Goal: Task Accomplishment & Management: Manage account settings

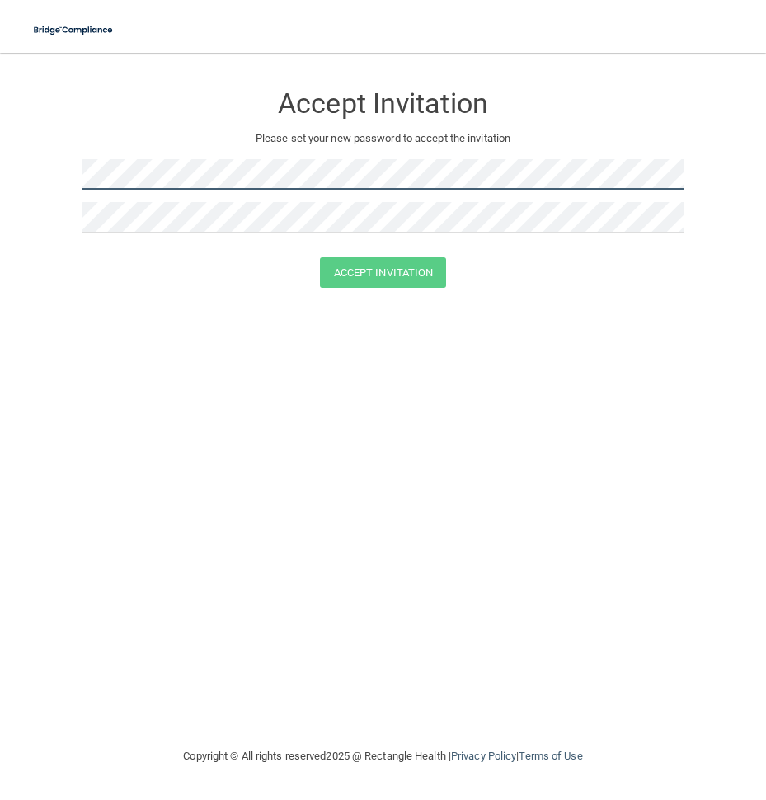
click at [26, 167] on main "Accept Invitation Please set your new password to accept the invitation Accept …" at bounding box center [383, 426] width 766 height 747
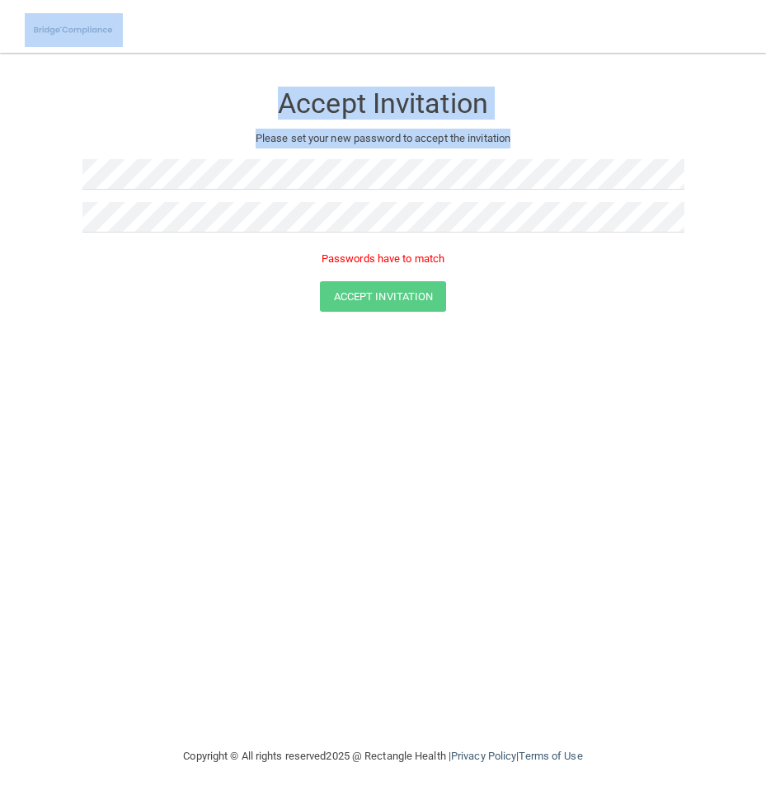
drag, startPoint x: 689, startPoint y: 219, endPoint x: -15, endPoint y: 205, distance: 704.1
click at [0, 205] on html "Toggle navigation Manage My Enterprise Manage My Location Accept Invitation Ple…" at bounding box center [383, 400] width 766 height 800
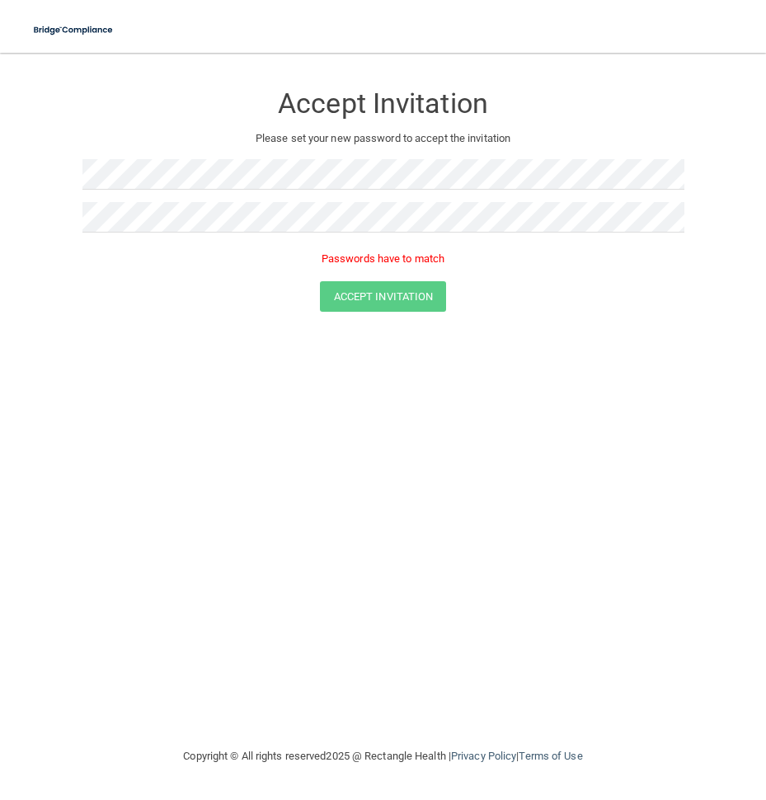
drag, startPoint x: 690, startPoint y: 222, endPoint x: 77, endPoint y: 218, distance: 612.5
click at [77, 218] on form "Accept Invitation Please set your new password to accept the invitation Passwor…" at bounding box center [383, 200] width 700 height 262
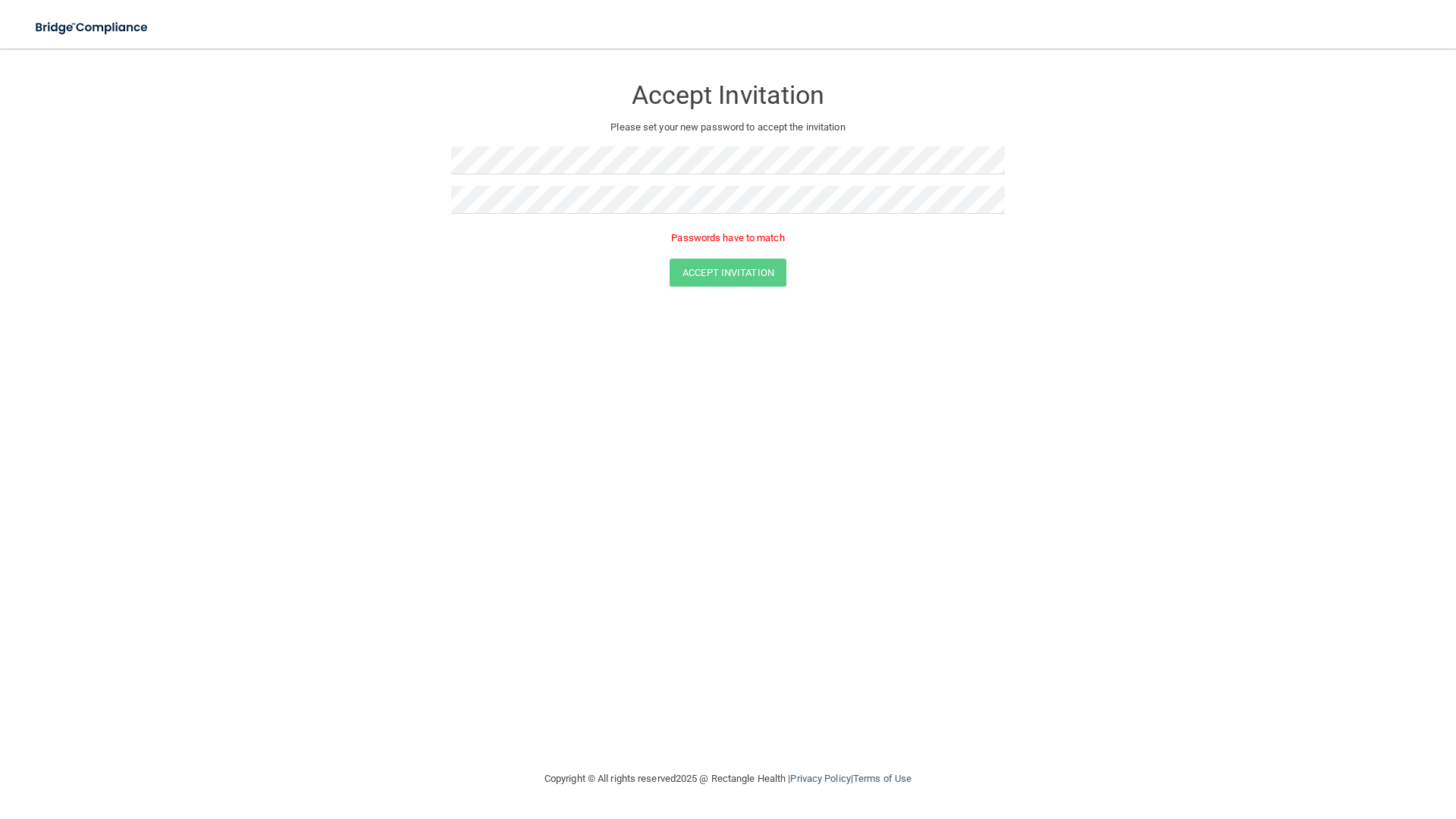
click at [704, 216] on div at bounding box center [728, 205] width 554 height 40
click at [477, 177] on div at bounding box center [728, 166] width 554 height 40
click at [704, 651] on div "Accept Invitation Please set your new password to accept the invitation Passwor…" at bounding box center [728, 409] width 1395 height 691
click at [305, 138] on form "Accept Invitation Please set your new password to accept the invitation Passwor…" at bounding box center [728, 184] width 1395 height 241
click at [671, 256] on button "Accept Invitation" at bounding box center [728, 250] width 117 height 28
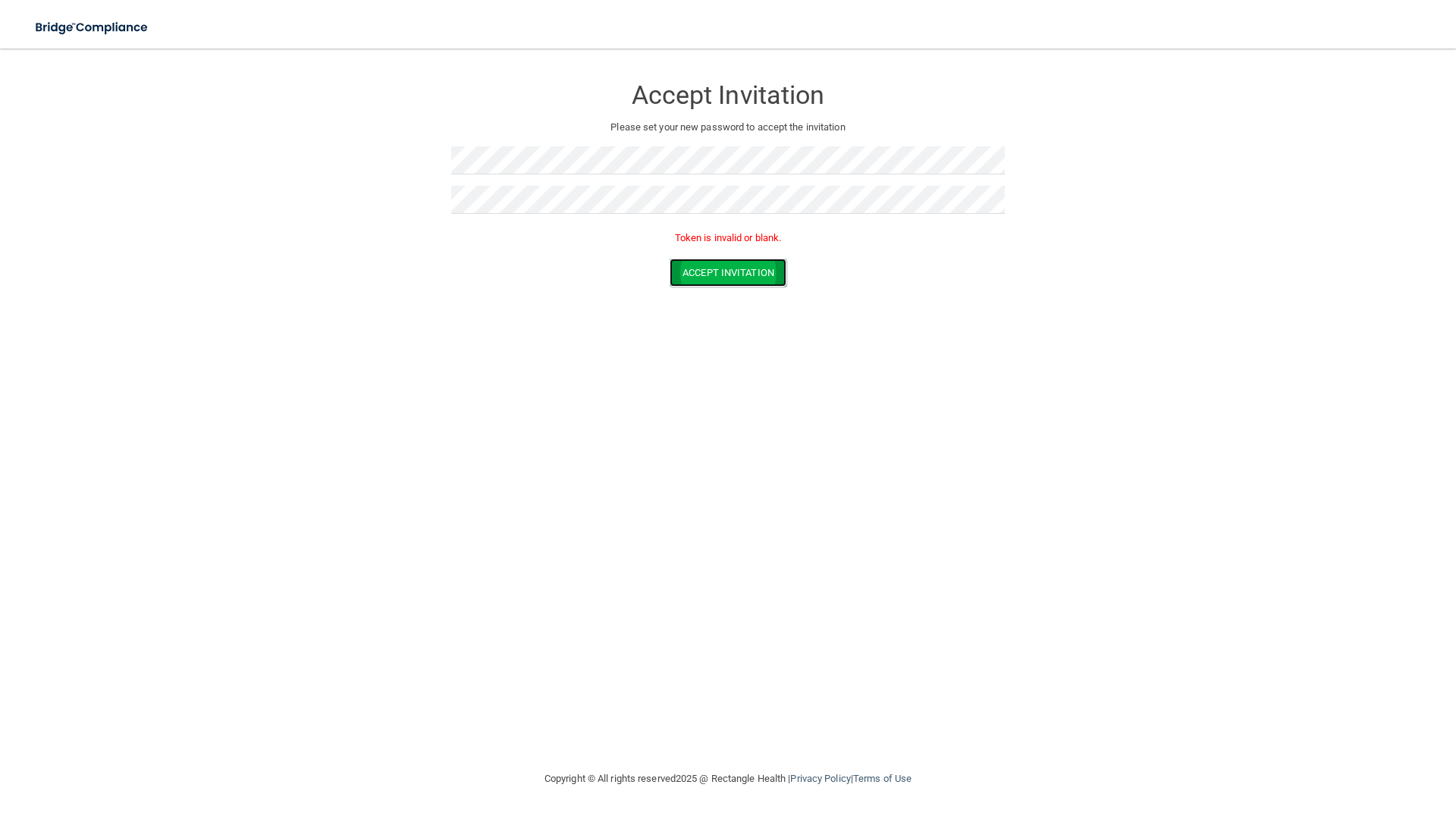
click at [704, 270] on button "Accept Invitation" at bounding box center [728, 272] width 117 height 28
click at [704, 693] on div "Accept Invitation Please set your new password to accept the invitation Passwor…" at bounding box center [728, 409] width 1395 height 691
click at [704, 735] on div "Copyright © All rights reserved 2025 @ Rectangle Health | Privacy Policy | Term…" at bounding box center [728, 779] width 554 height 49
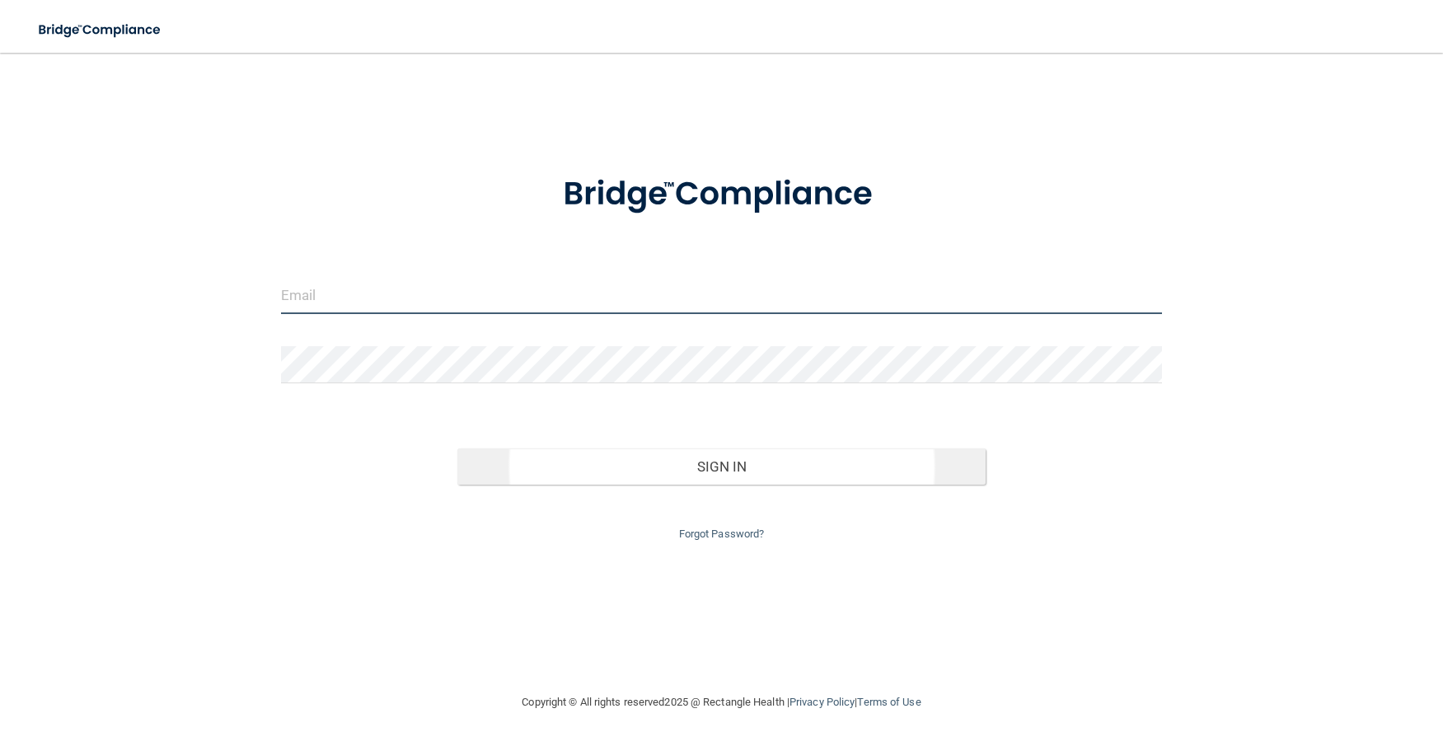
type input "[EMAIL_ADDRESS][DOMAIN_NAME]"
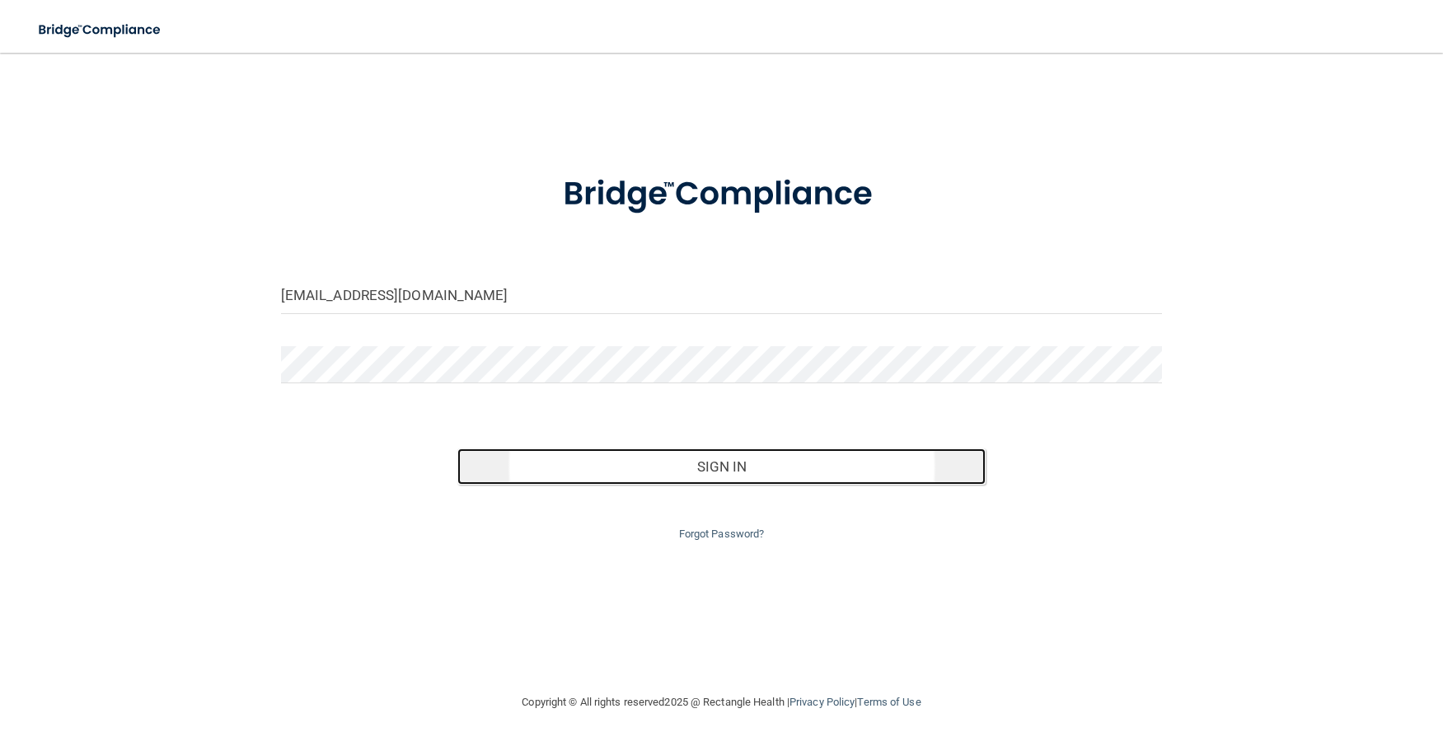
click at [778, 453] on button "Sign In" at bounding box center [721, 466] width 529 height 36
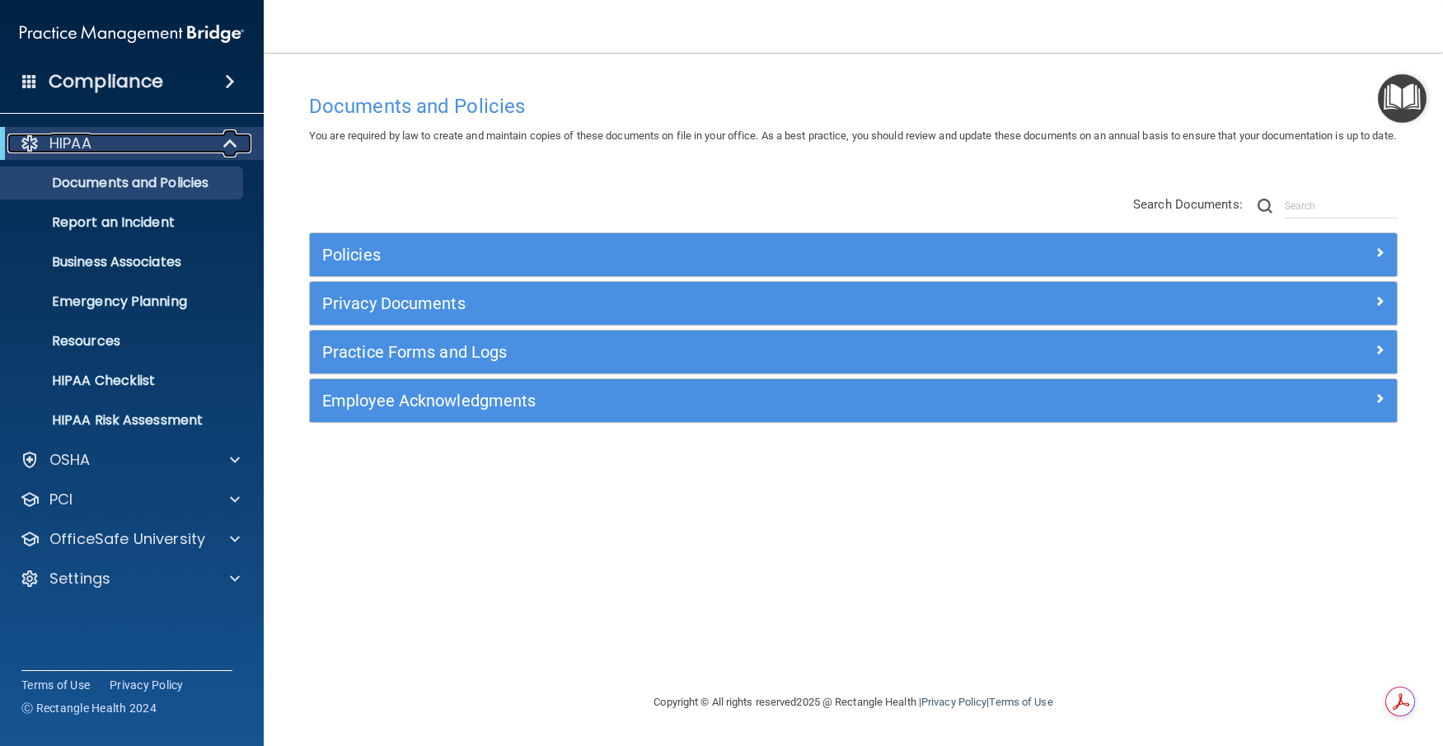
click at [109, 142] on div "HIPAA" at bounding box center [109, 144] width 204 height 20
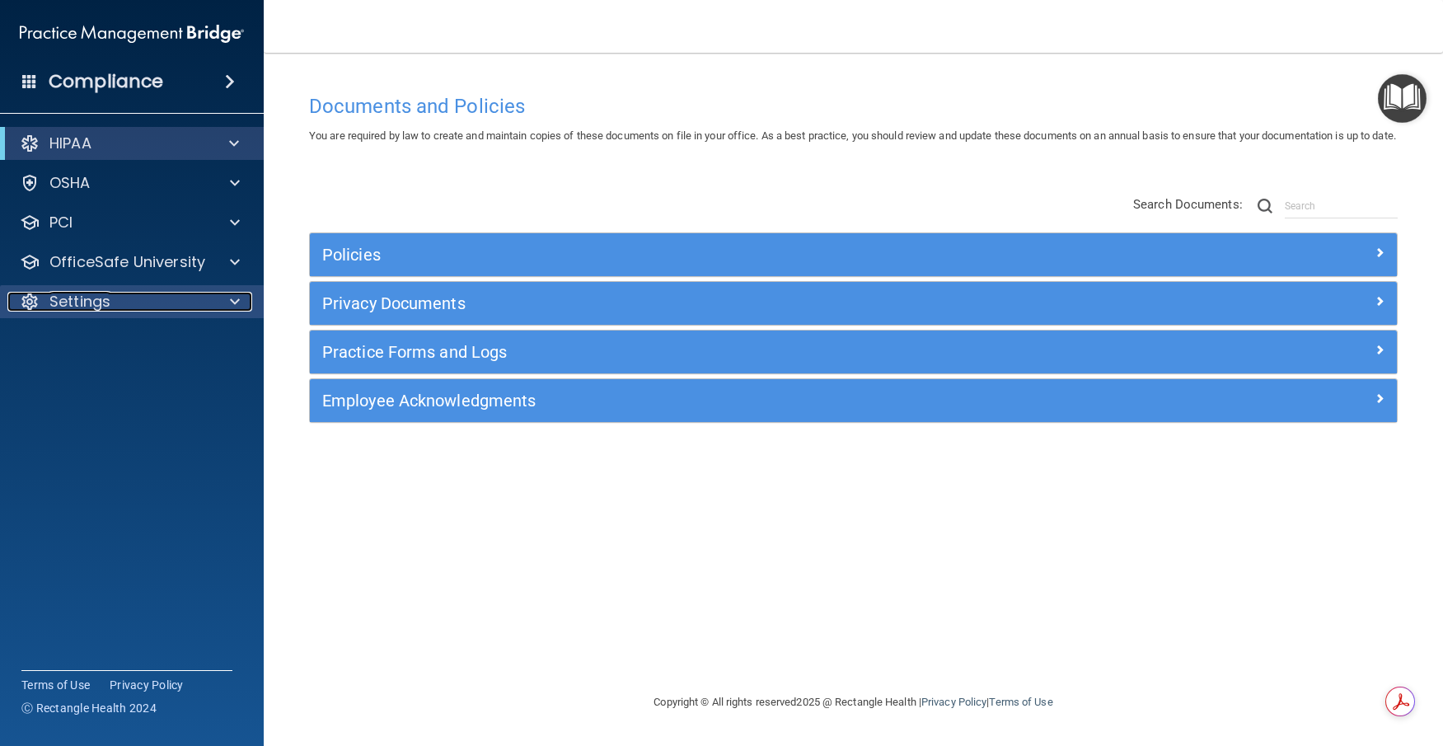
click at [106, 308] on p "Settings" at bounding box center [79, 302] width 61 height 20
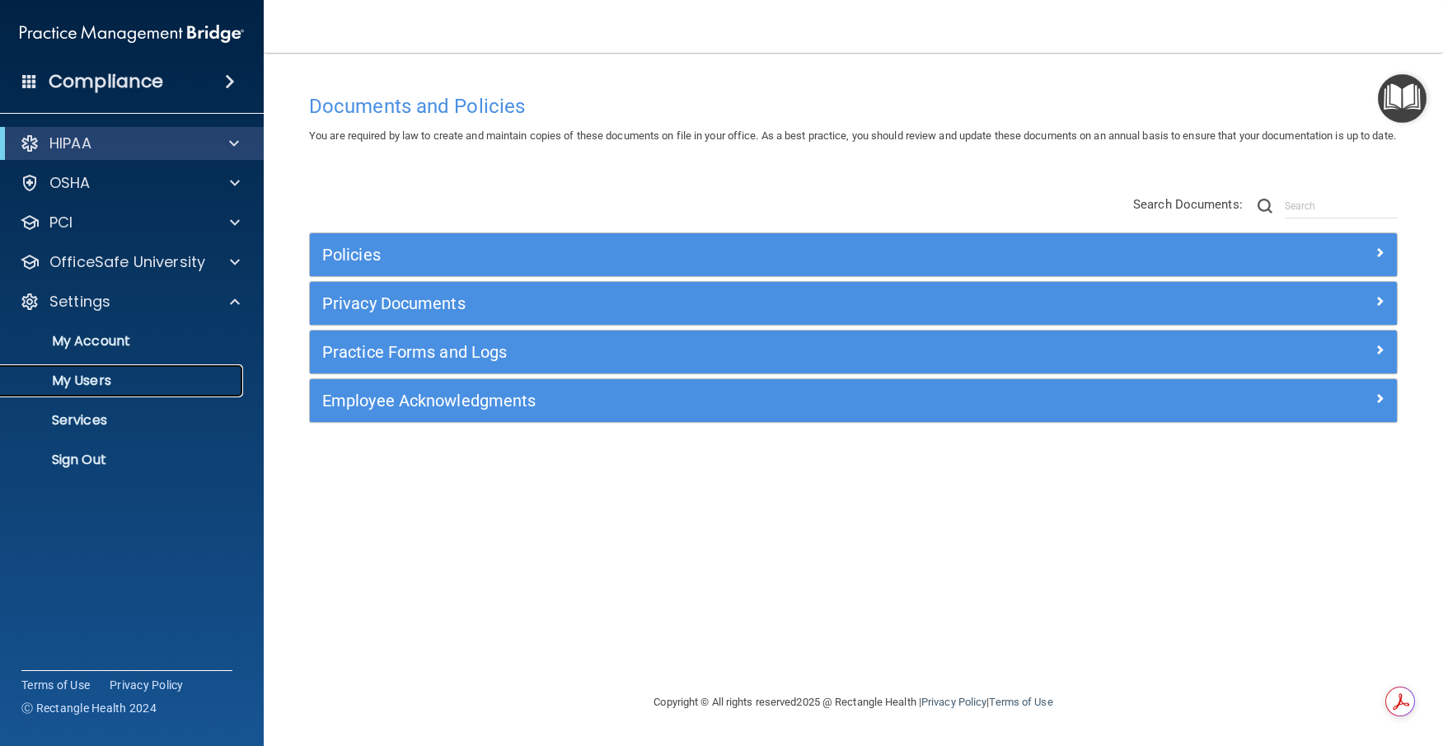
click at [94, 379] on p "My Users" at bounding box center [123, 381] width 225 height 16
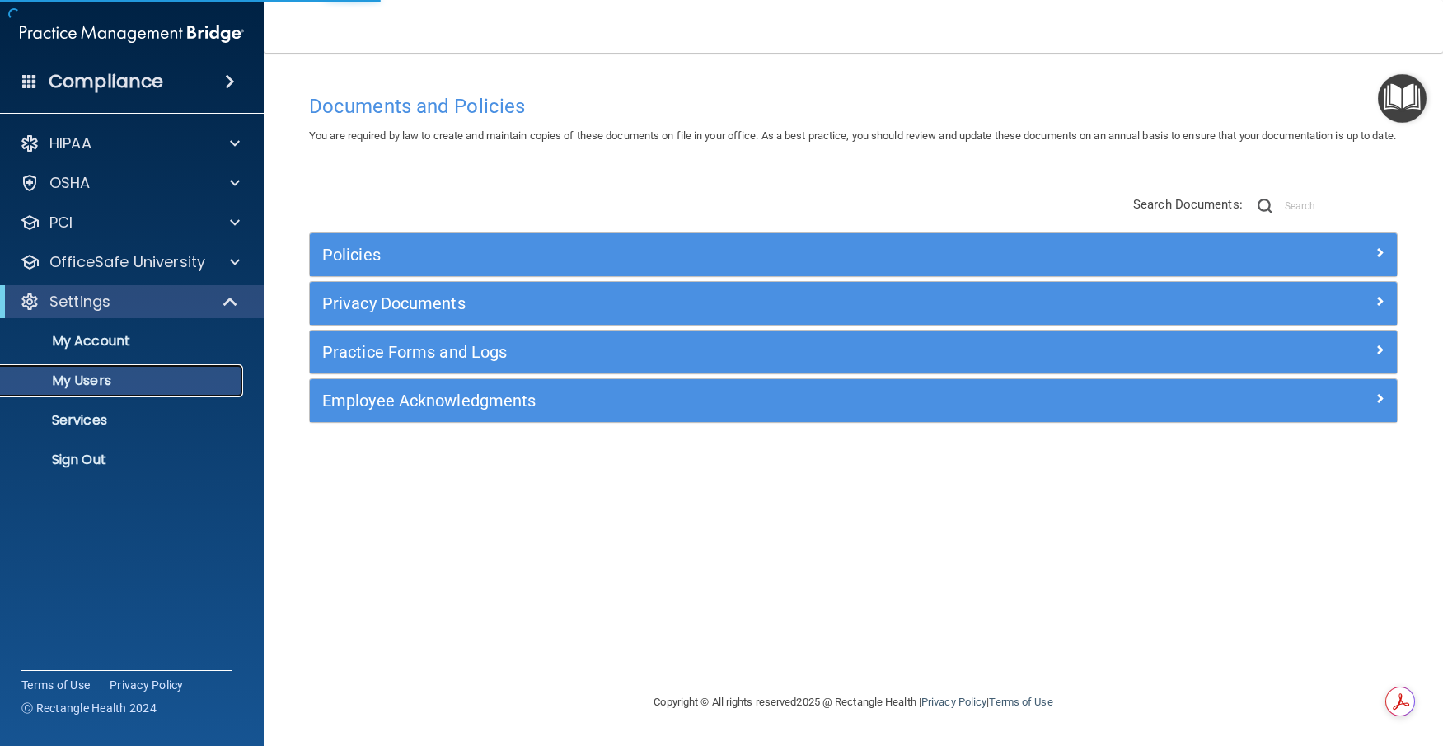
select select "20"
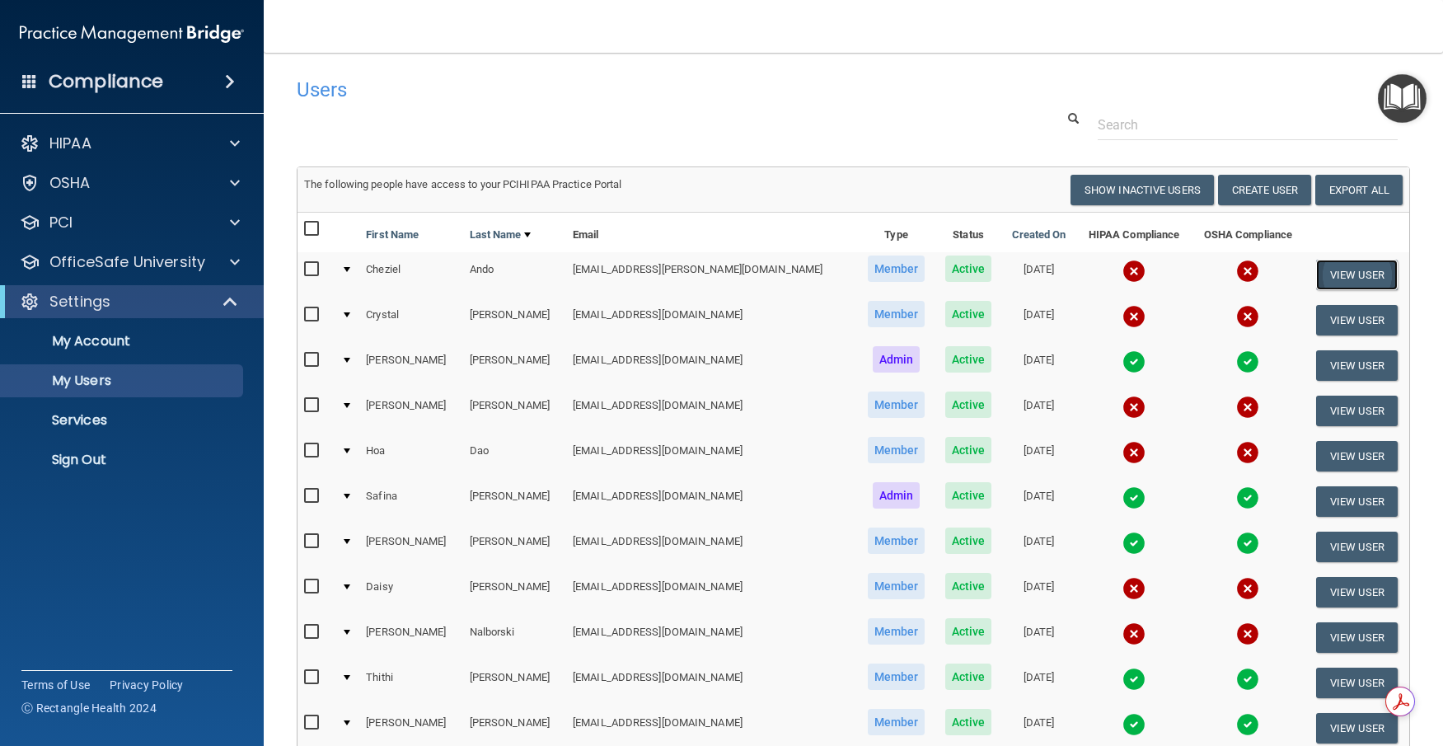
click at [1333, 279] on button "View User" at bounding box center [1357, 275] width 82 height 30
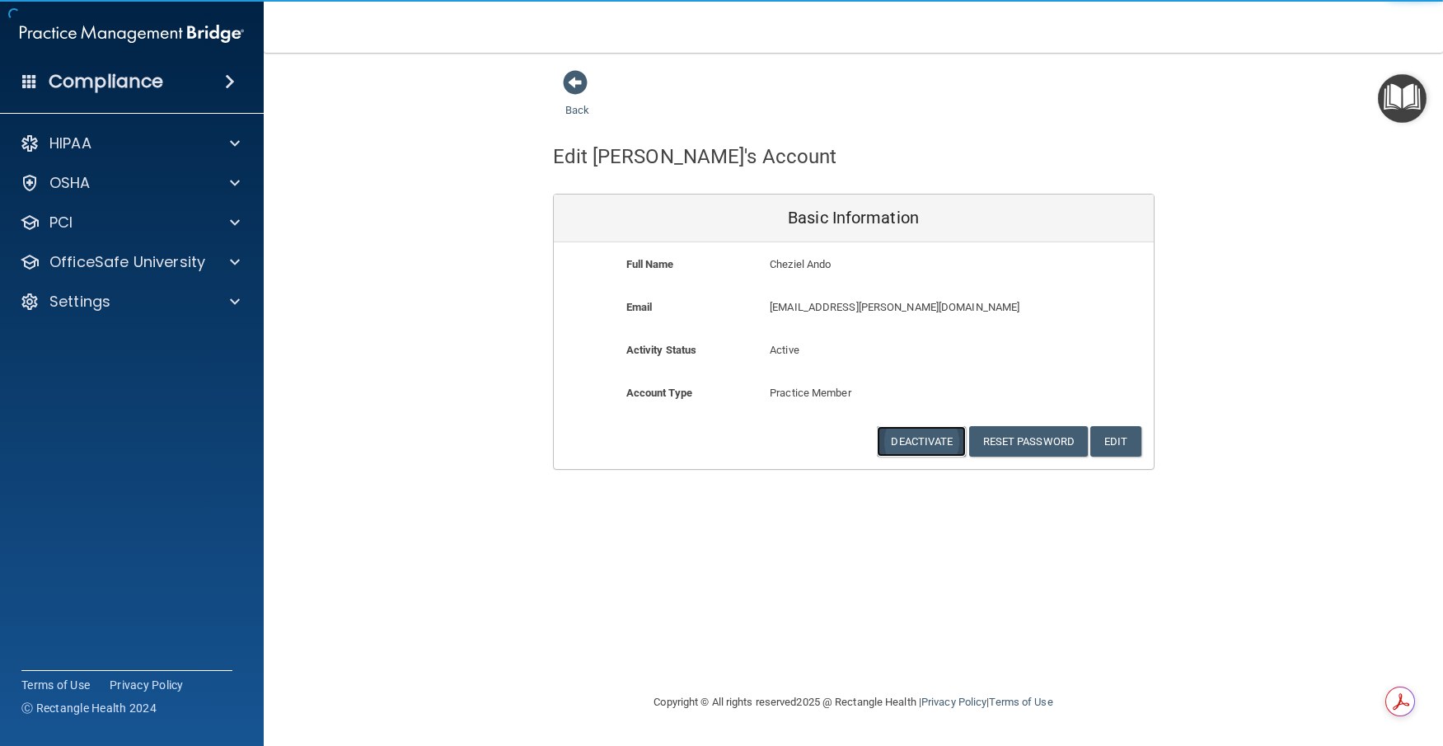
click at [943, 448] on button "Deactivate" at bounding box center [921, 441] width 89 height 30
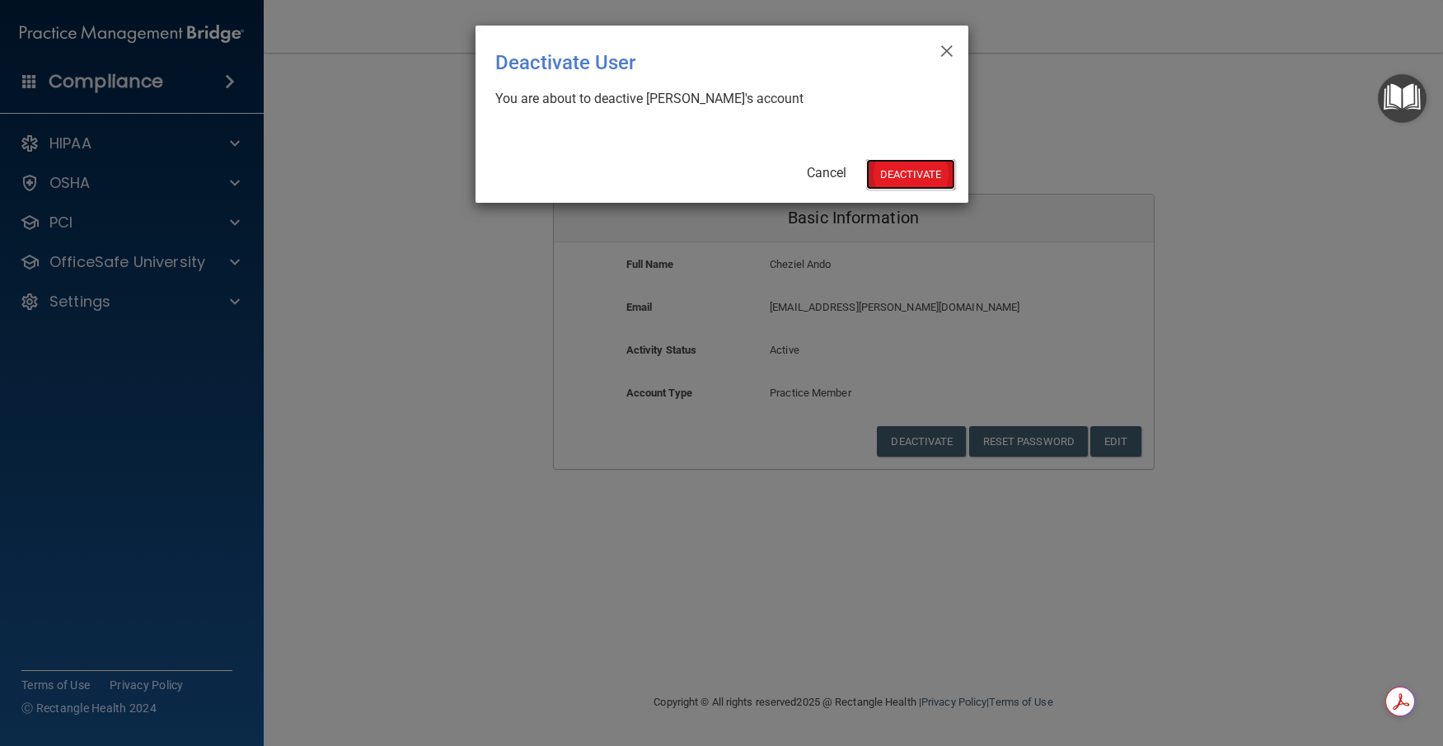
click at [929, 176] on button "Deactivate" at bounding box center [910, 174] width 89 height 30
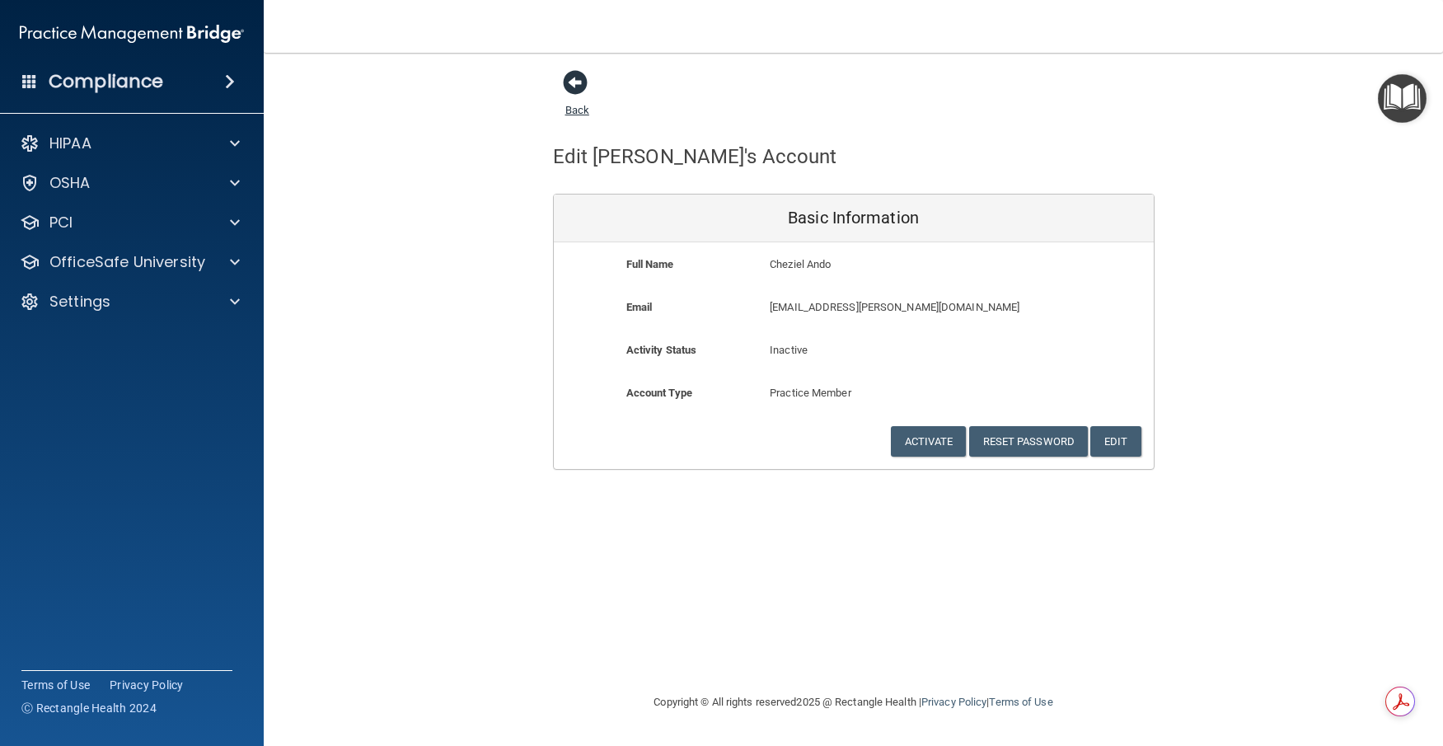
click at [570, 81] on span at bounding box center [575, 82] width 25 height 25
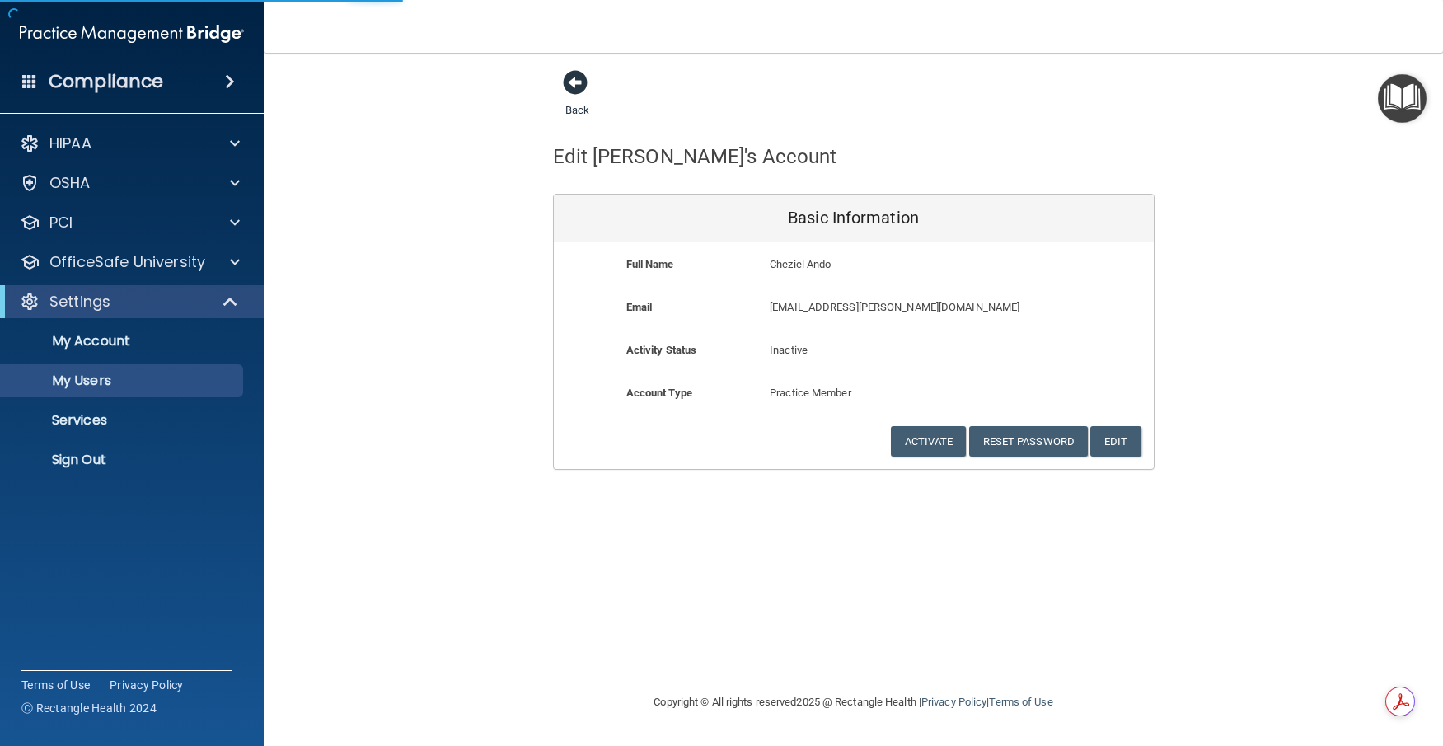
select select "20"
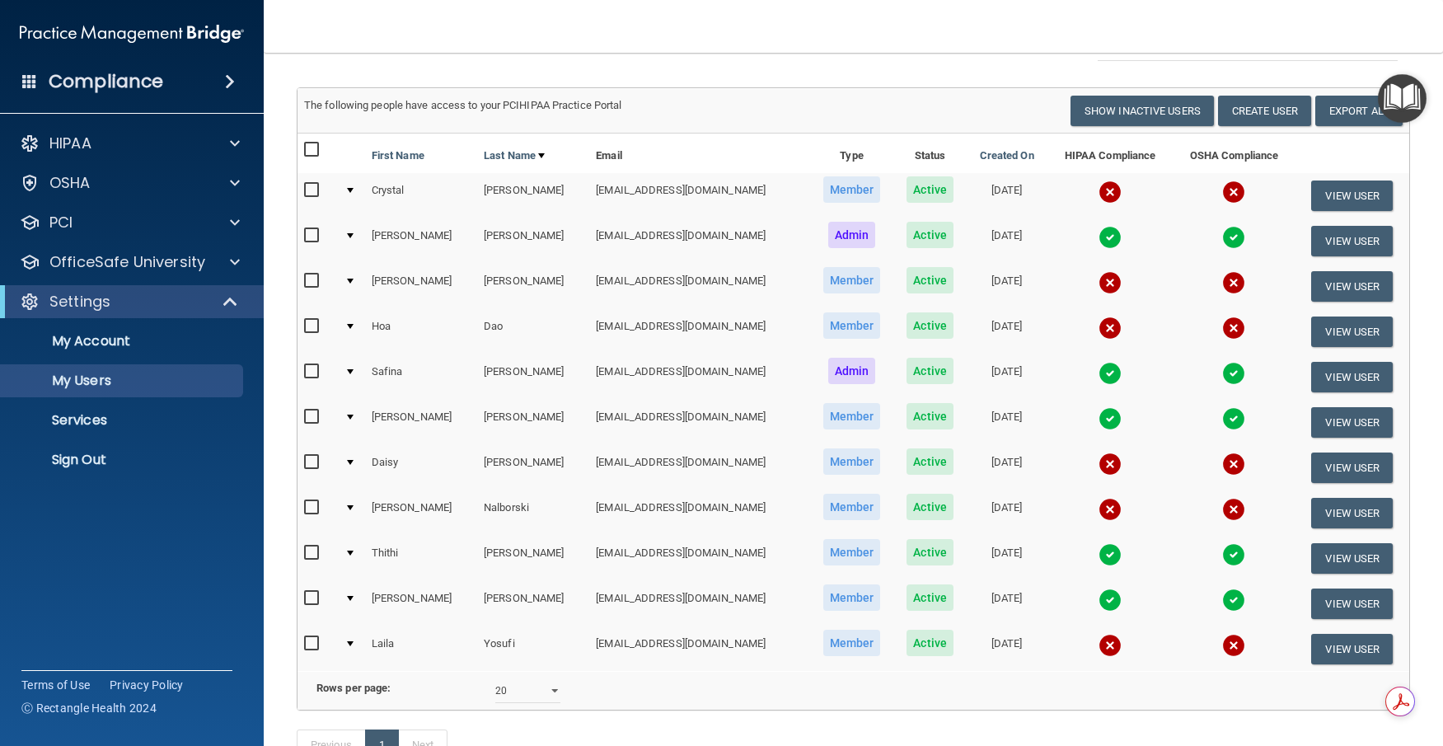
scroll to position [82, 0]
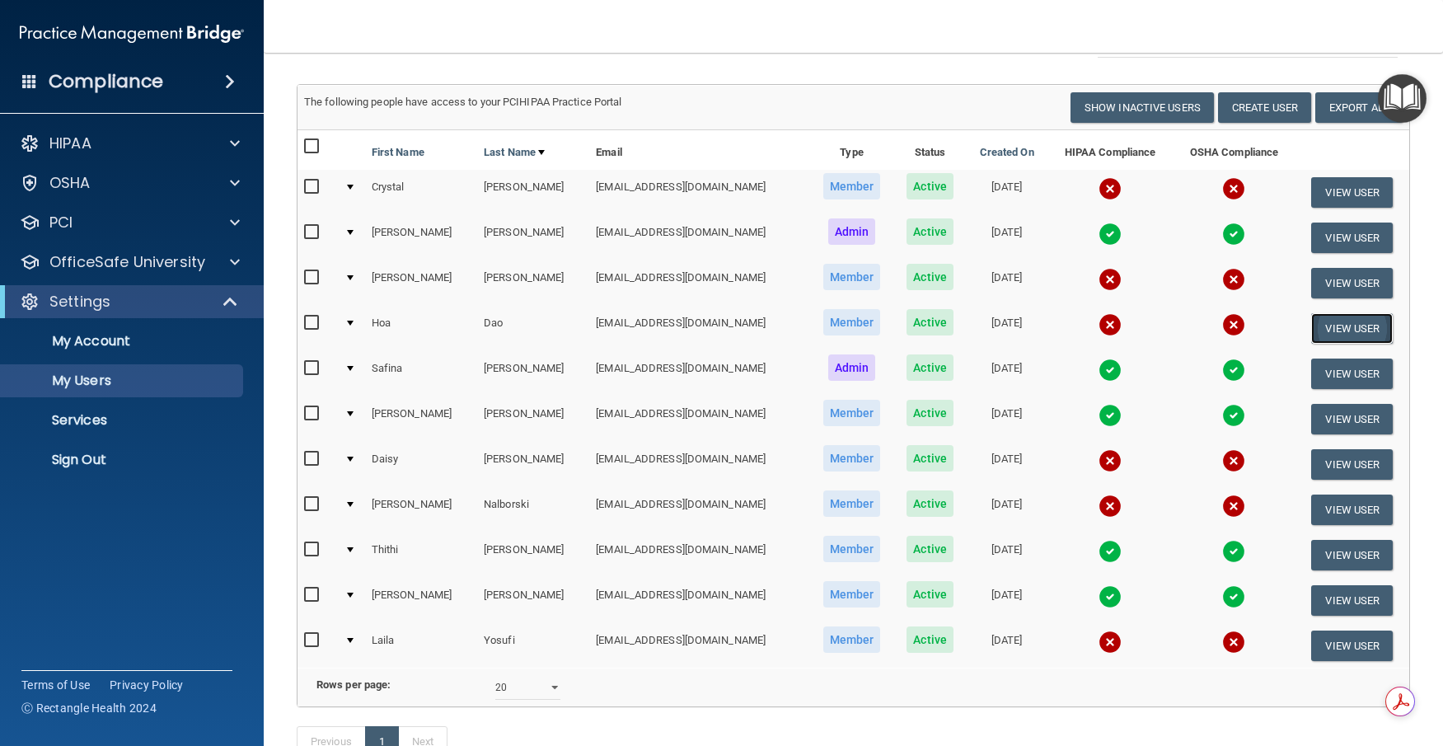
click at [1316, 335] on button "View User" at bounding box center [1352, 328] width 82 height 30
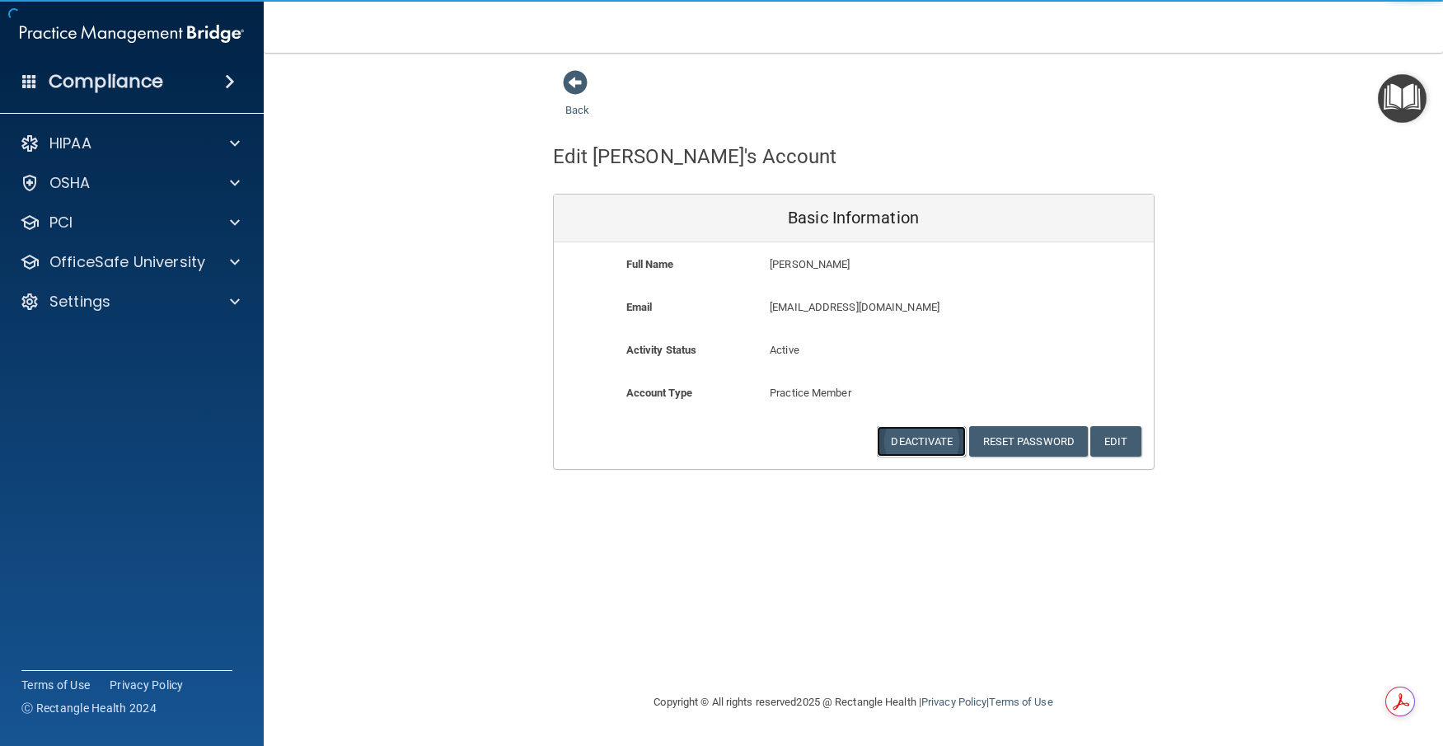
click at [912, 442] on button "Deactivate" at bounding box center [921, 441] width 89 height 30
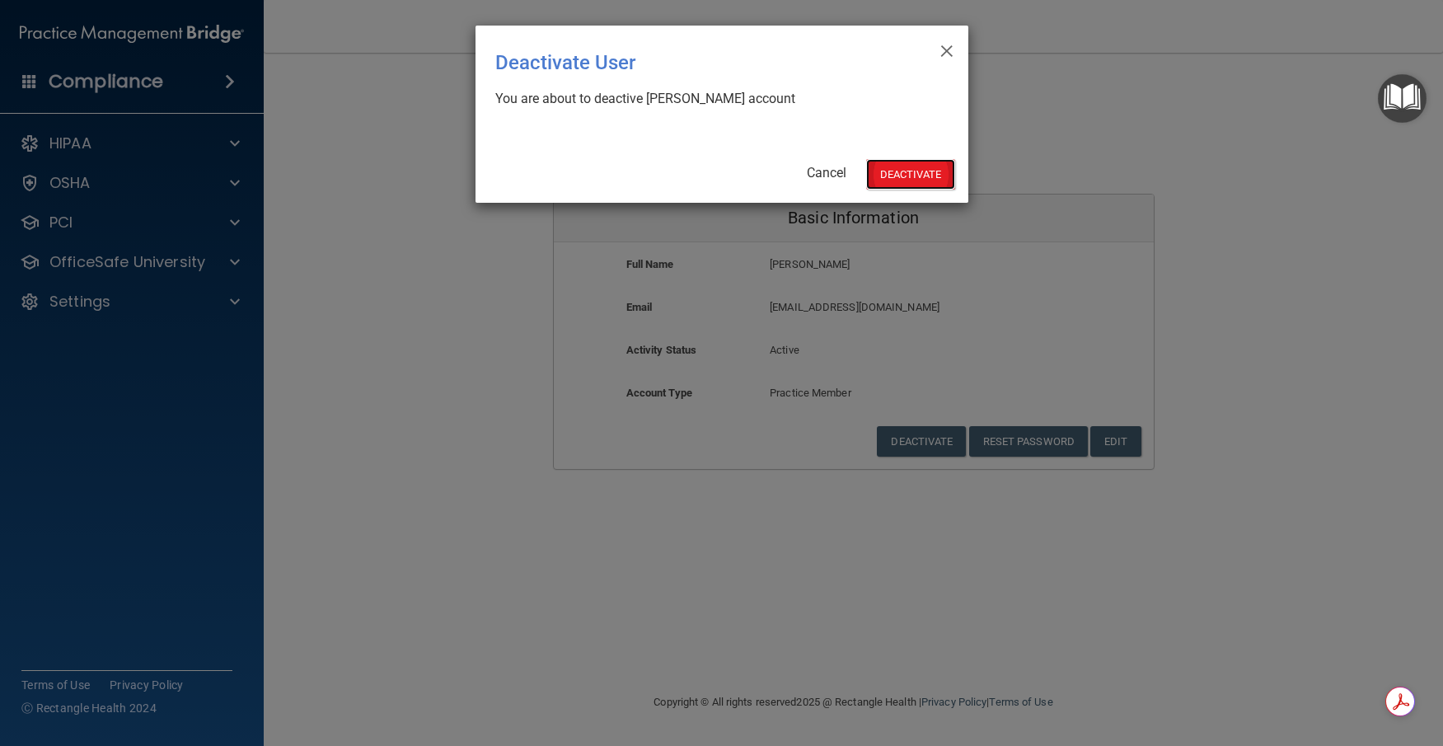
click at [927, 182] on button "Deactivate" at bounding box center [910, 174] width 89 height 30
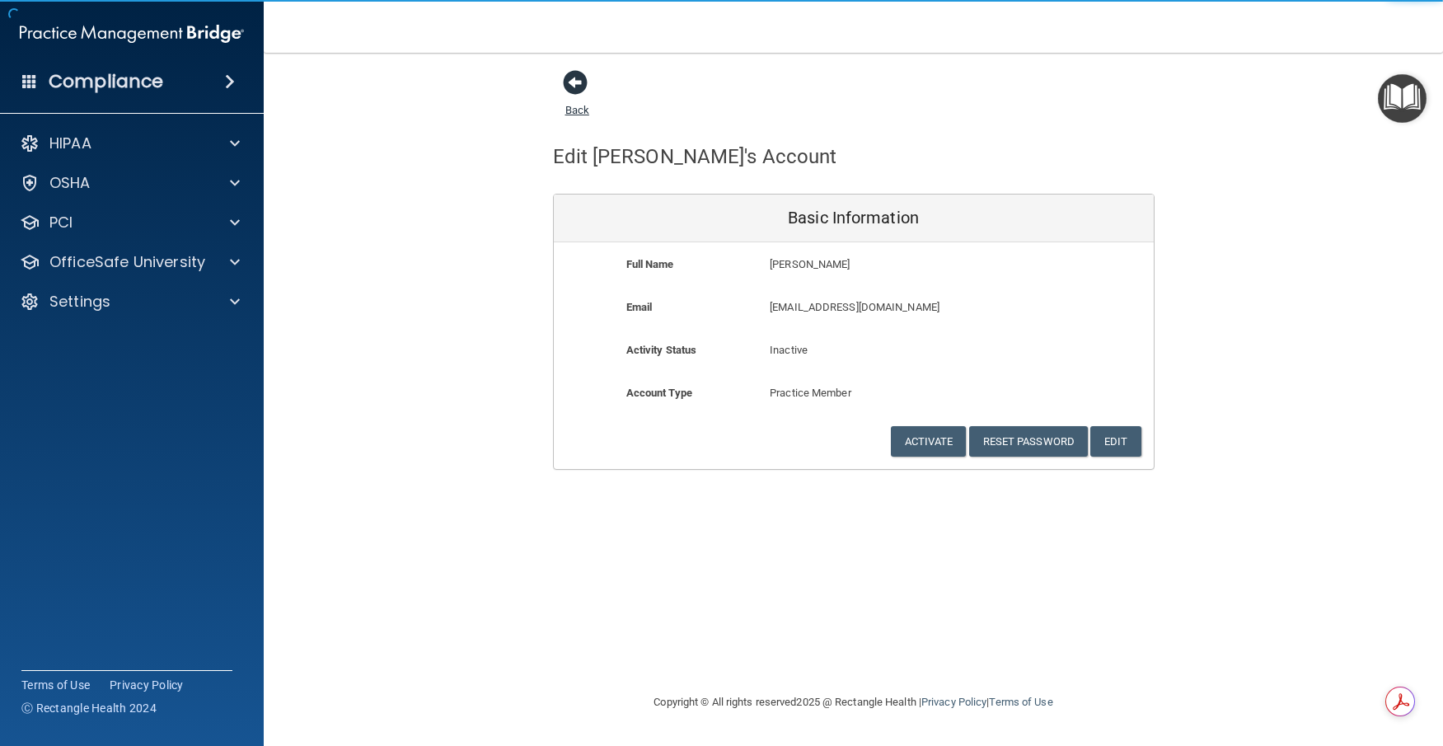
click at [570, 88] on span at bounding box center [575, 82] width 25 height 25
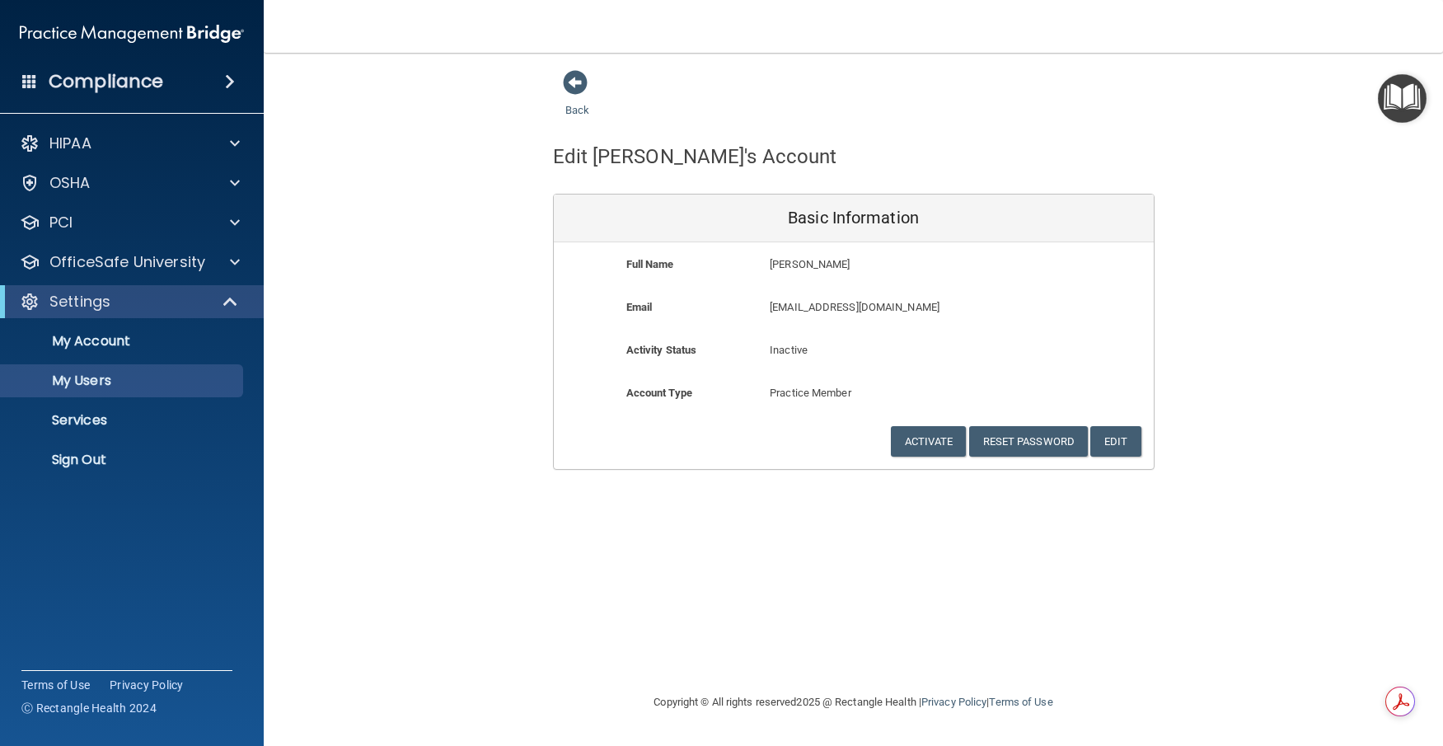
select select "20"
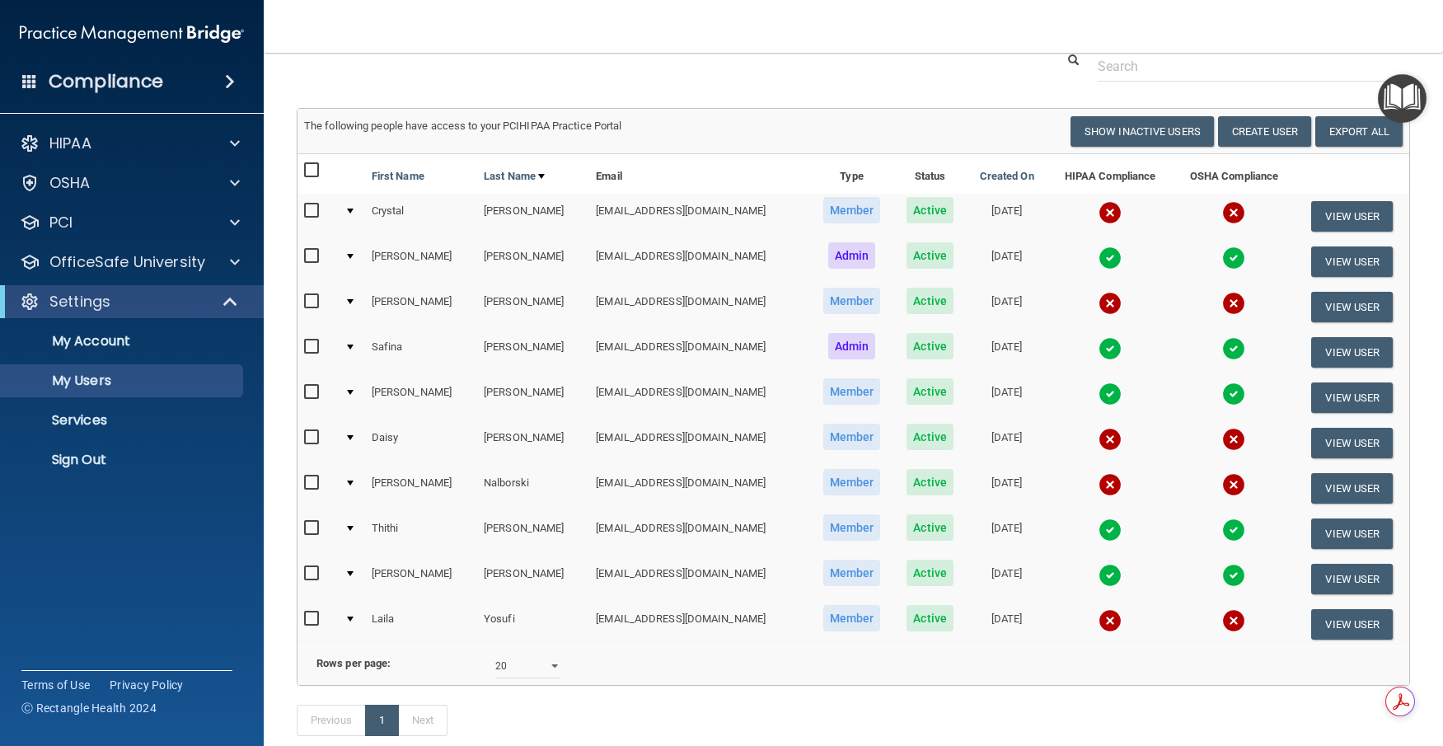
scroll to position [62, 0]
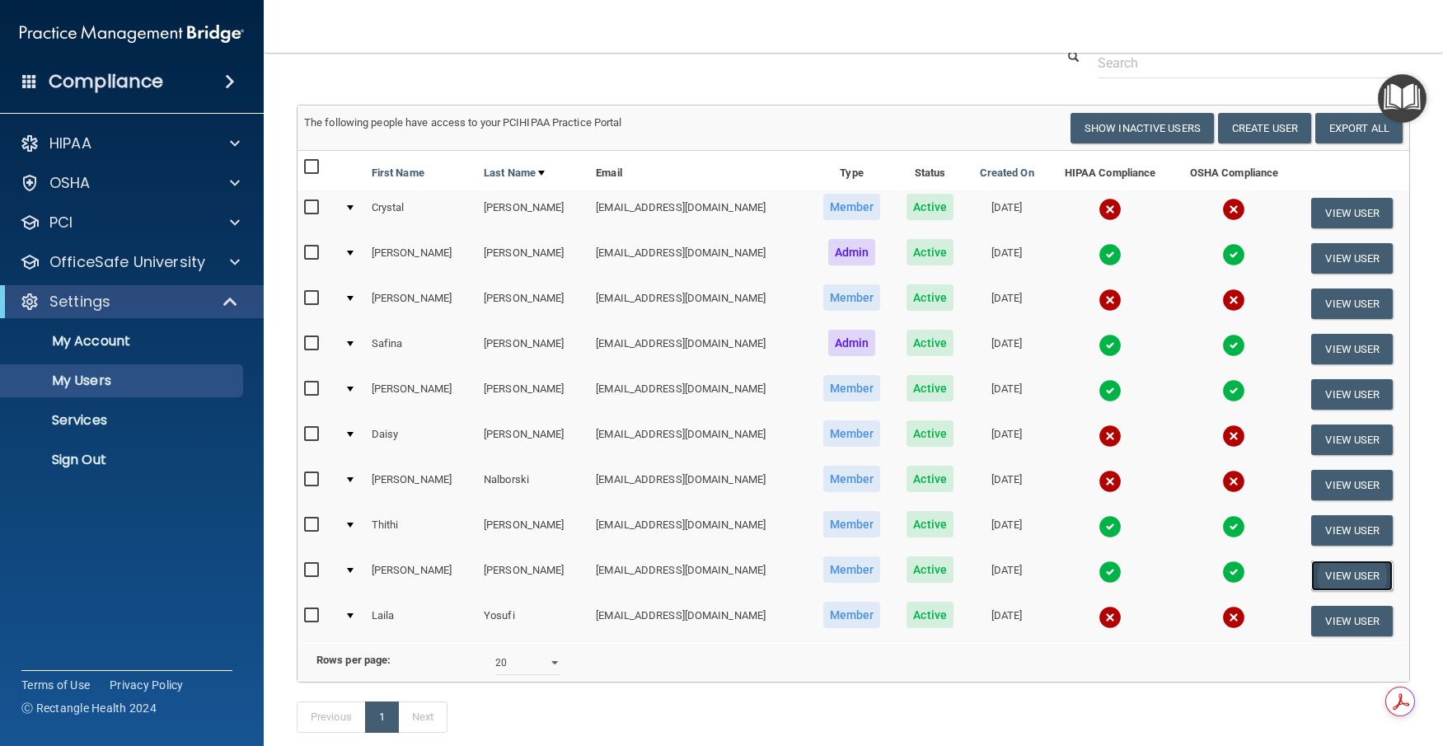
click at [1330, 572] on button "View User" at bounding box center [1352, 576] width 82 height 30
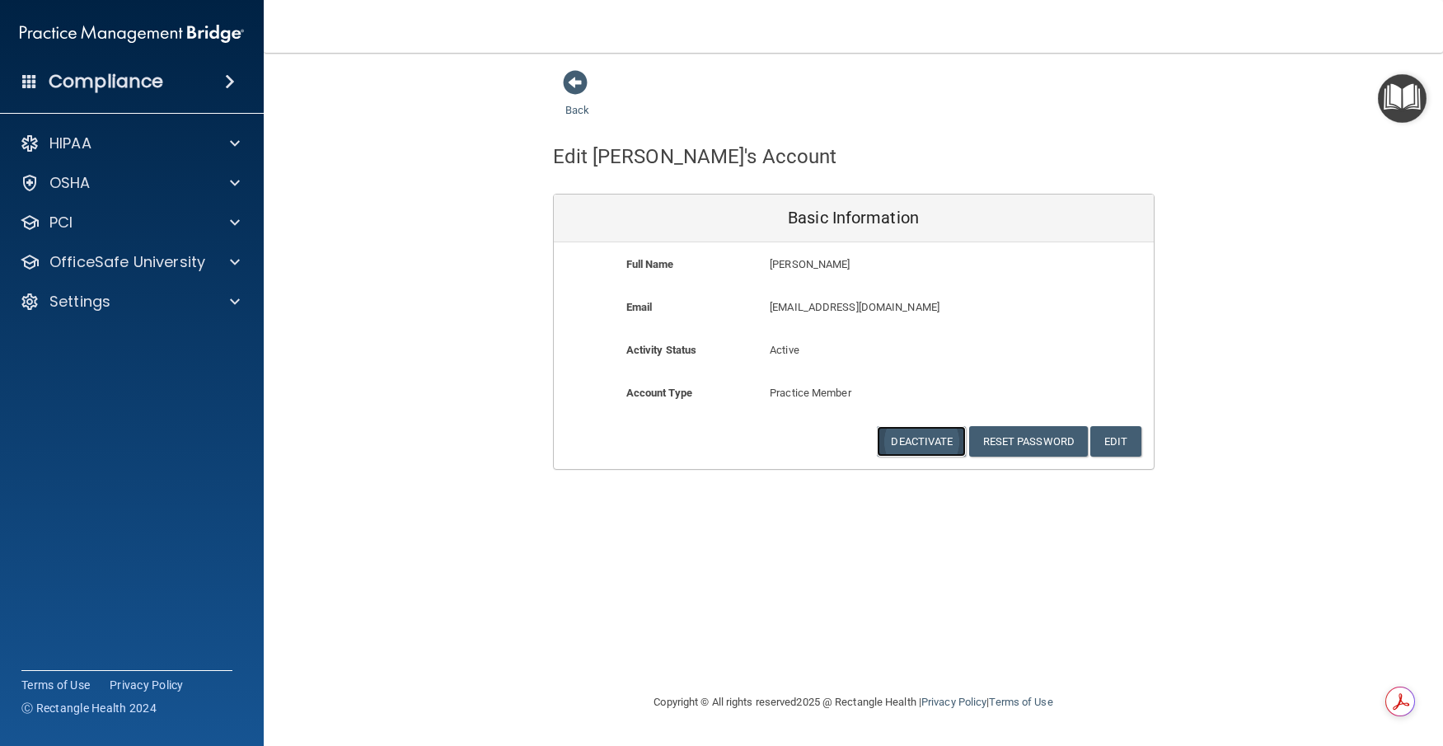
click at [937, 440] on button "Deactivate" at bounding box center [921, 441] width 89 height 30
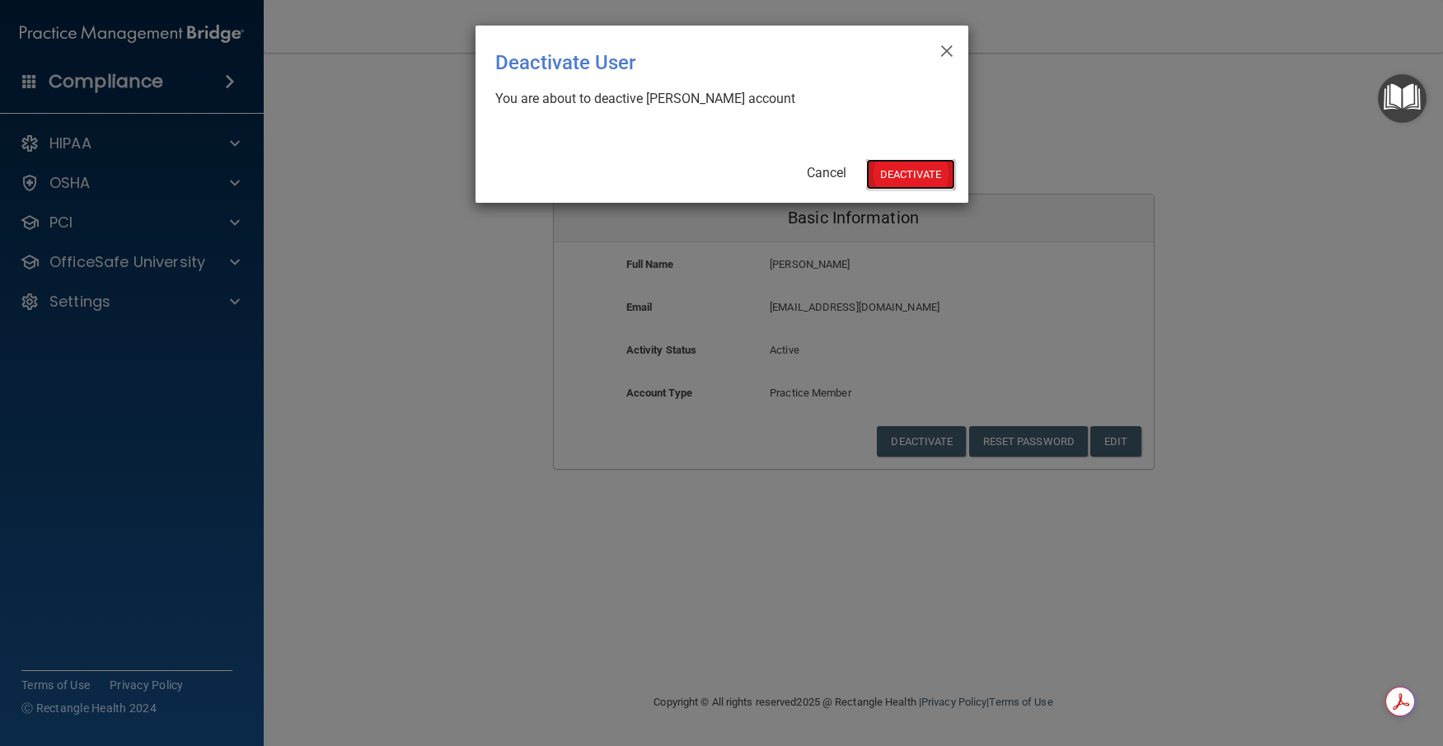
click at [899, 171] on button "Deactivate" at bounding box center [910, 174] width 89 height 30
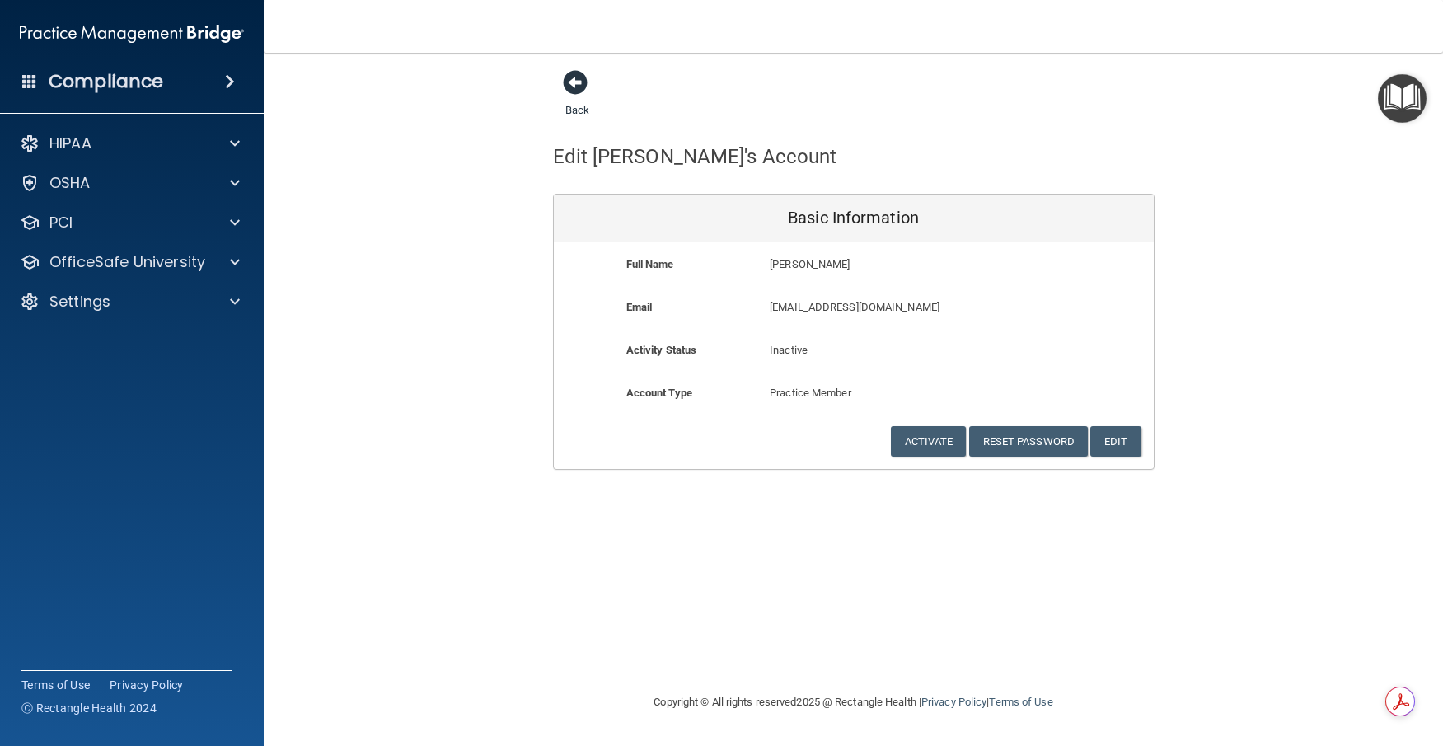
click at [565, 79] on span at bounding box center [575, 82] width 25 height 25
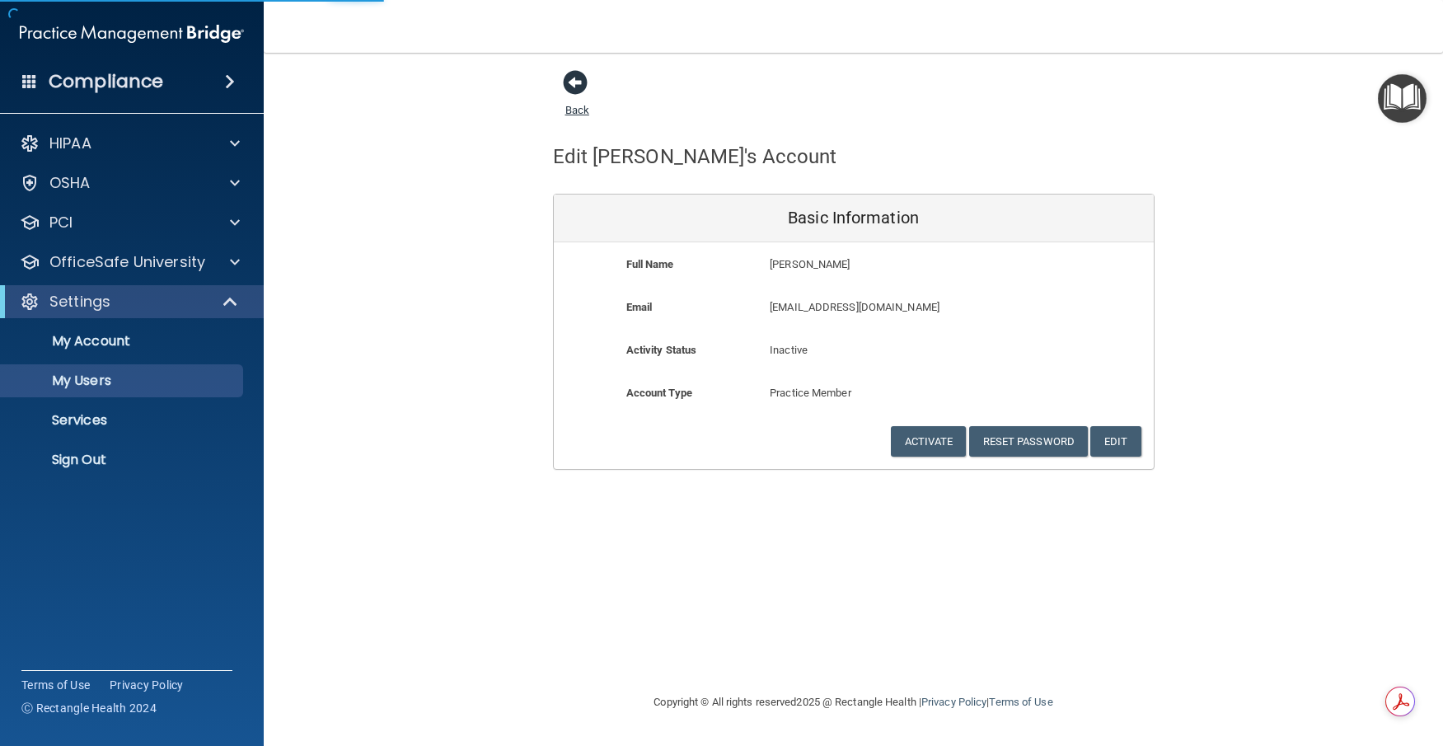
select select "20"
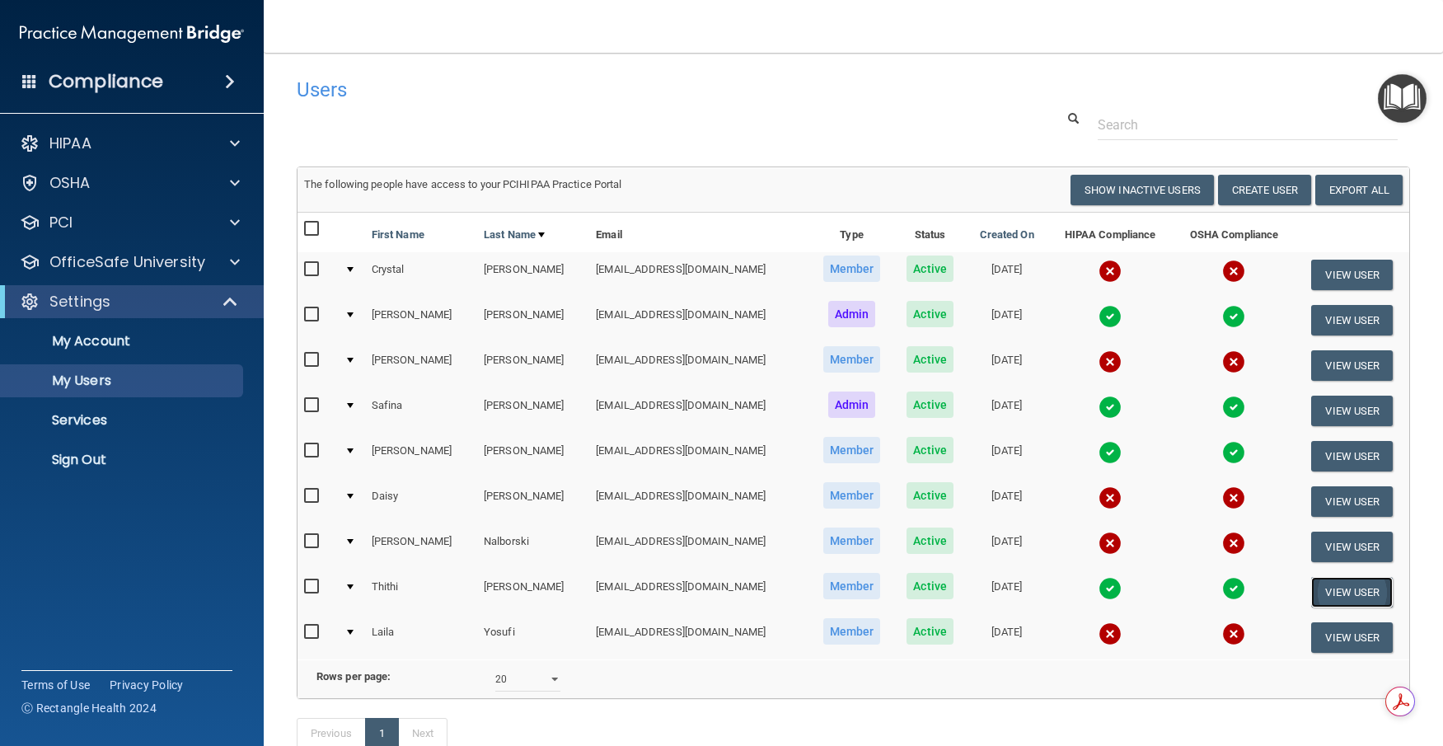
click at [1317, 584] on button "View User" at bounding box center [1352, 592] width 82 height 30
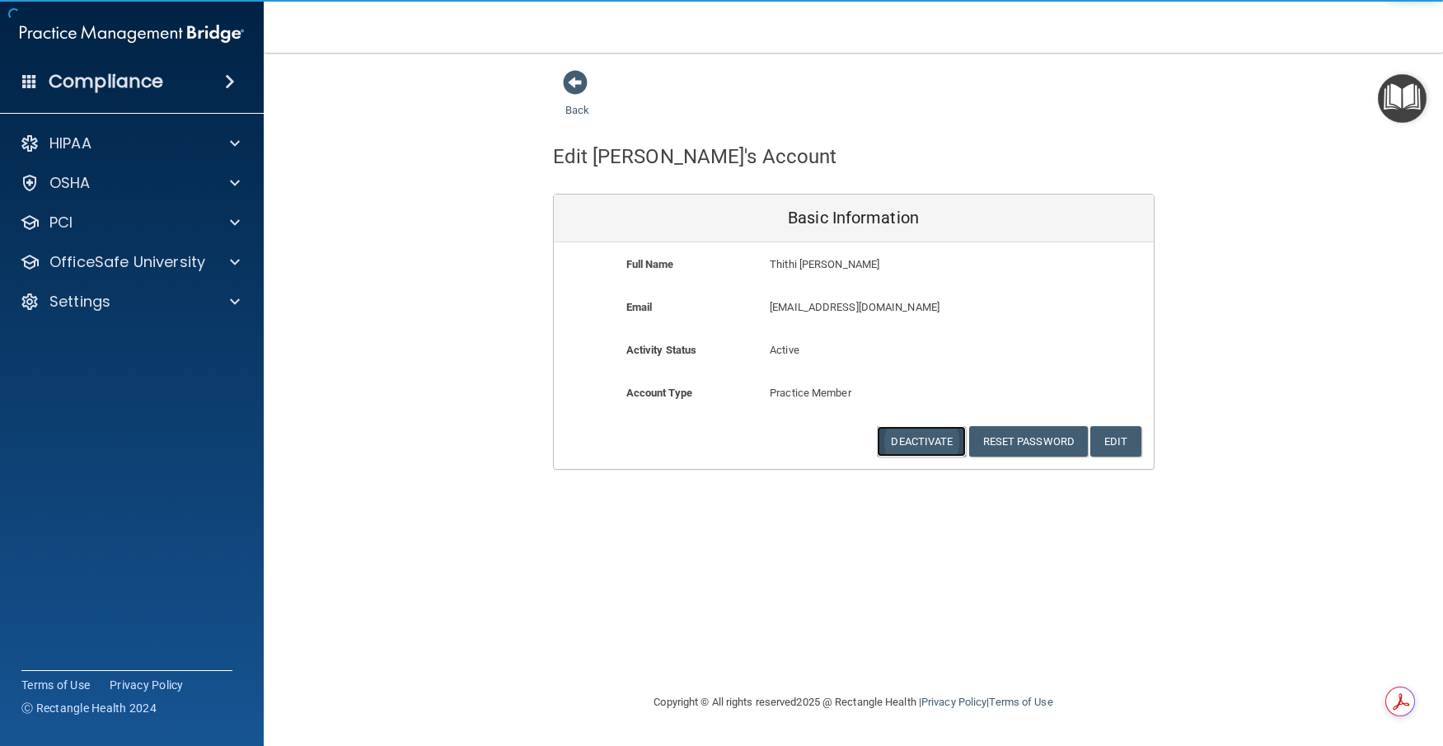
click at [915, 438] on button "Deactivate" at bounding box center [921, 441] width 89 height 30
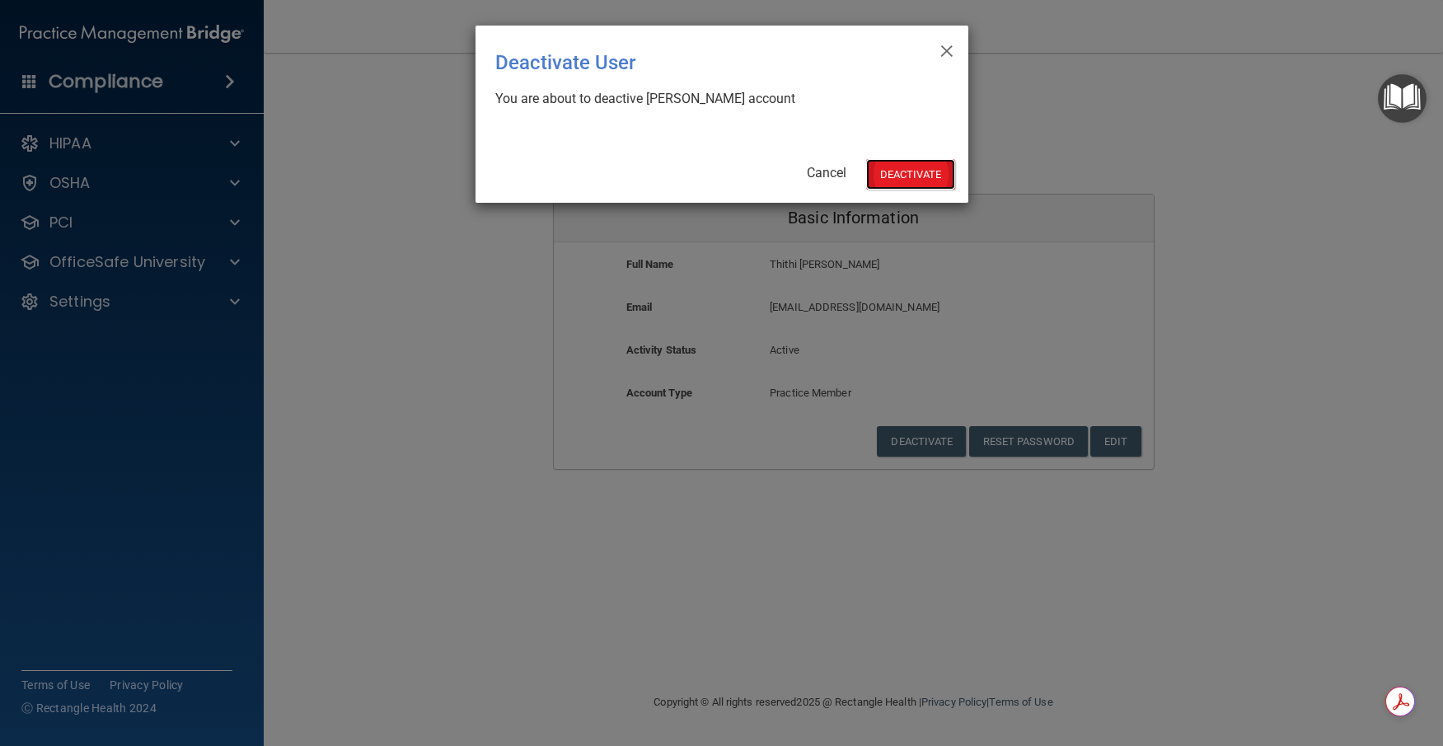
click at [915, 177] on button "Deactivate" at bounding box center [910, 174] width 89 height 30
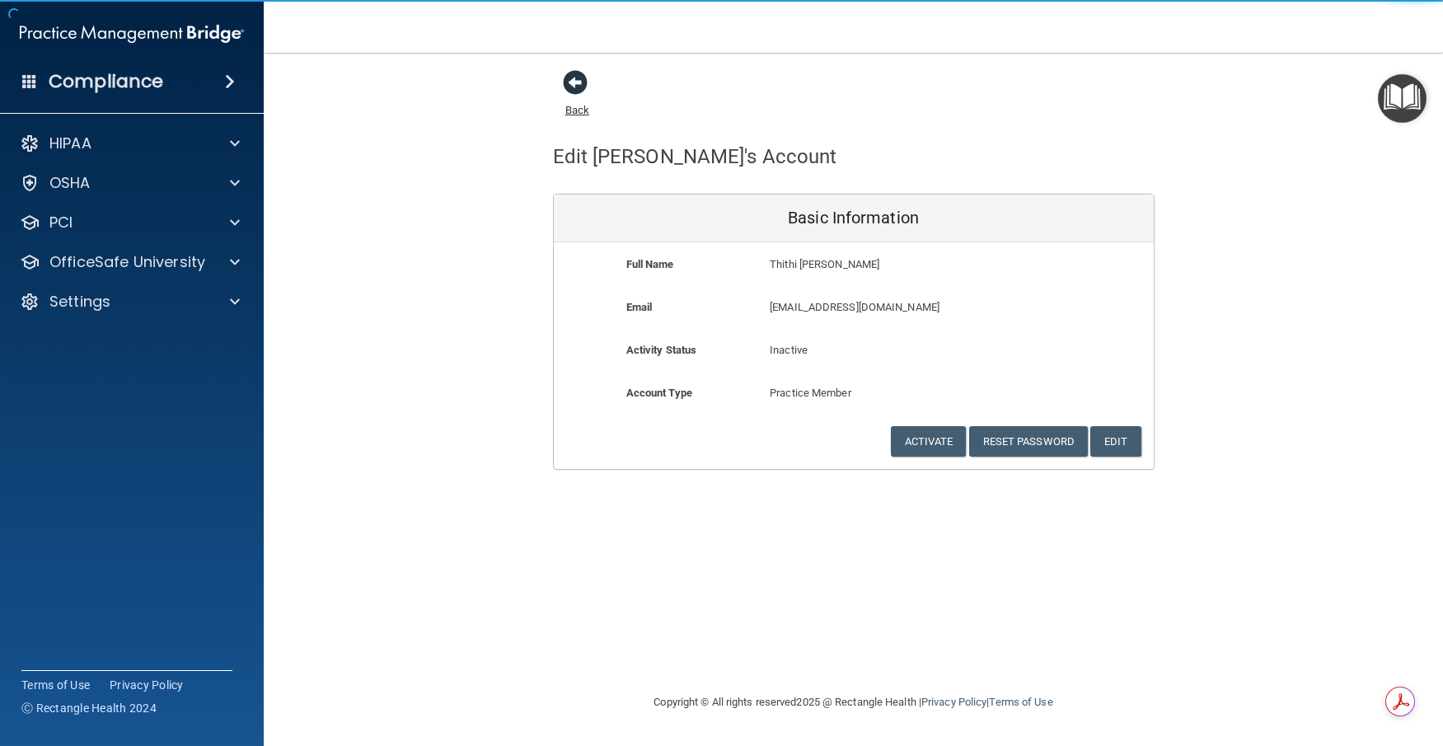
click at [579, 83] on span at bounding box center [575, 82] width 25 height 25
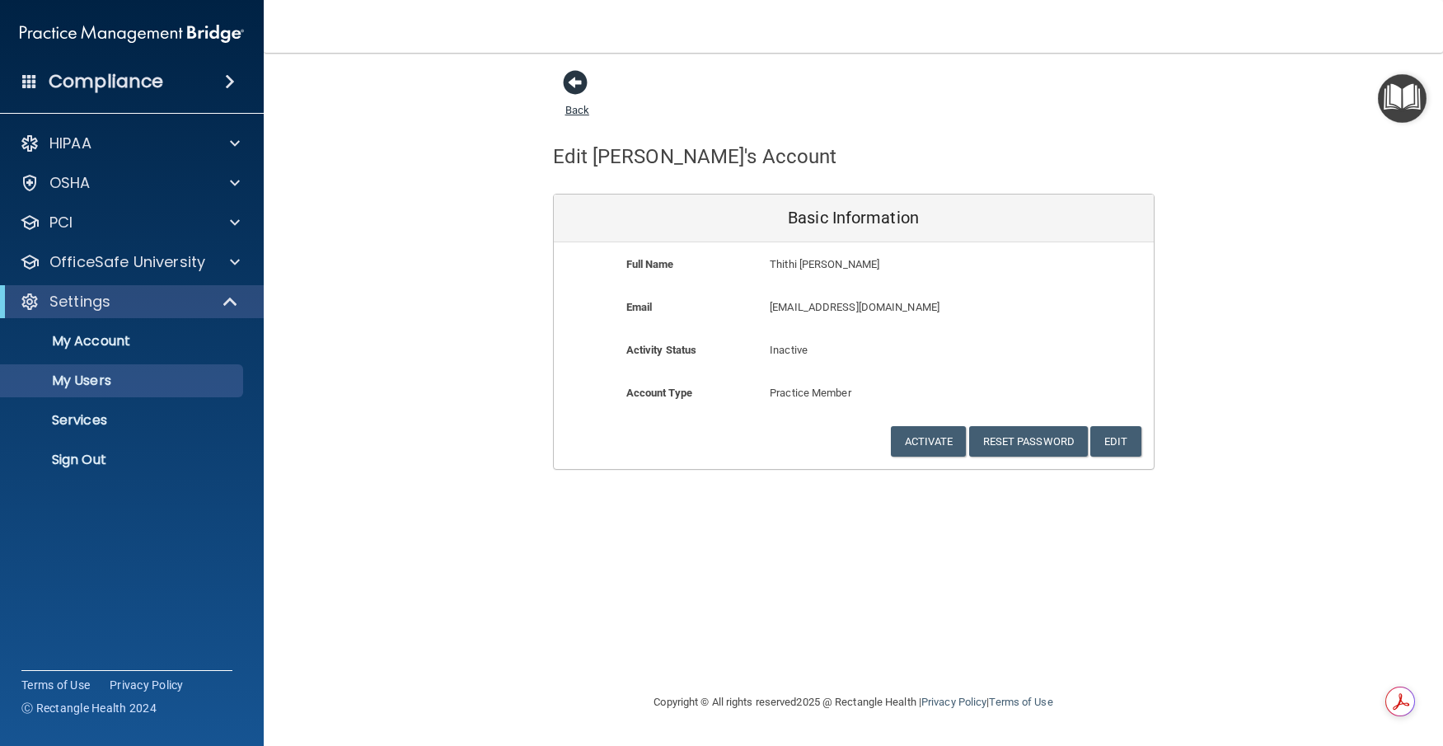
select select "20"
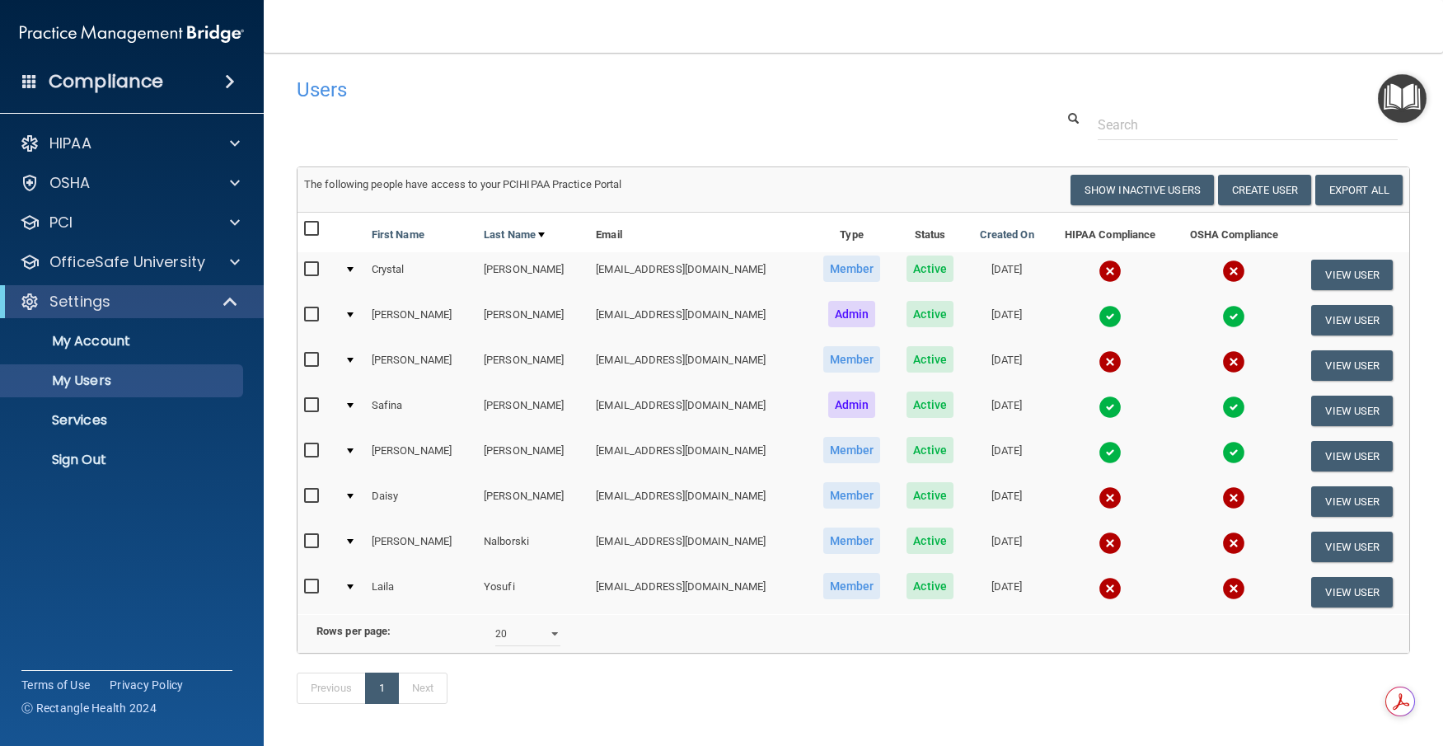
scroll to position [41, 0]
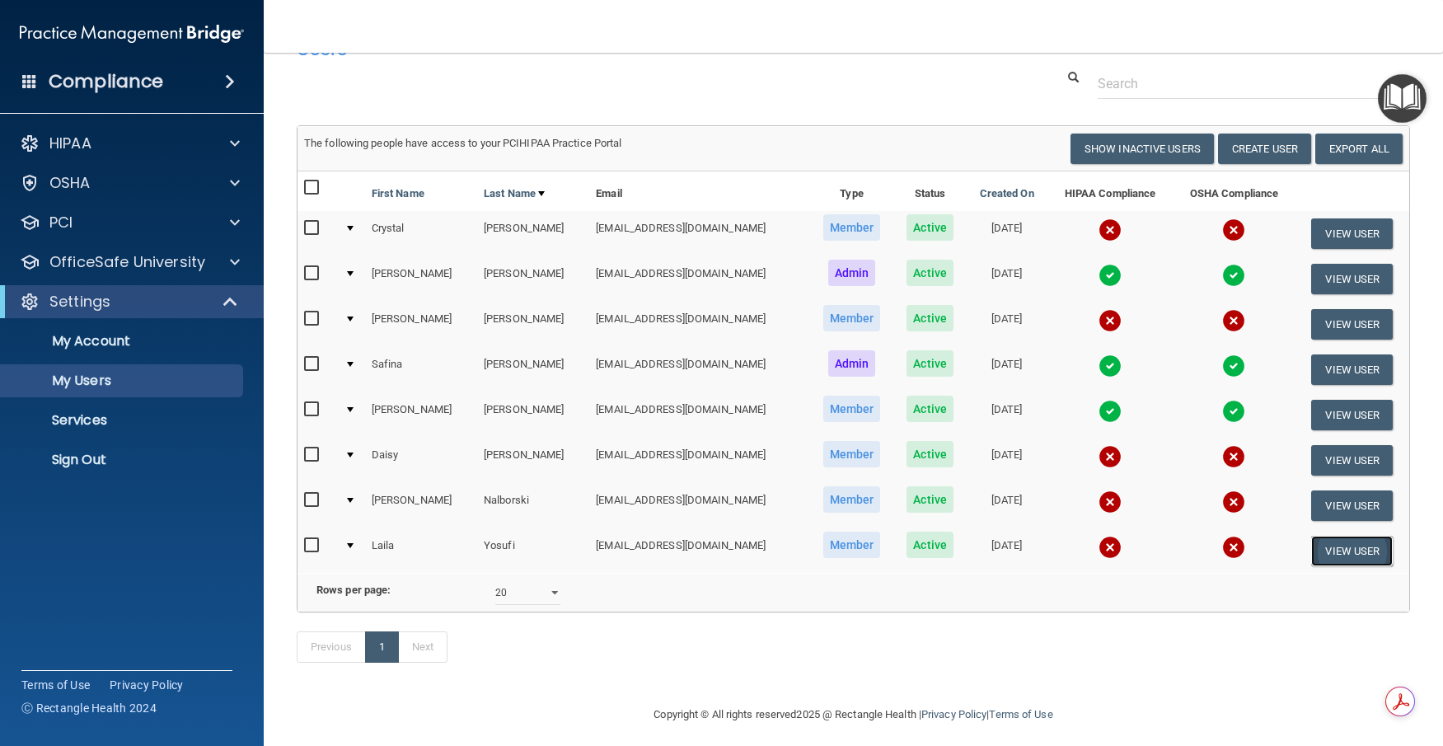
click at [1331, 546] on button "View User" at bounding box center [1352, 551] width 82 height 30
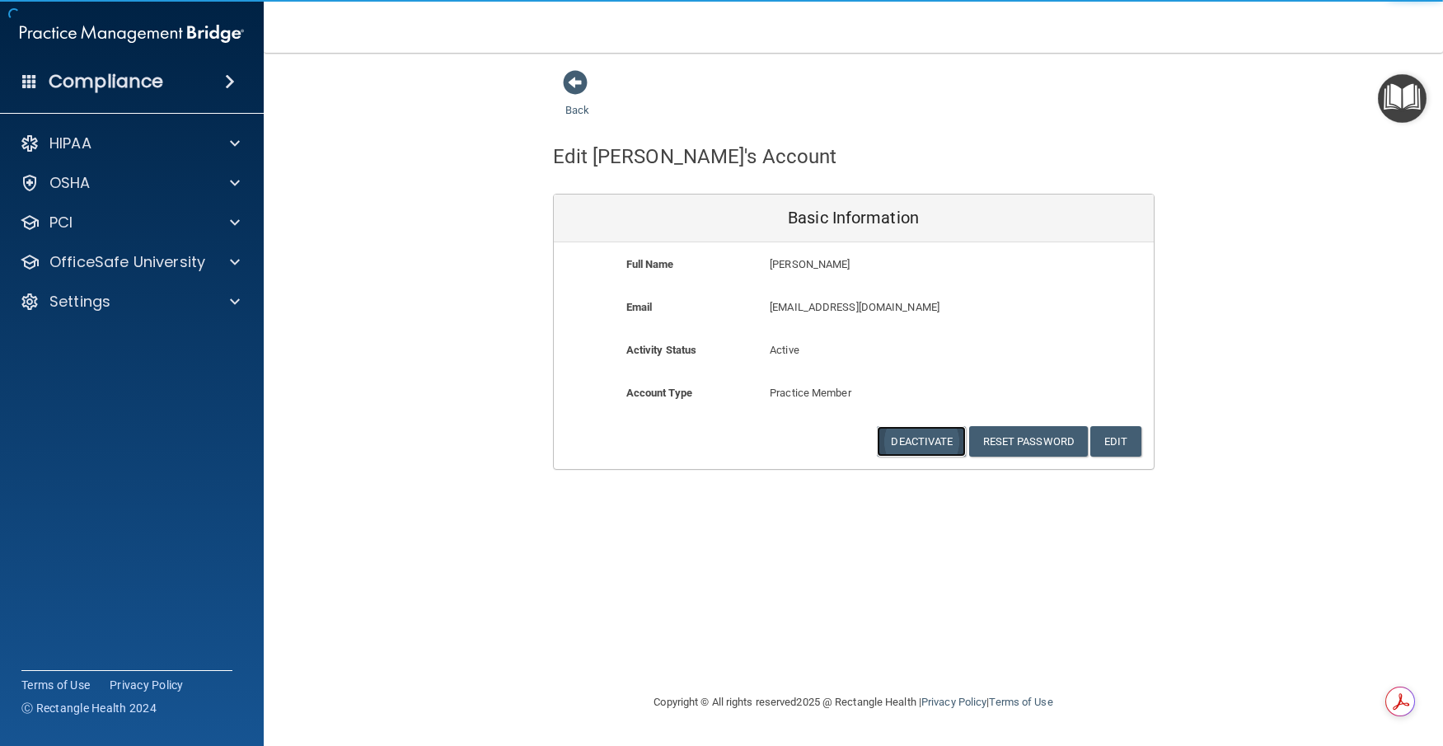
click at [917, 436] on button "Deactivate" at bounding box center [921, 441] width 89 height 30
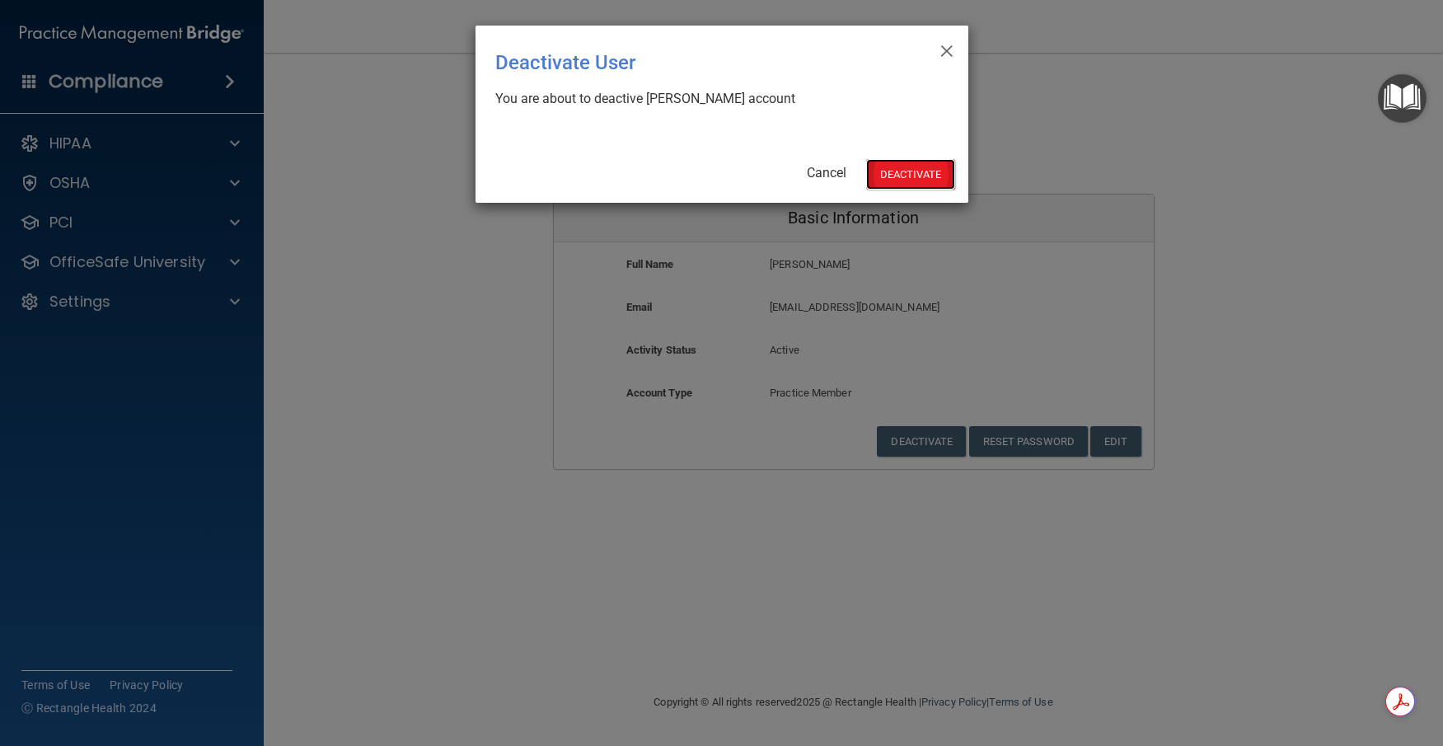
click at [904, 168] on button "Deactivate" at bounding box center [910, 174] width 89 height 30
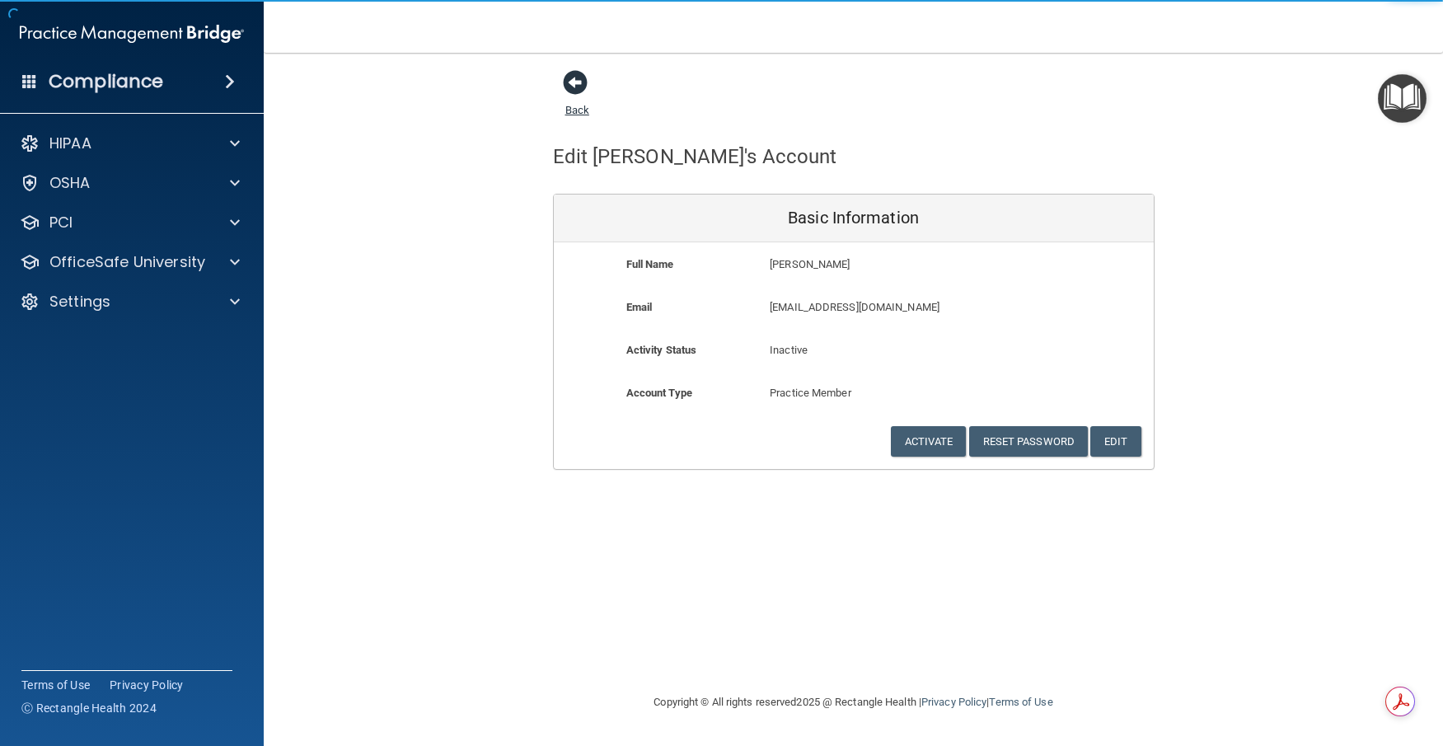
click at [578, 91] on span at bounding box center [575, 82] width 25 height 25
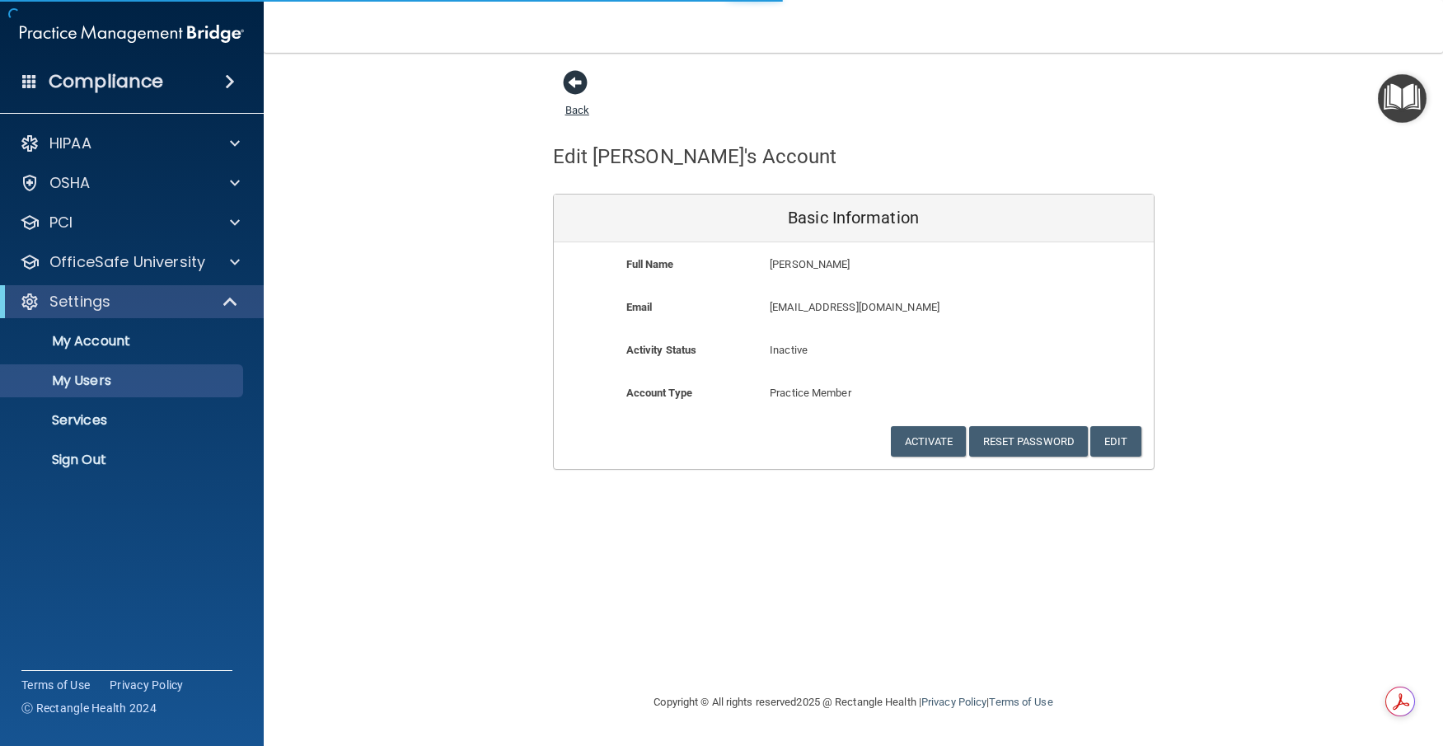
select select "20"
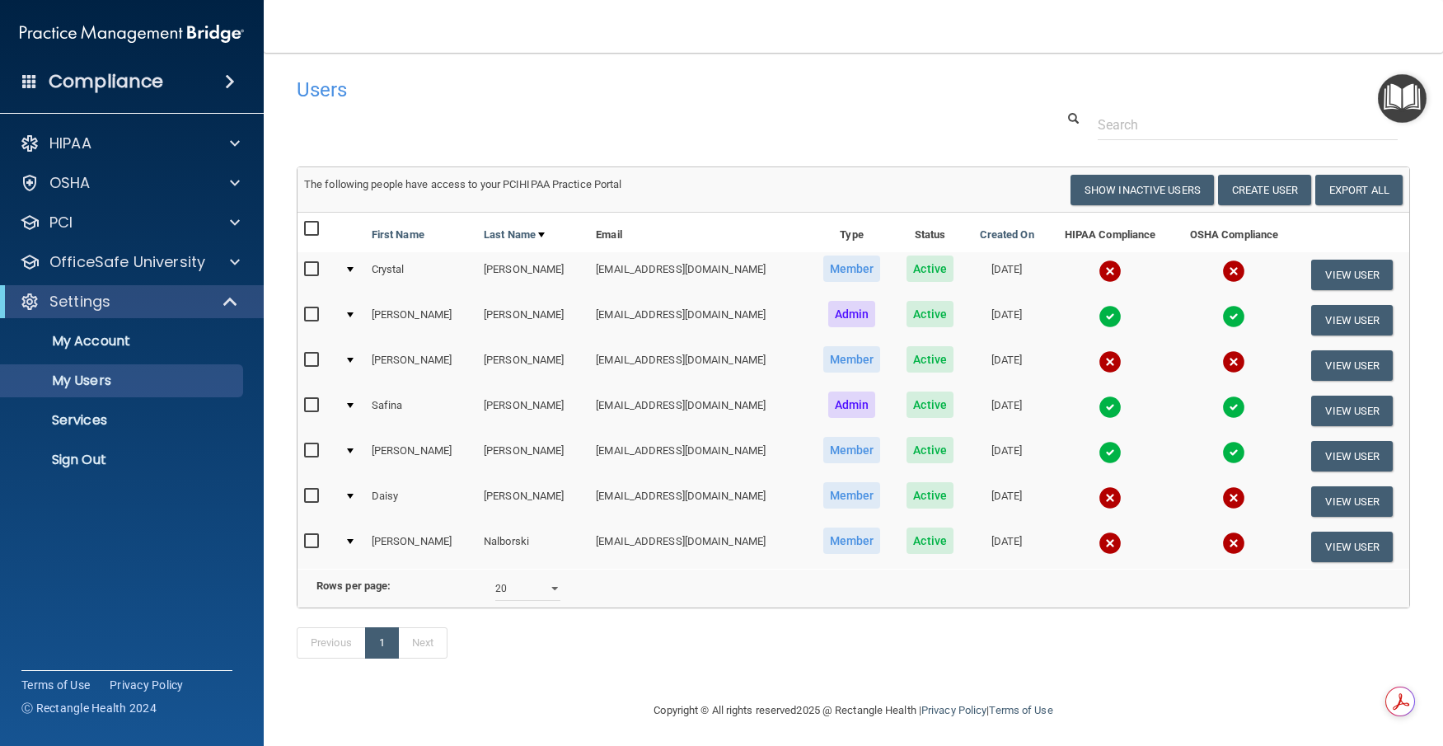
click at [313, 266] on input "checkbox" at bounding box center [313, 269] width 19 height 13
checkbox input "true"
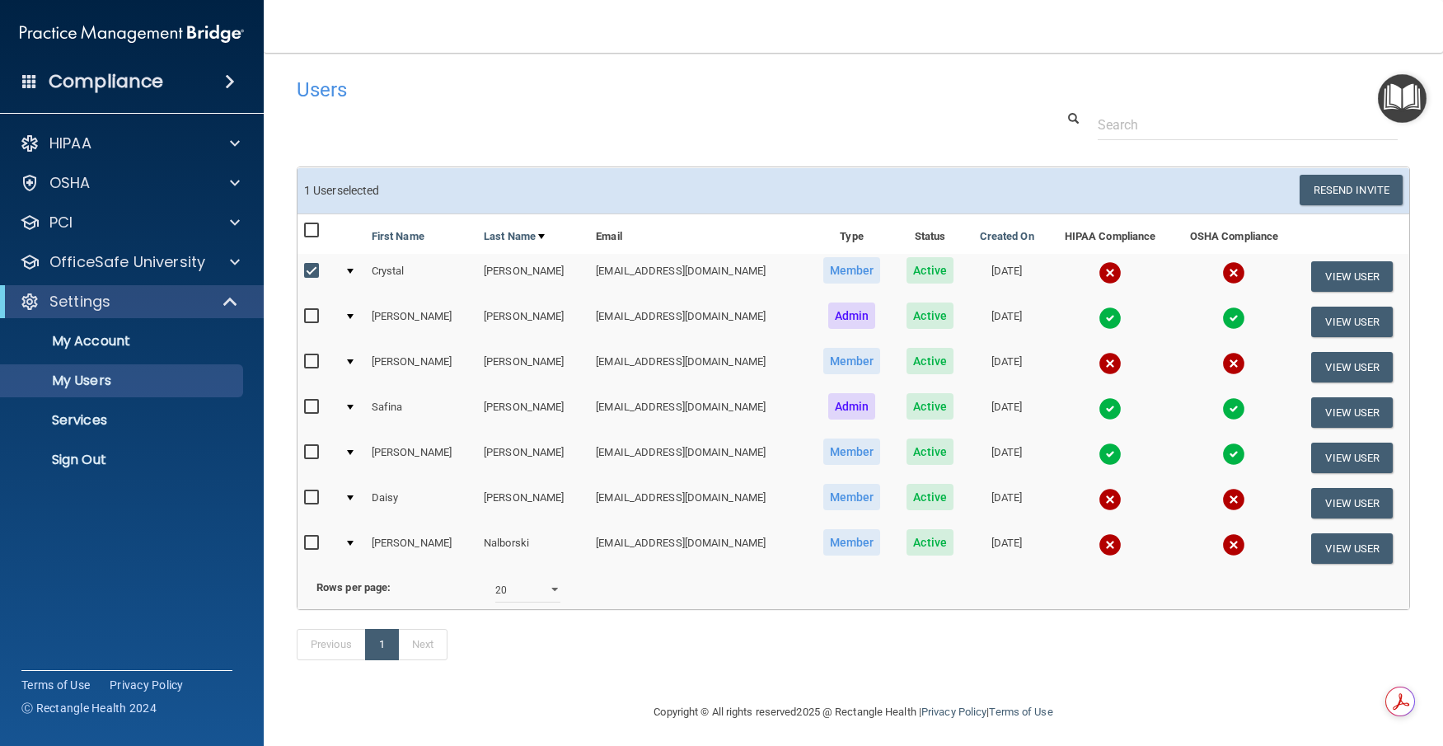
click at [307, 359] on input "checkbox" at bounding box center [313, 361] width 19 height 13
checkbox input "true"
click at [311, 497] on input "checkbox" at bounding box center [313, 497] width 19 height 13
checkbox input "true"
click at [306, 542] on input "checkbox" at bounding box center [313, 543] width 19 height 13
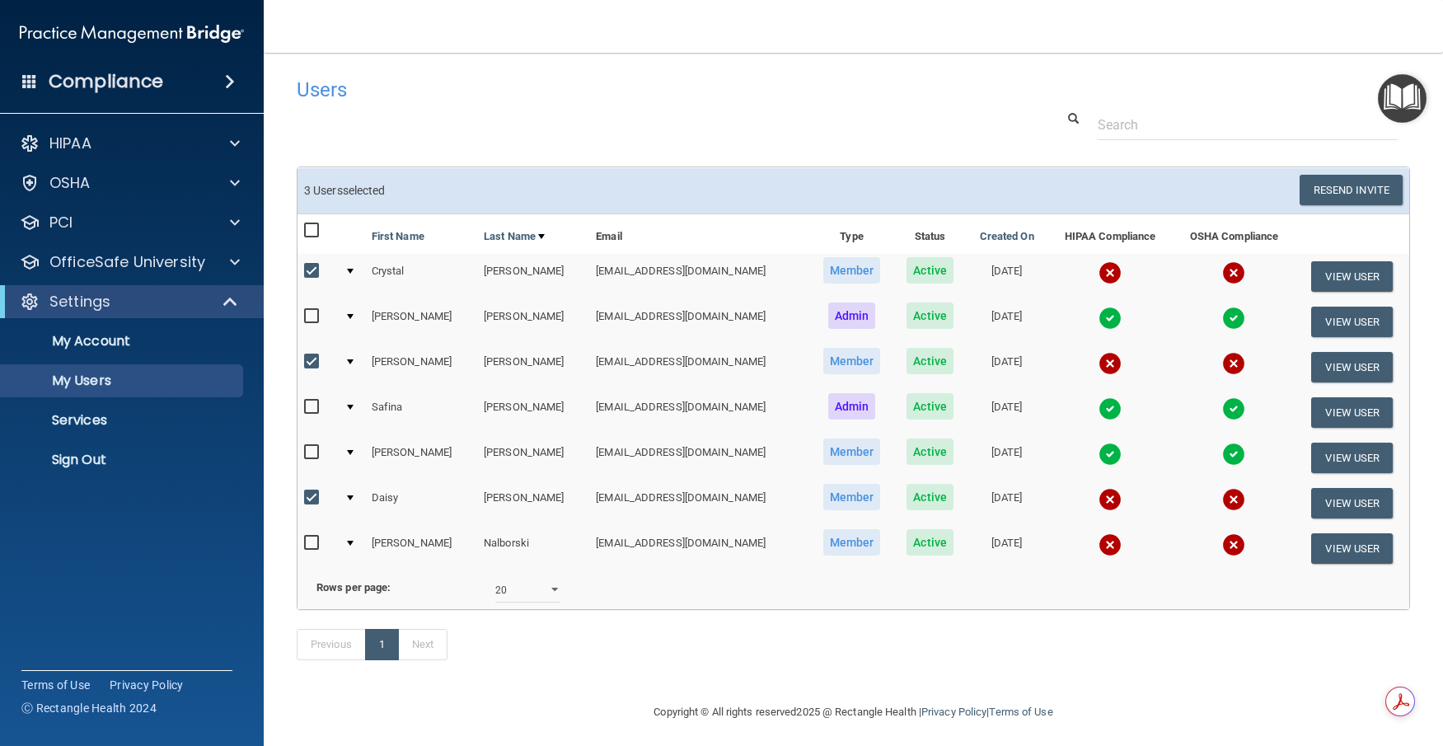
checkbox input "true"
click at [1340, 186] on button "Resend Invite" at bounding box center [1351, 190] width 103 height 30
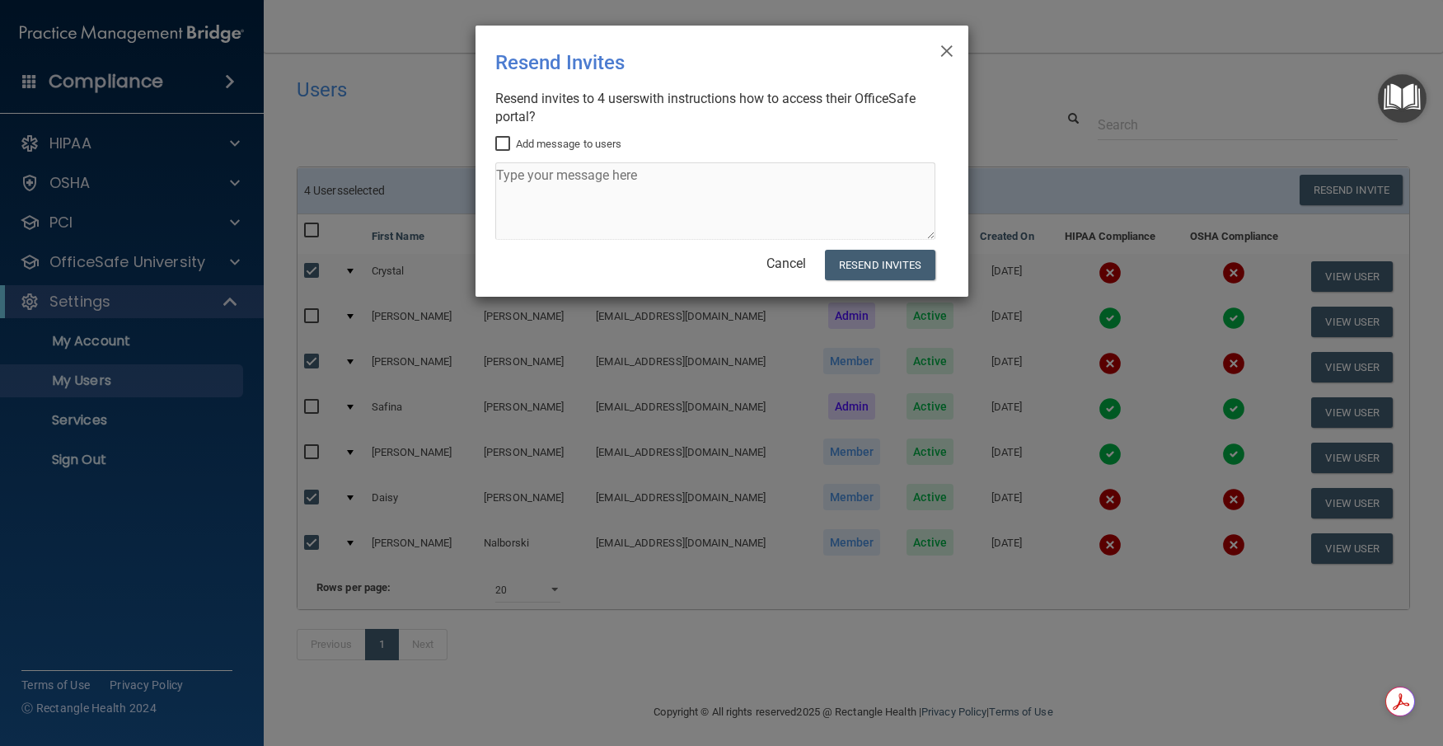
click at [508, 142] on input "Add message to users" at bounding box center [504, 144] width 19 height 13
checkbox input "true"
click at [554, 200] on textarea at bounding box center [715, 200] width 440 height 77
type textarea "Please complete [DATE], thank you."
click at [904, 256] on button "Resend Invites" at bounding box center [880, 265] width 110 height 30
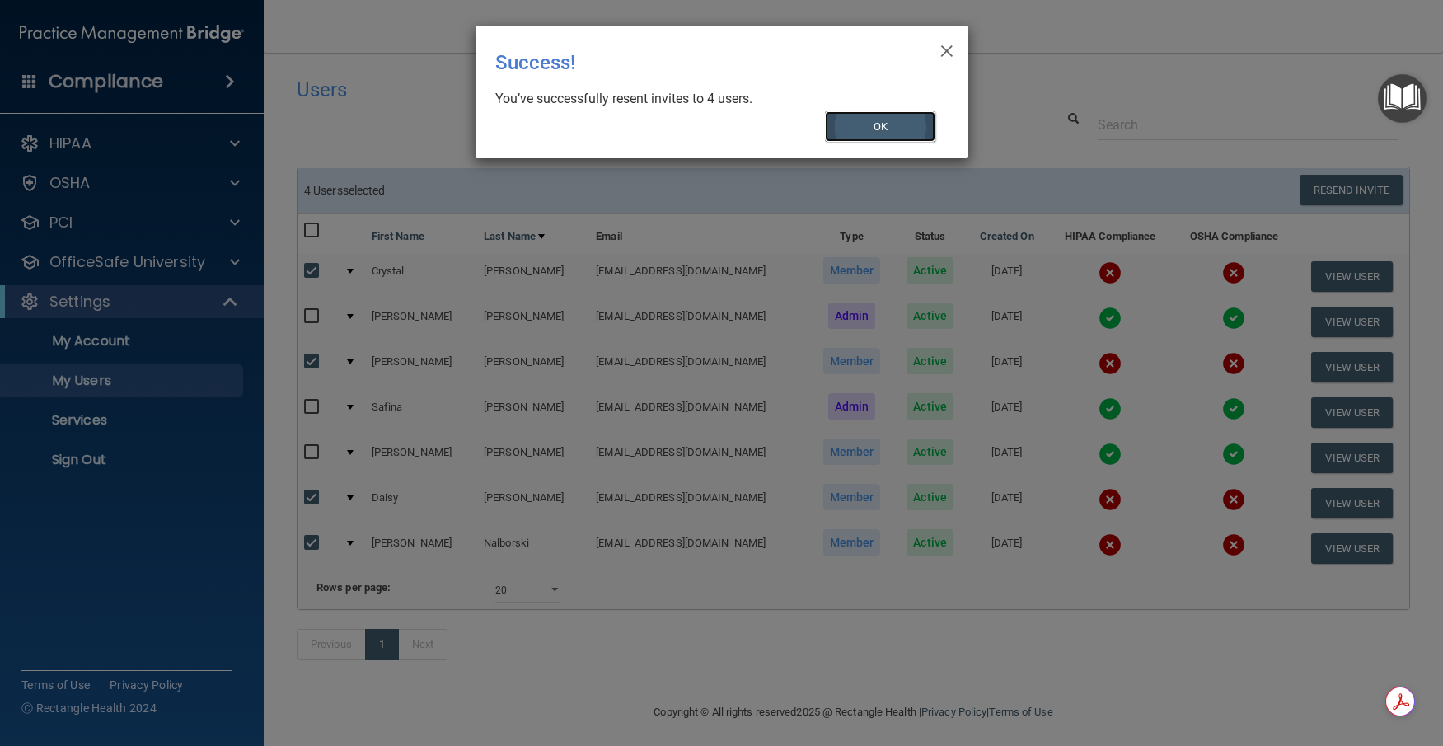
click at [863, 120] on button "OK" at bounding box center [880, 126] width 110 height 30
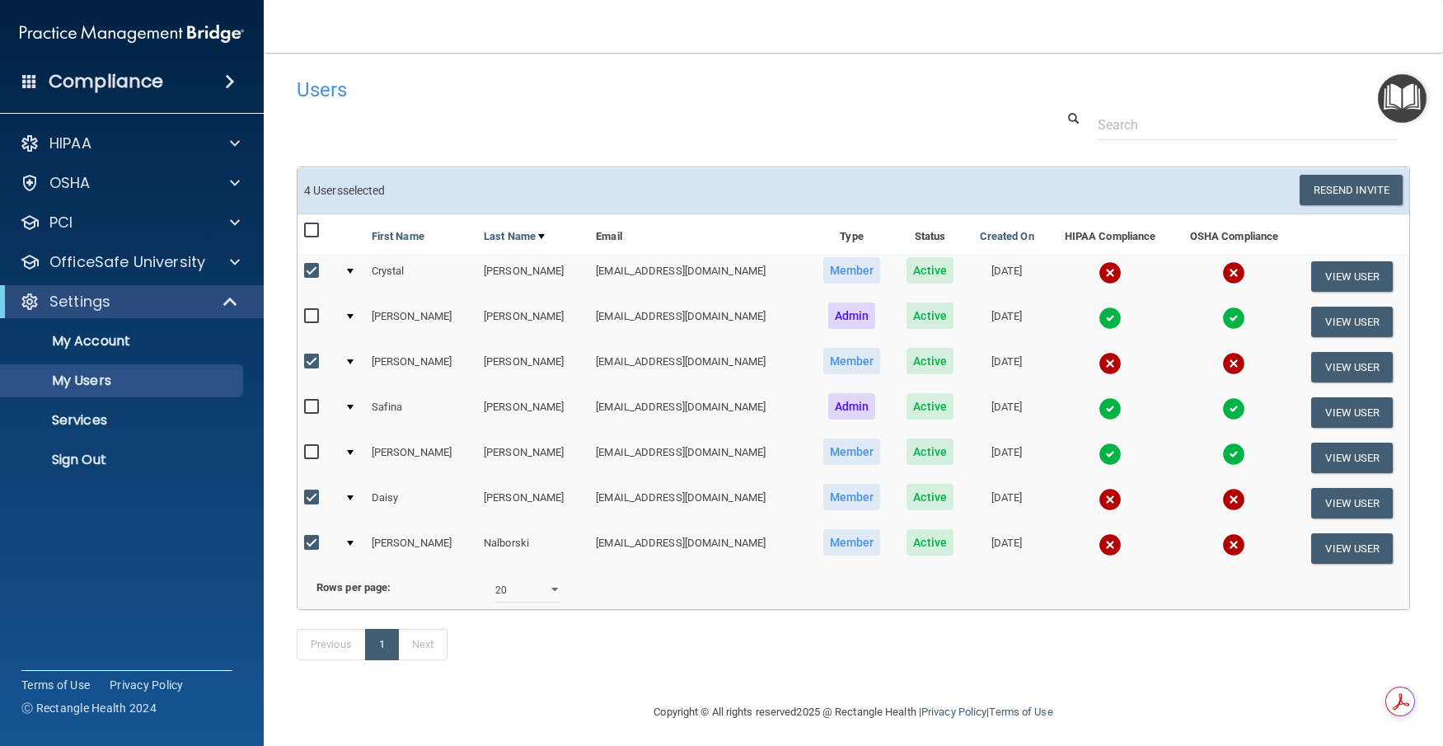
click at [312, 82] on h4 "Users" at bounding box center [617, 89] width 640 height 21
click at [317, 82] on h4 "Users" at bounding box center [617, 89] width 640 height 21
click at [1401, 105] on img "Open Resource Center" at bounding box center [1402, 98] width 49 height 49
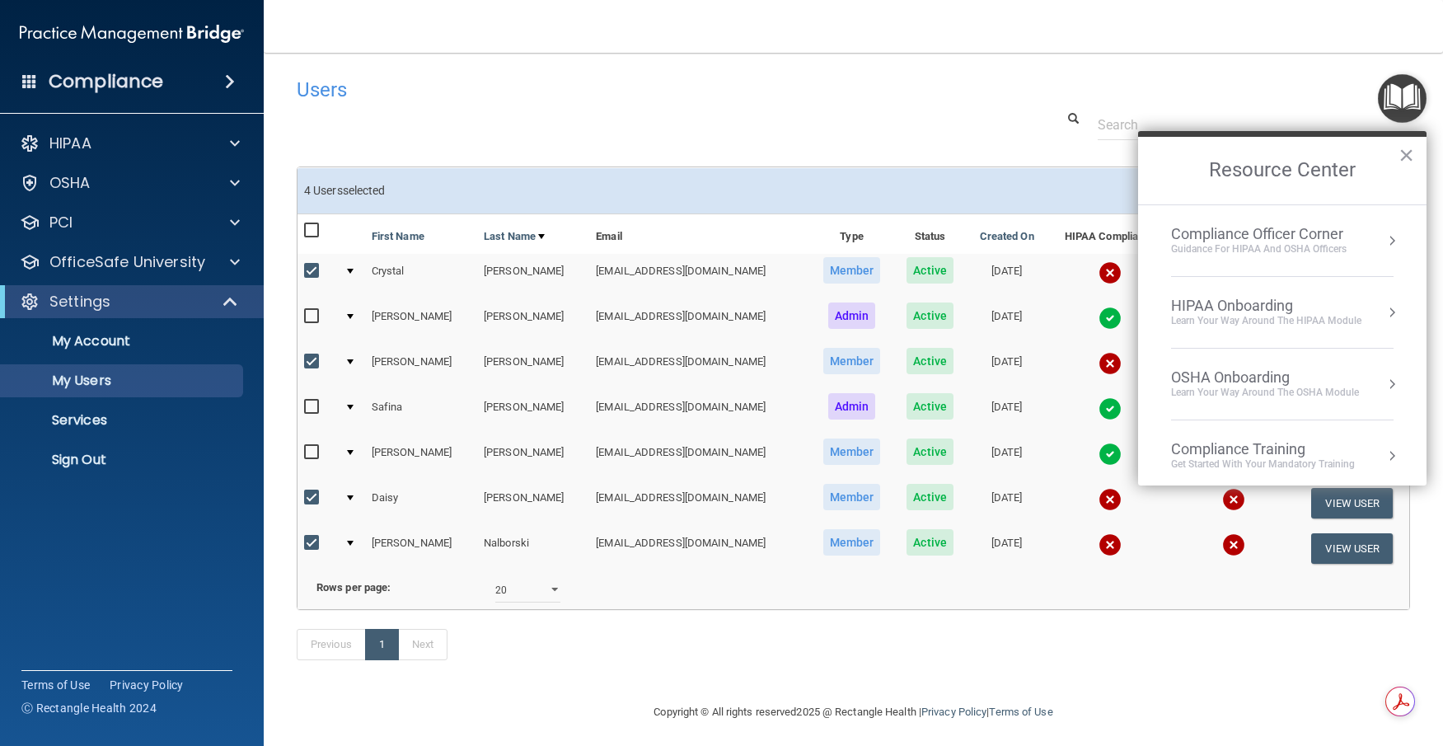
click at [1401, 105] on img "Open Resource Center" at bounding box center [1402, 98] width 49 height 49
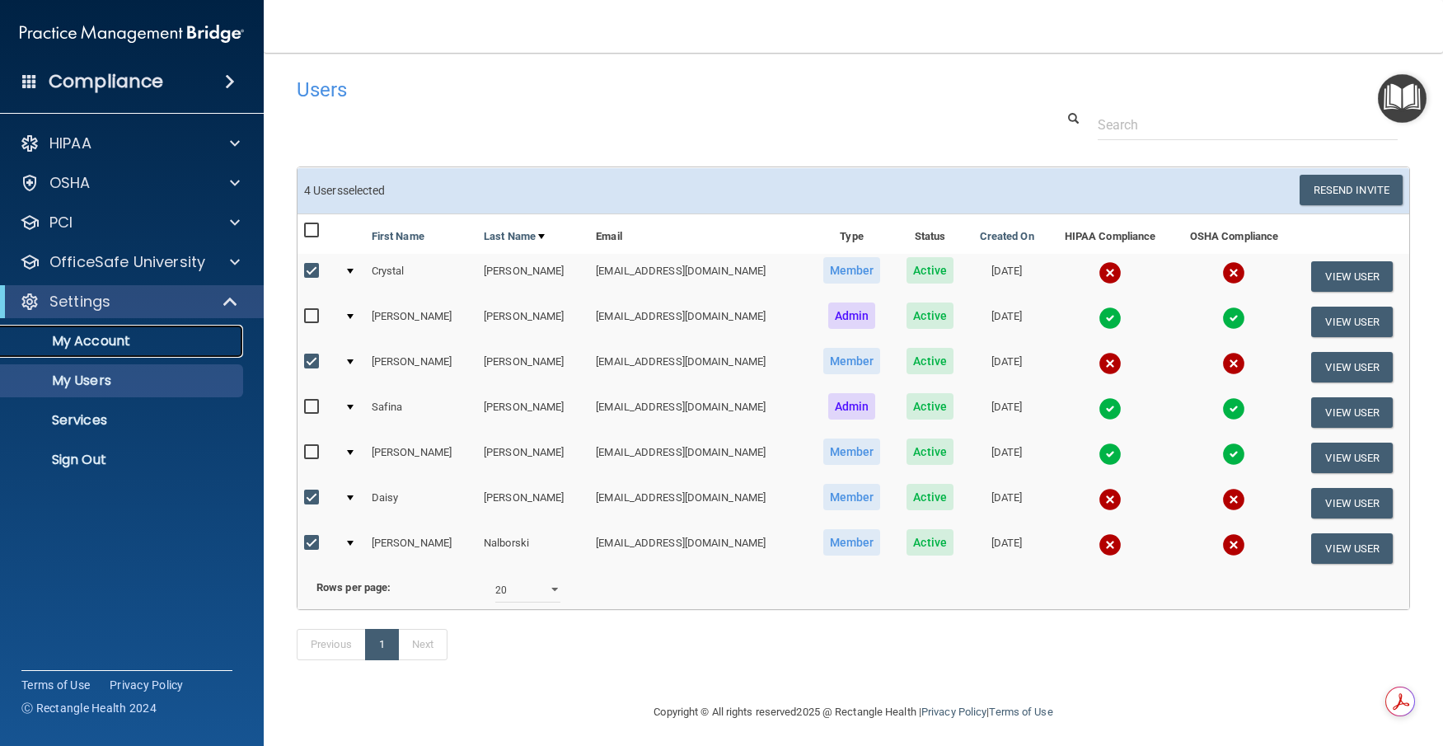
click at [84, 339] on p "My Account" at bounding box center [123, 341] width 225 height 16
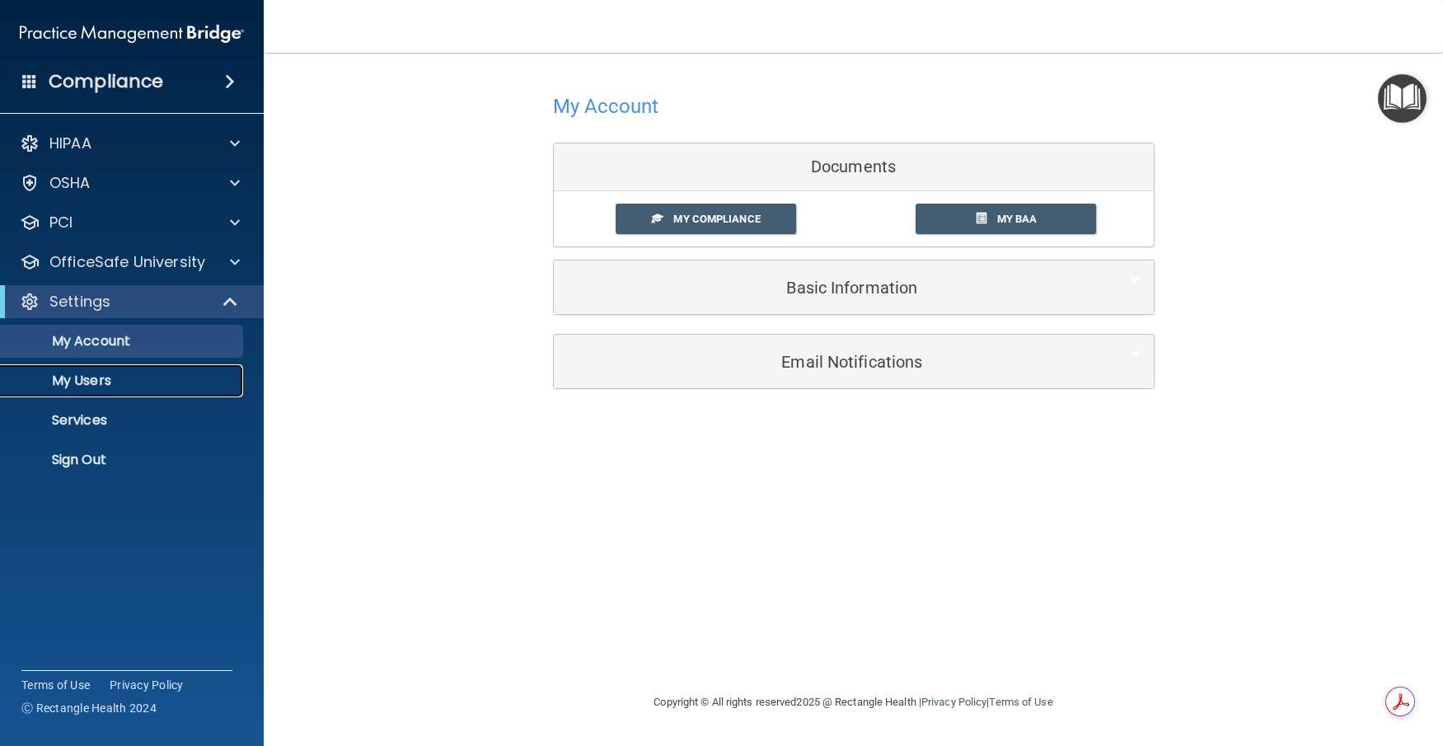
click at [112, 380] on p "My Users" at bounding box center [123, 381] width 225 height 16
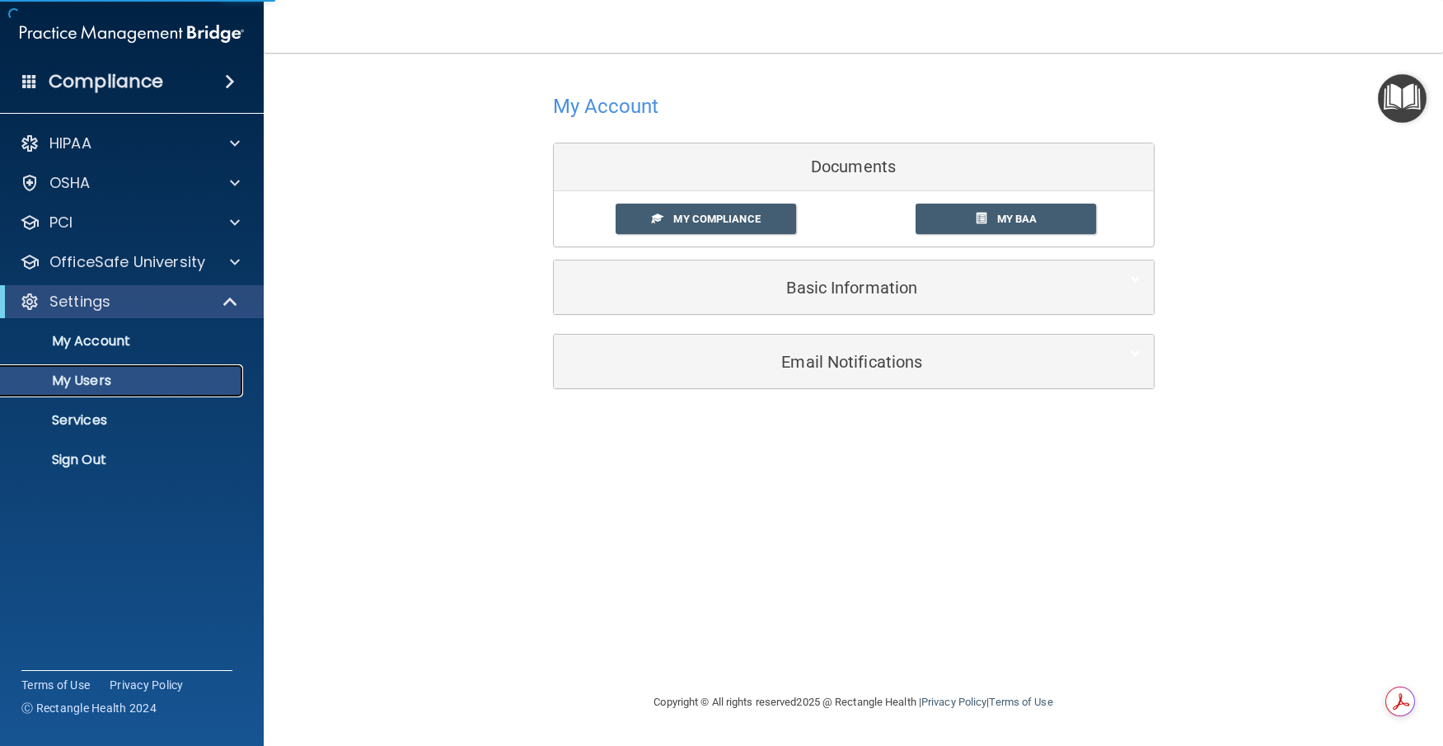
select select "20"
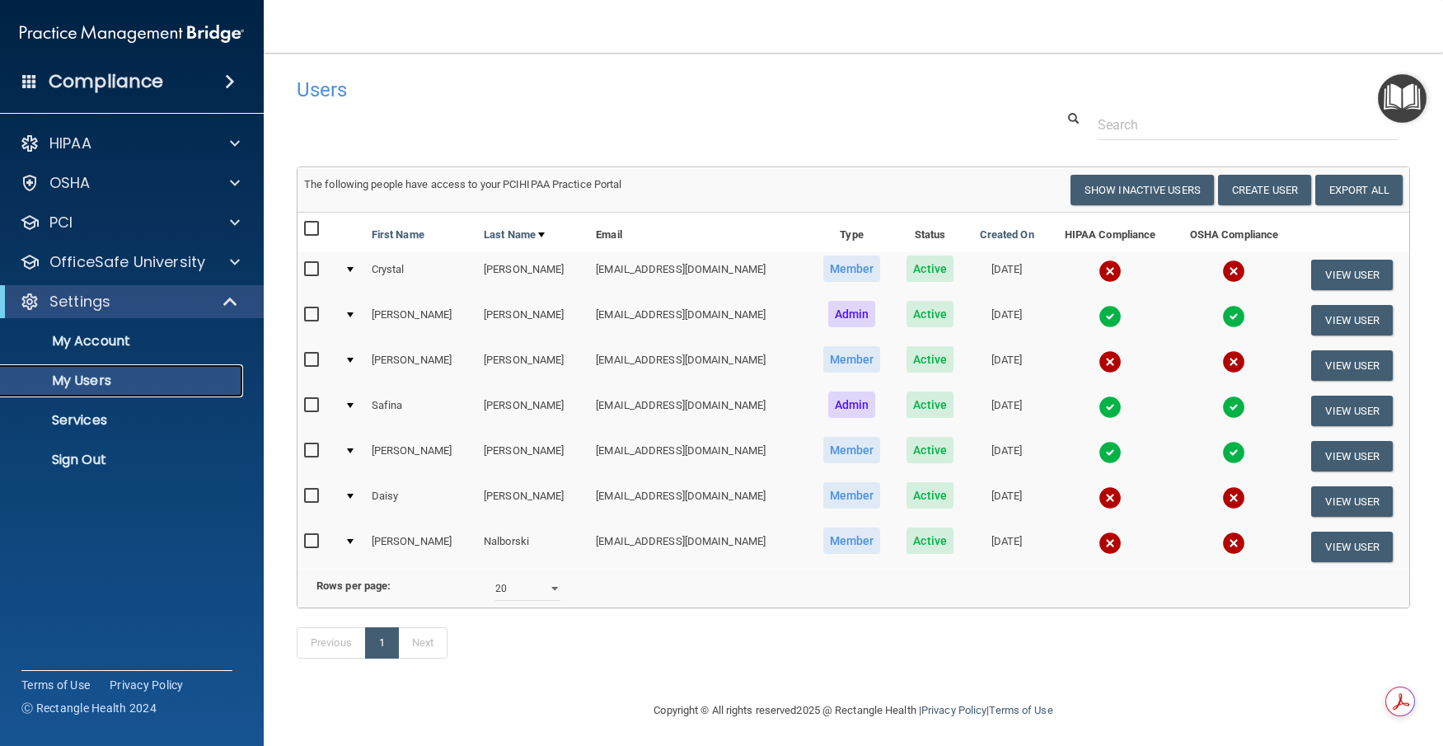
scroll to position [29, 0]
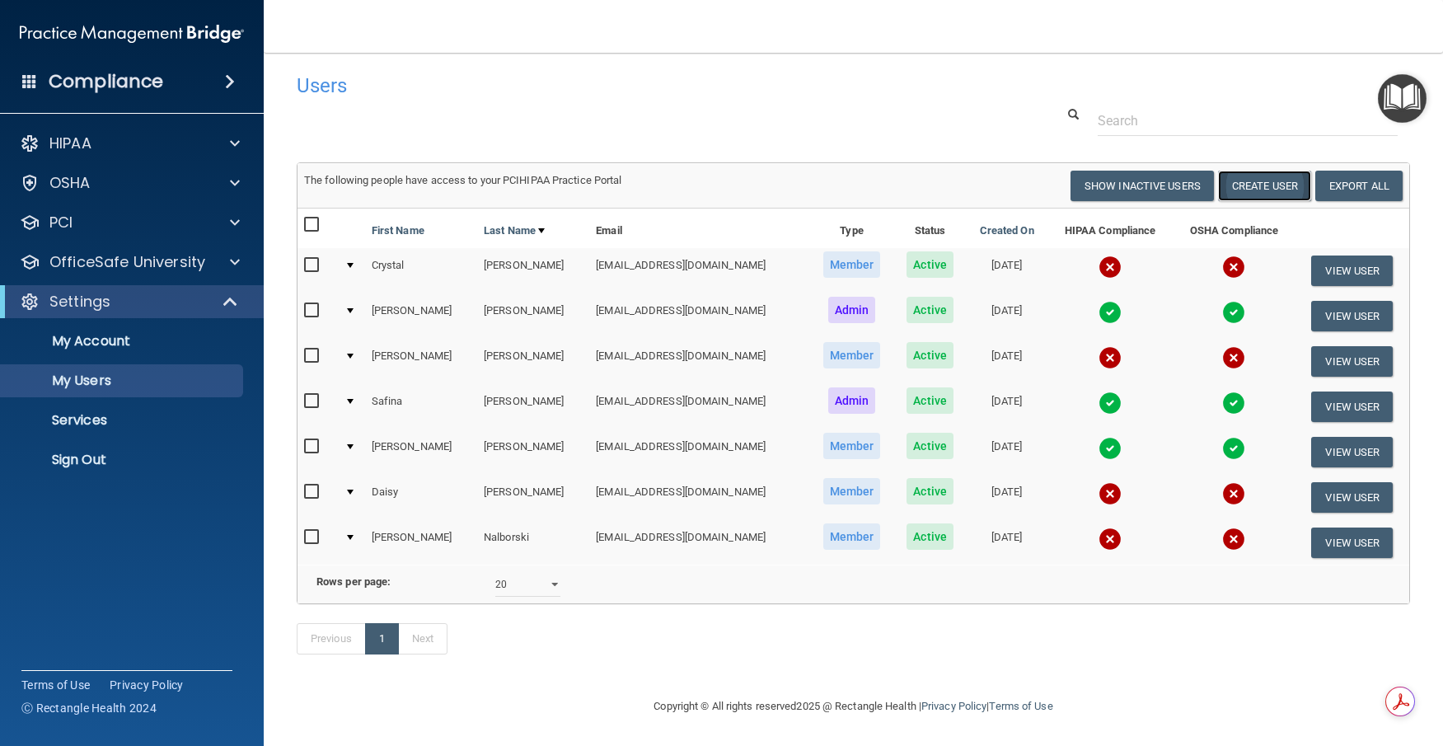
click at [1240, 171] on button "Create User" at bounding box center [1264, 186] width 93 height 30
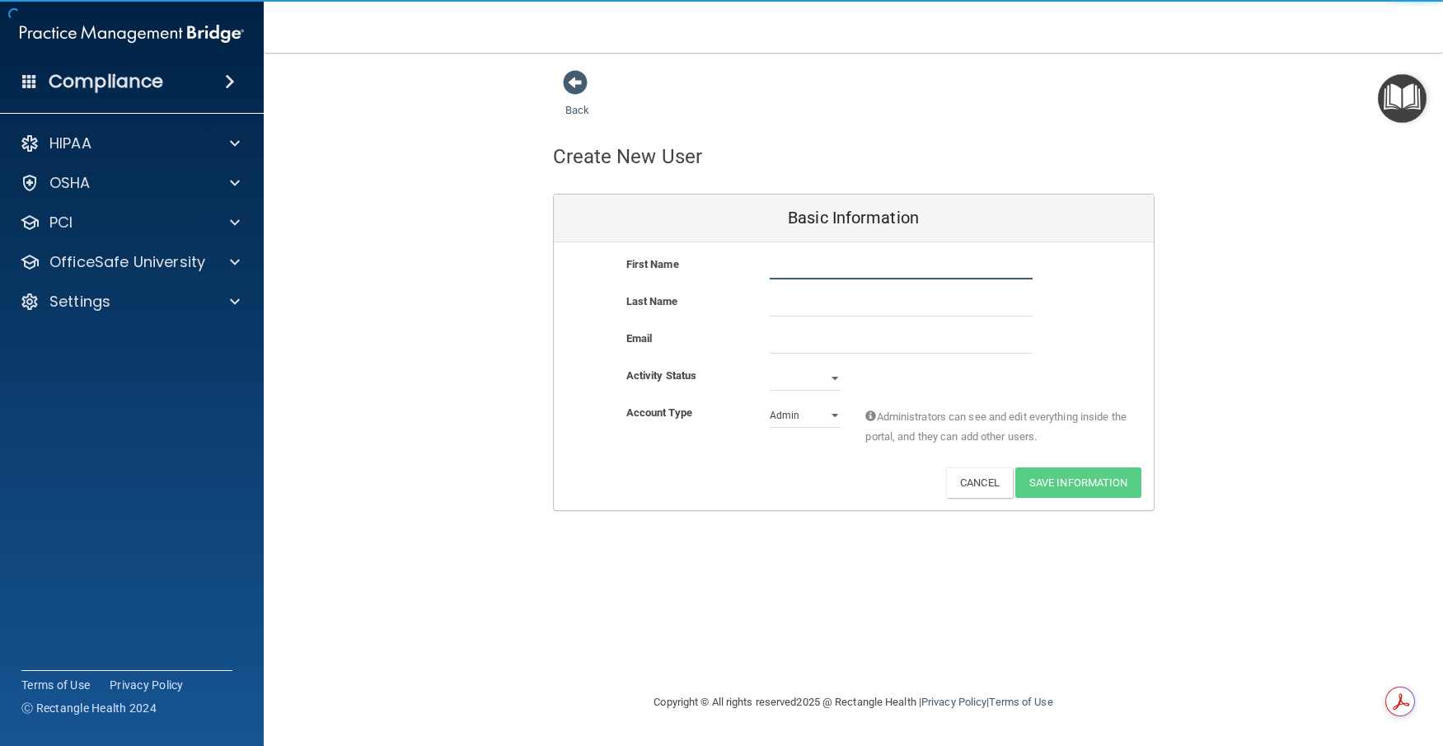
click at [779, 268] on input "text" at bounding box center [901, 267] width 263 height 25
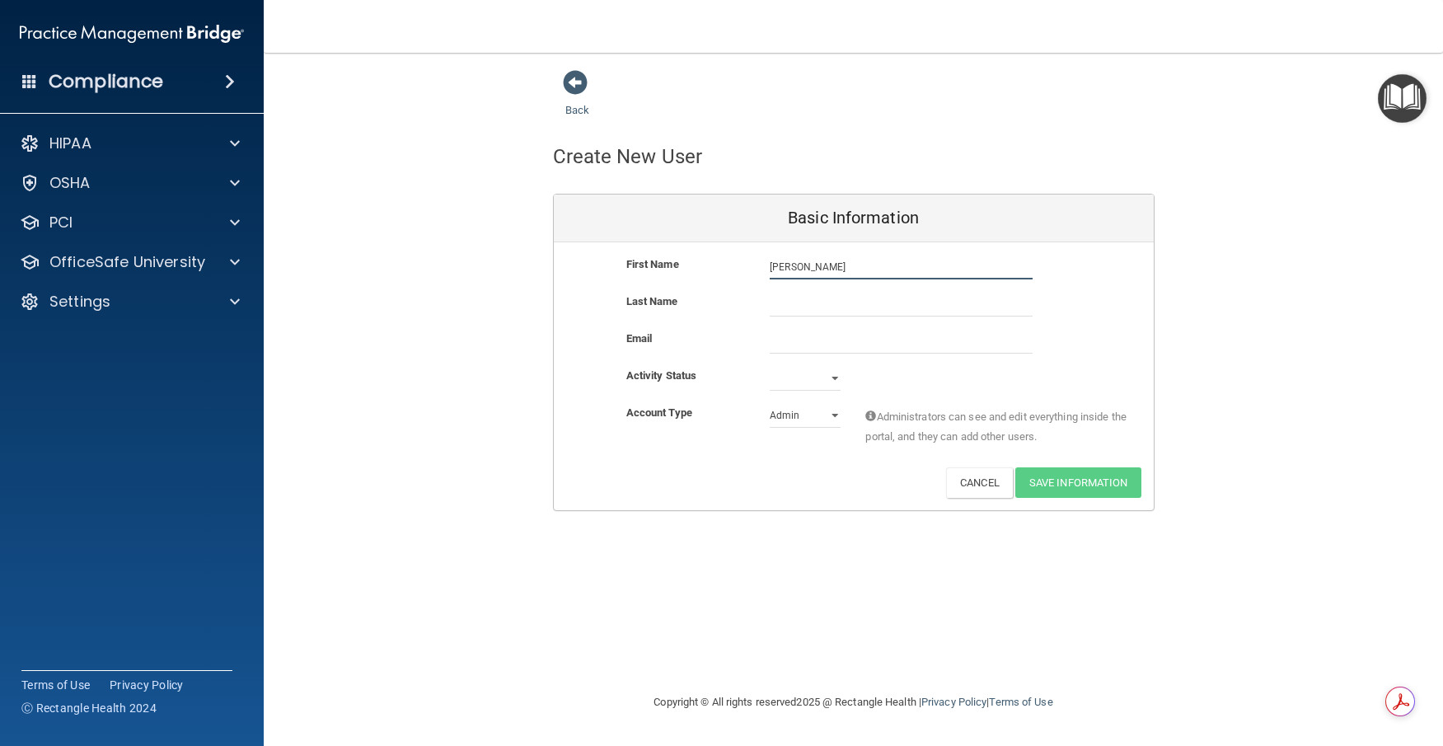
type input "[PERSON_NAME]"
drag, startPoint x: 772, startPoint y: 328, endPoint x: 1081, endPoint y: 365, distance: 310.5
click at [1097, 358] on div "Email" at bounding box center [854, 347] width 600 height 37
paste input "[EMAIL_ADDRESS][DOMAIN_NAME]"
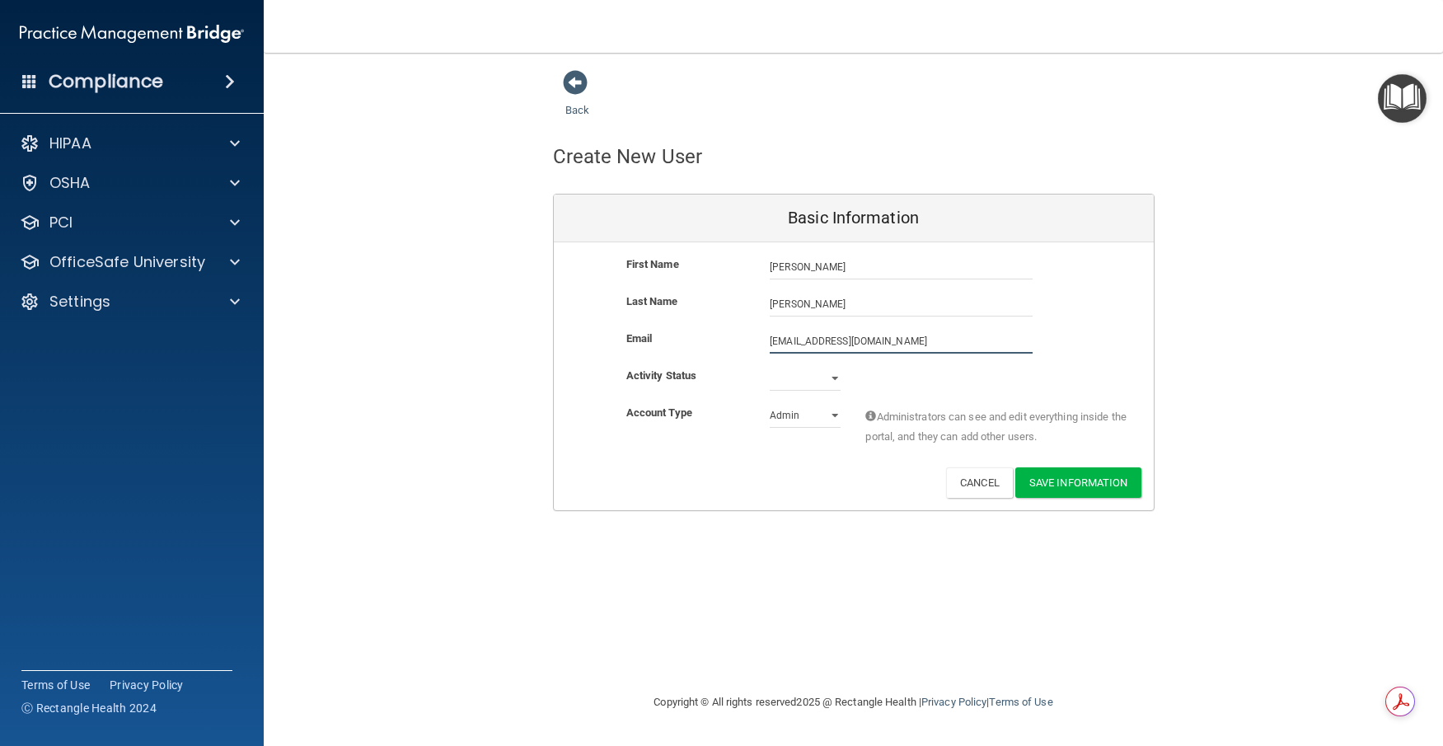
type input "[EMAIL_ADDRESS][DOMAIN_NAME]"
click at [831, 382] on select "Active Inactive" at bounding box center [805, 378] width 71 height 25
select select "active"
click at [770, 366] on select "Active Inactive" at bounding box center [805, 378] width 71 height 25
click at [807, 418] on select "Admin Member" at bounding box center [805, 415] width 71 height 25
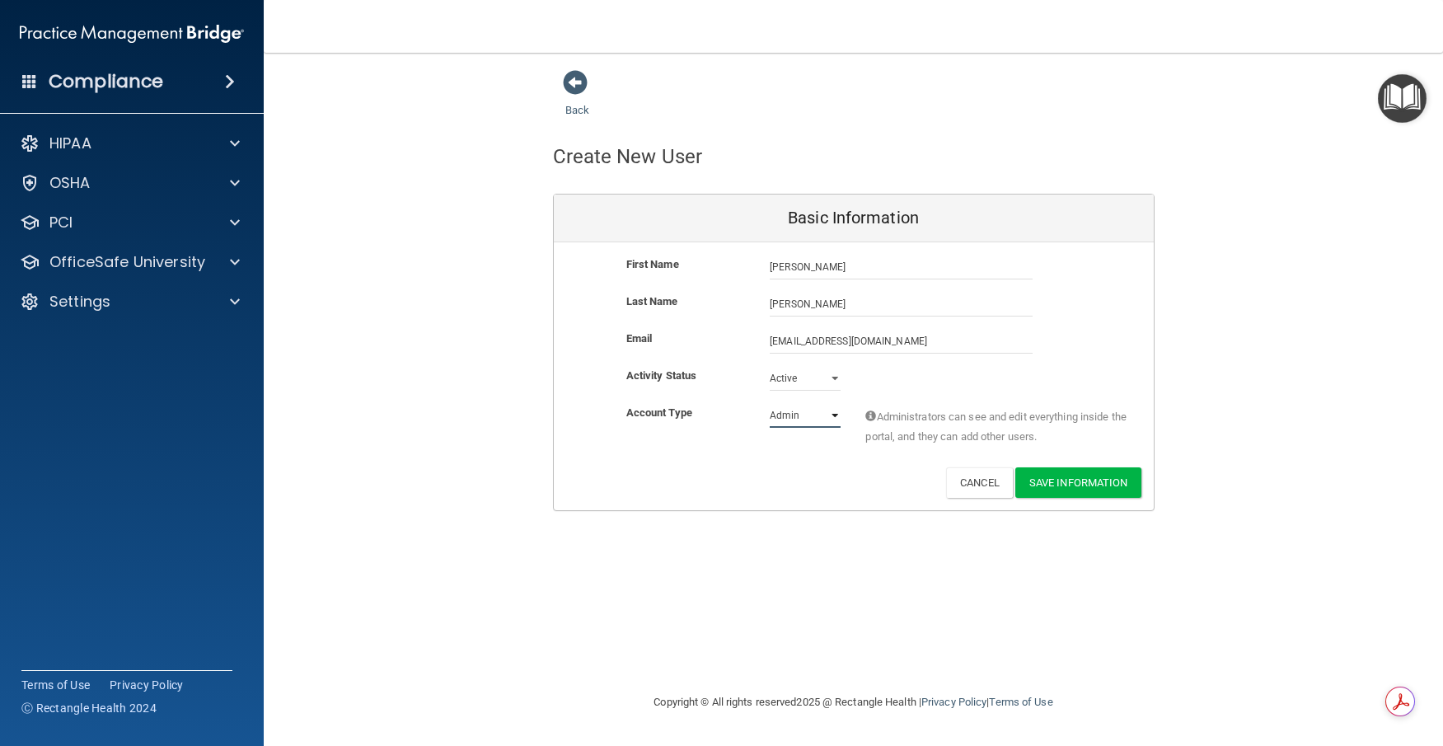
select select "practice_member"
click at [770, 403] on select "Admin Member" at bounding box center [805, 415] width 71 height 25
click at [1086, 479] on button "Save Information" at bounding box center [1079, 482] width 126 height 30
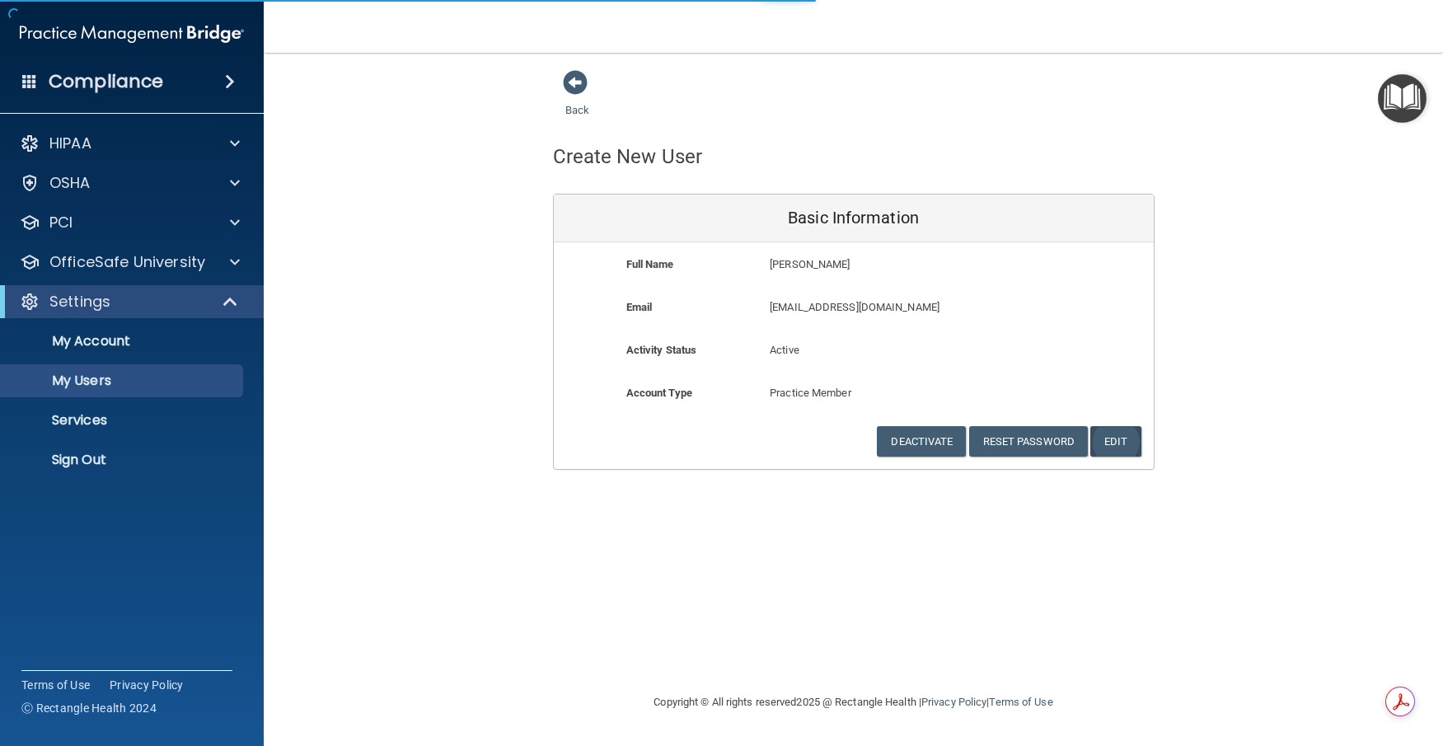
select select "20"
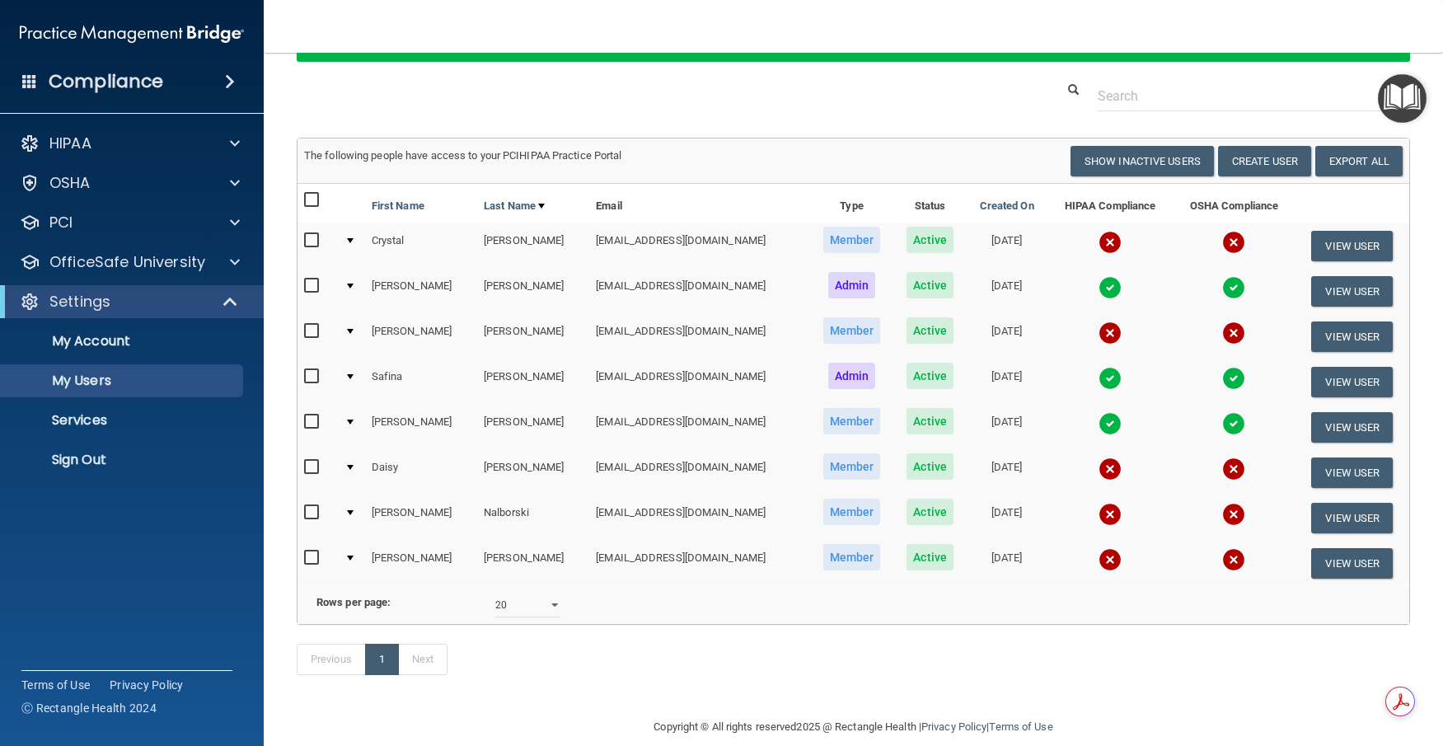
scroll to position [103, 0]
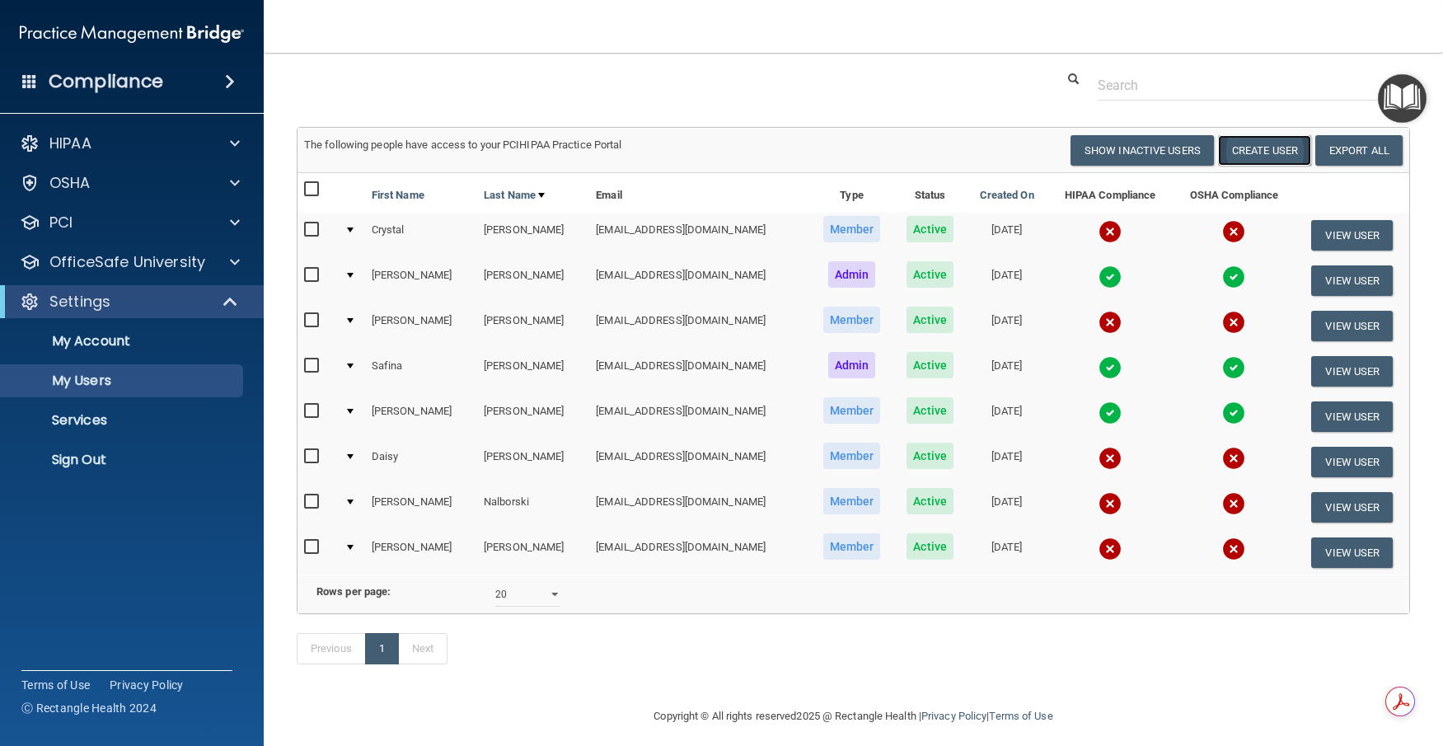
click at [1257, 154] on button "Create User" at bounding box center [1264, 150] width 93 height 30
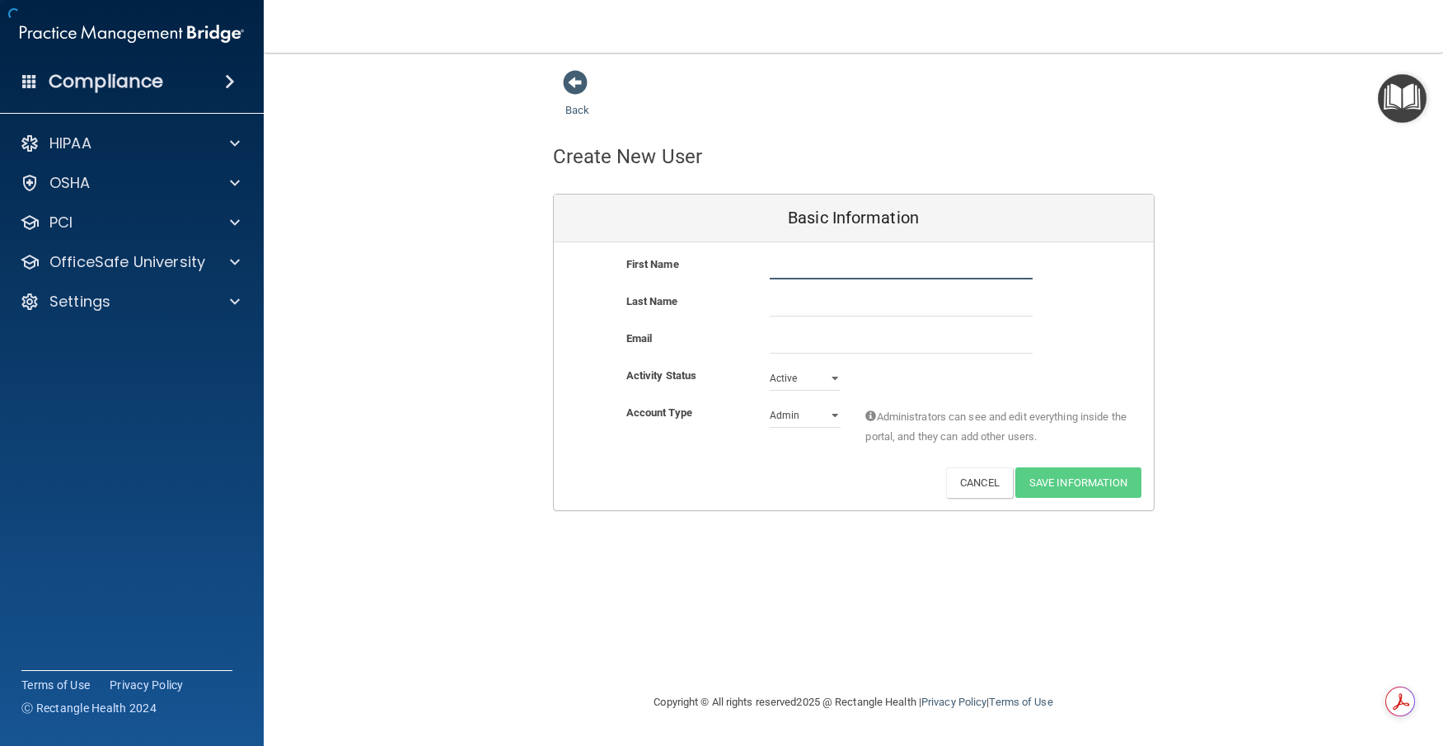
click at [817, 264] on input "text" at bounding box center [901, 267] width 263 height 25
type input "[PERSON_NAME]"
paste input "[EMAIL_ADDRESS][DOMAIN_NAME]"
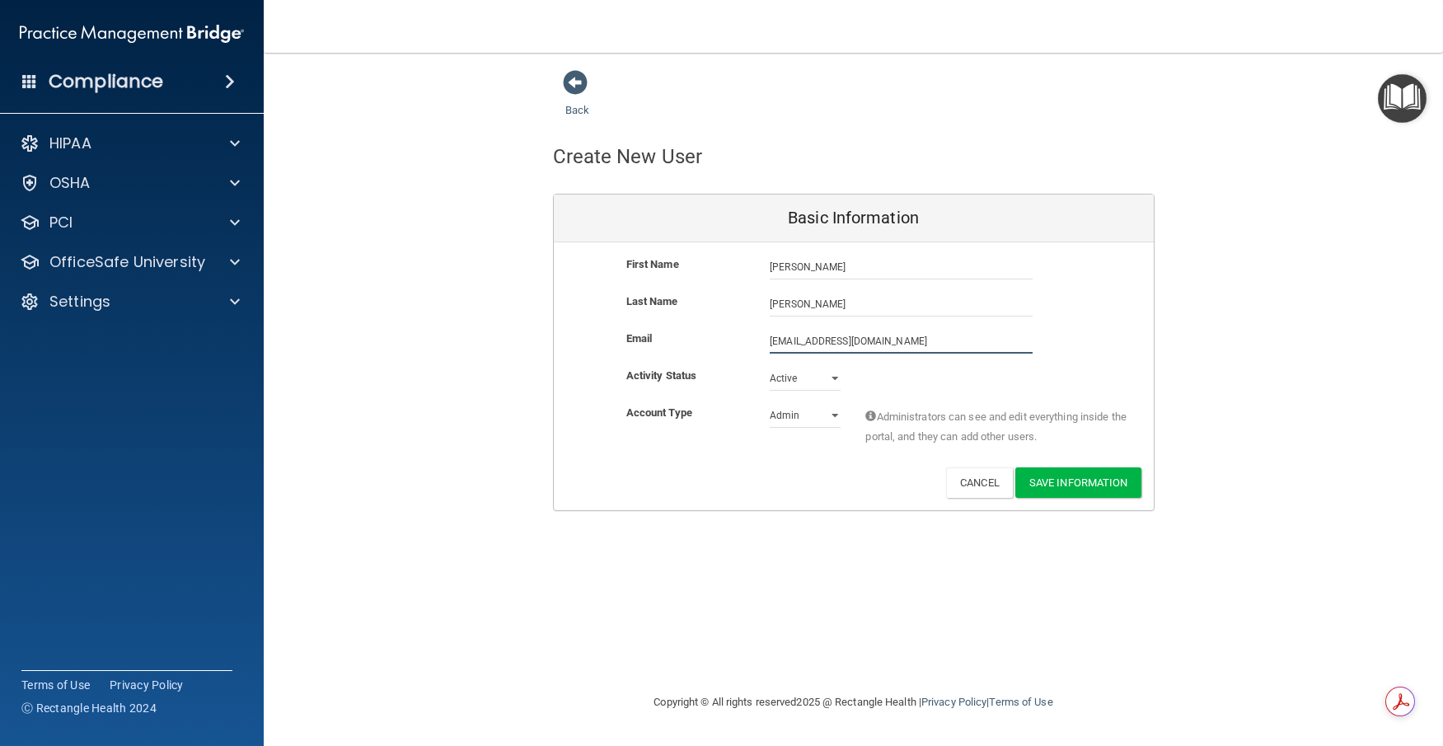
type input "[EMAIL_ADDRESS][DOMAIN_NAME]"
click at [805, 377] on select "Active Inactive" at bounding box center [805, 378] width 71 height 25
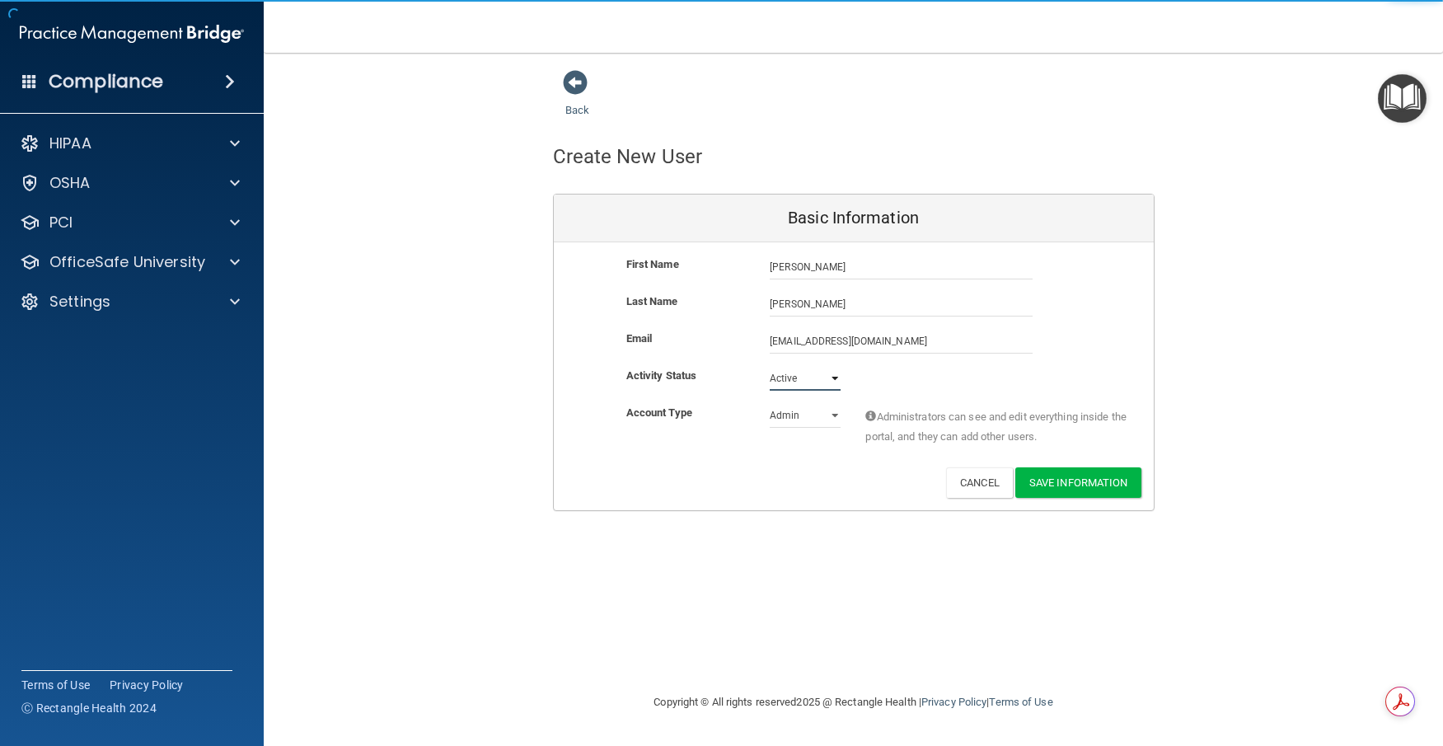
click at [805, 377] on select "Active Inactive" at bounding box center [805, 378] width 71 height 25
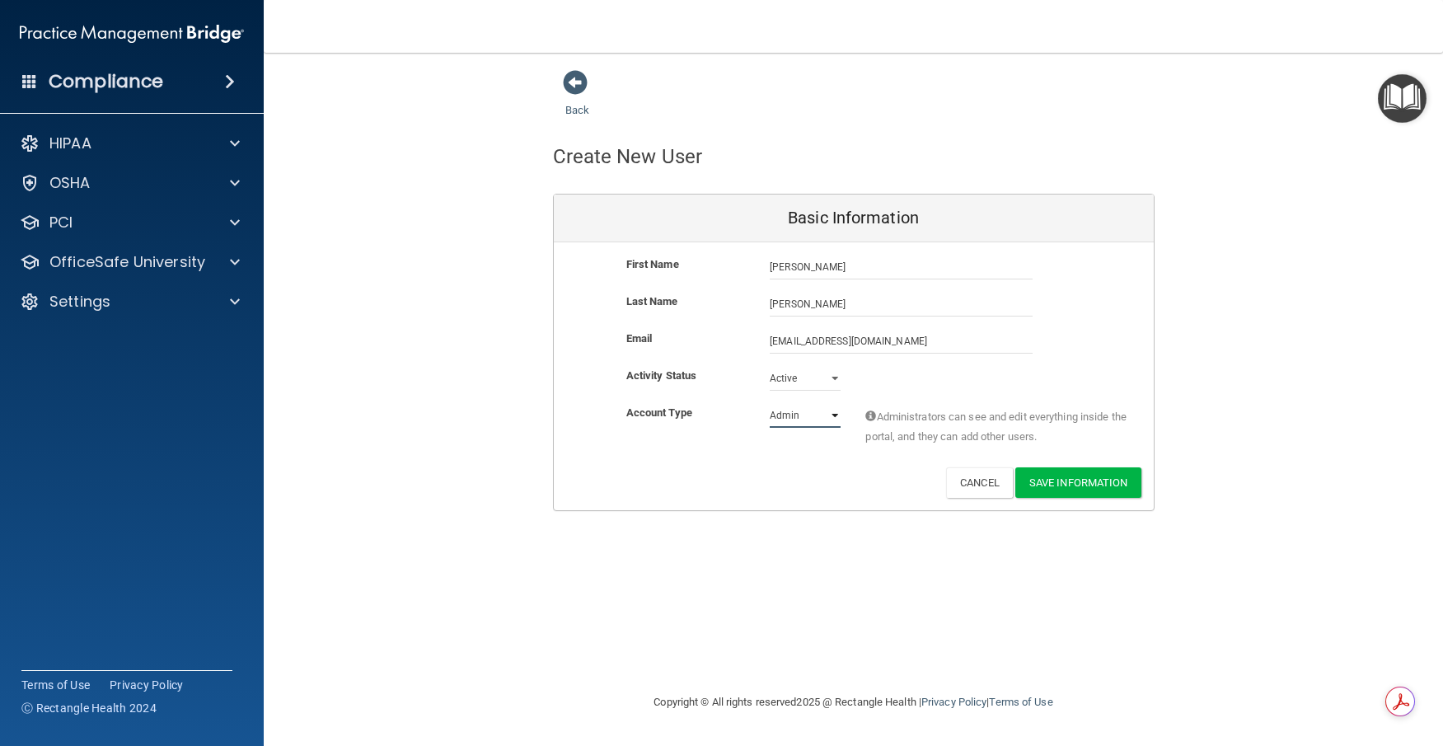
click at [791, 410] on select "Admin Member" at bounding box center [805, 415] width 71 height 25
select select "practice_member"
click at [770, 403] on select "Admin Member" at bounding box center [805, 415] width 71 height 25
click at [1087, 477] on button "Save Information" at bounding box center [1079, 482] width 126 height 30
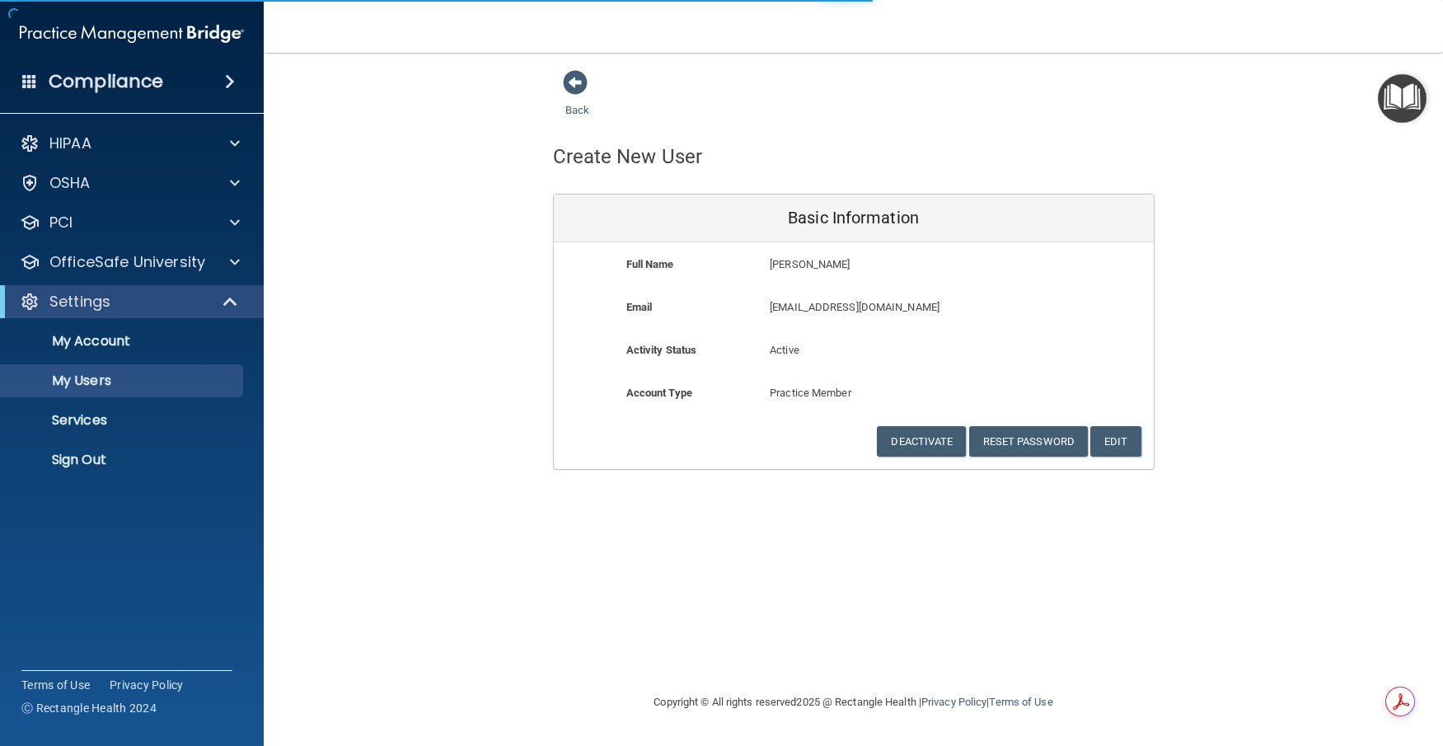
select select "20"
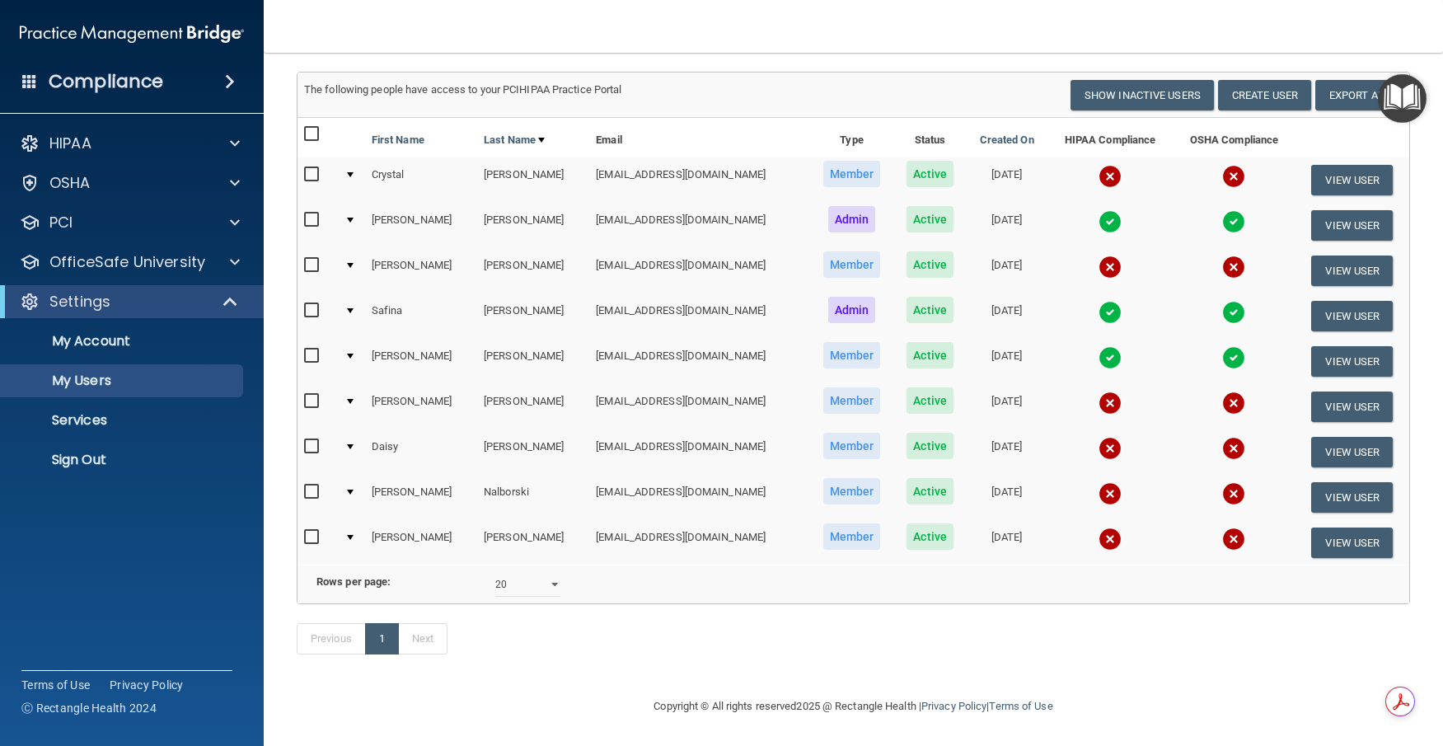
scroll to position [183, 0]
click at [304, 531] on input "checkbox" at bounding box center [313, 537] width 19 height 13
checkbox input "true"
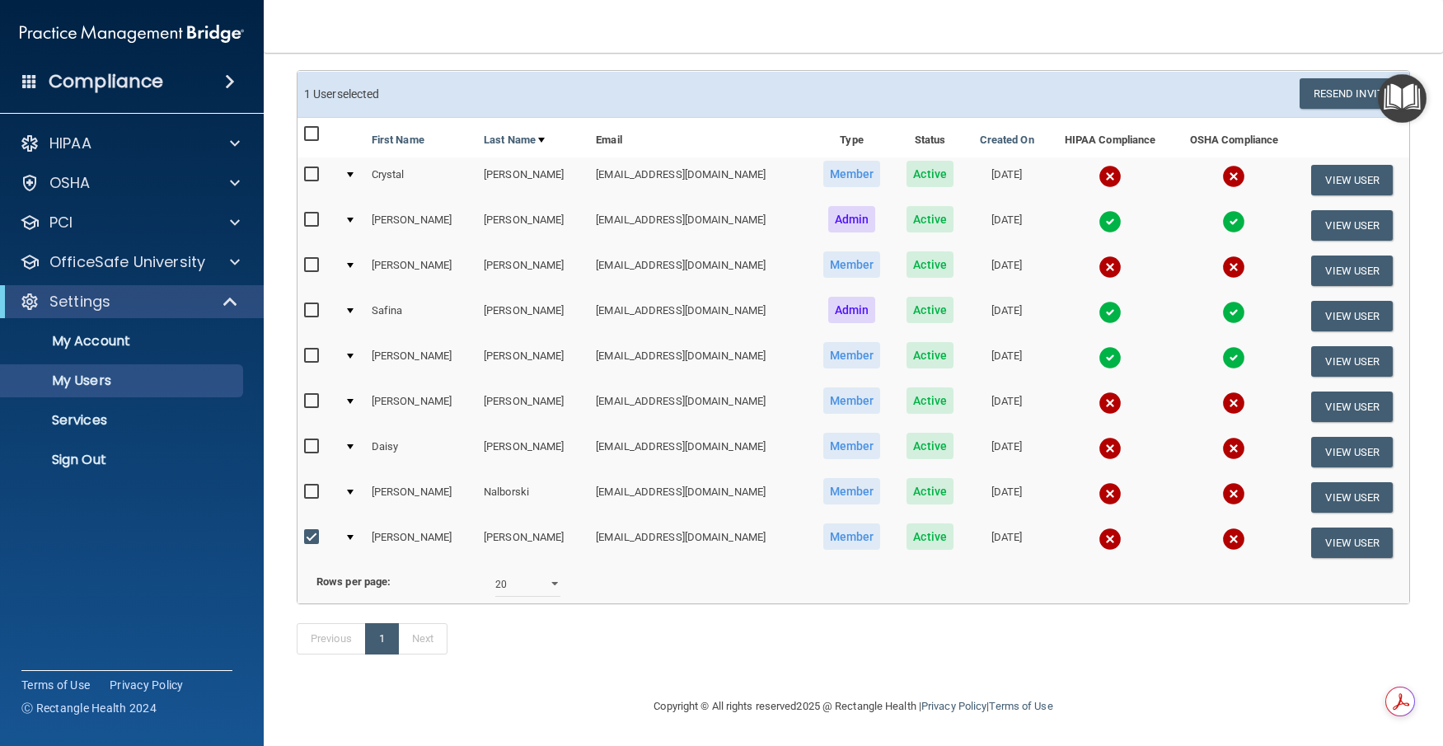
click at [309, 395] on input "checkbox" at bounding box center [313, 401] width 19 height 13
checkbox input "true"
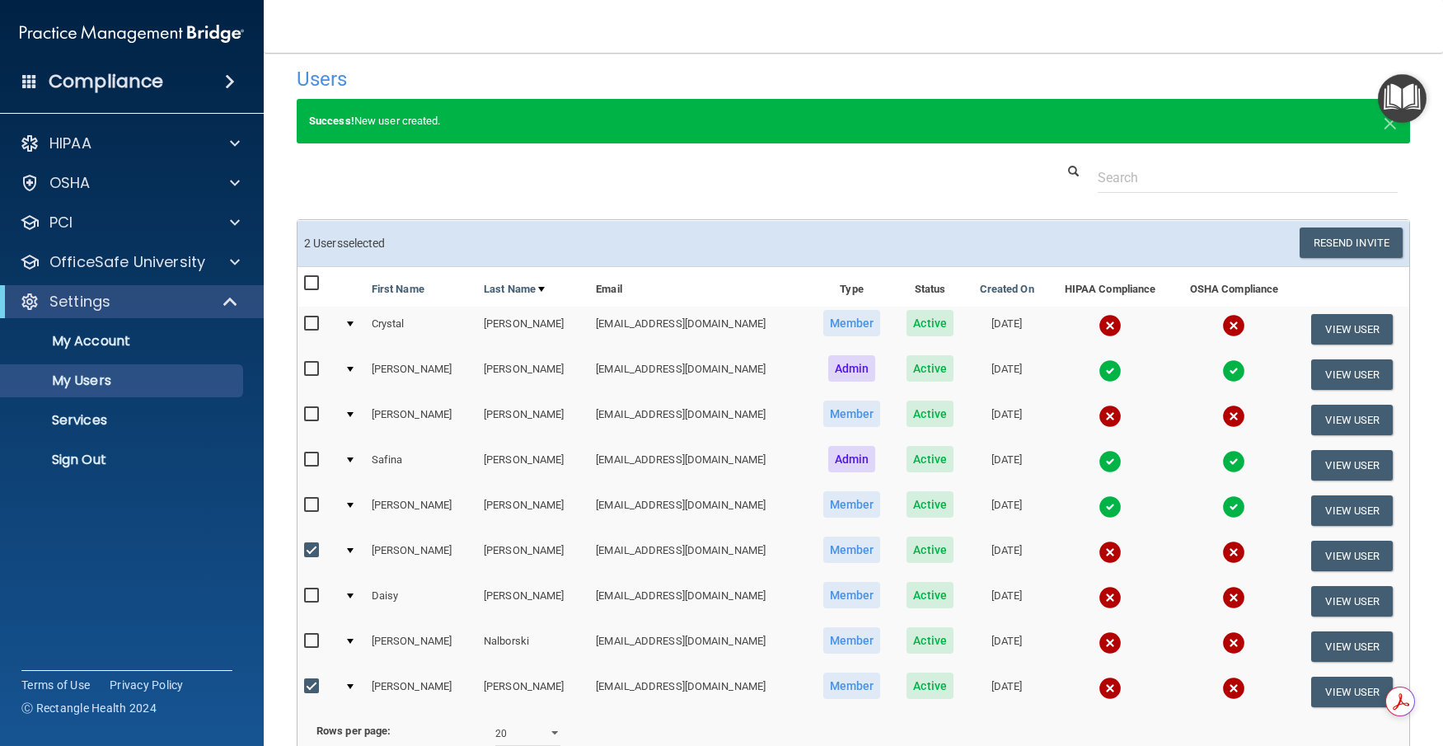
scroll to position [0, 0]
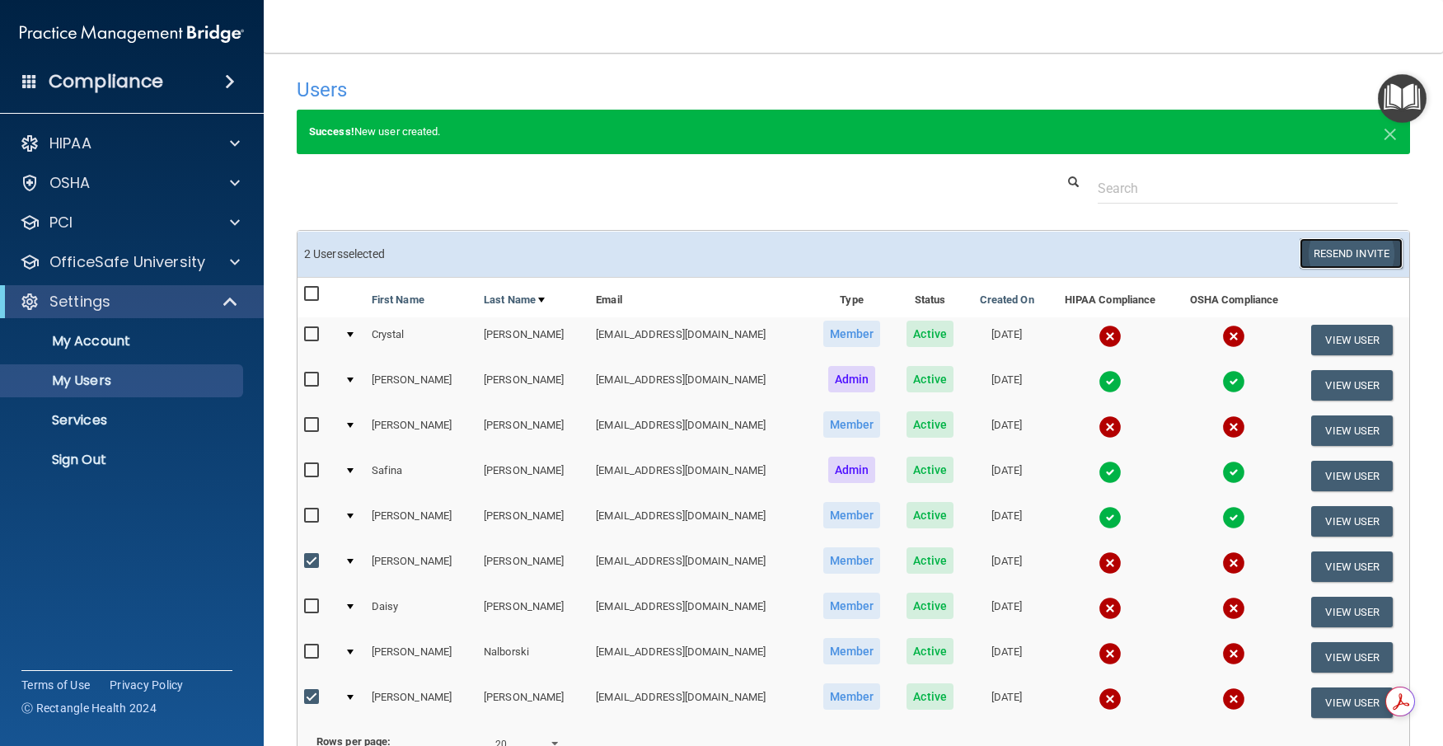
click at [1325, 245] on button "Resend Invite" at bounding box center [1351, 253] width 103 height 30
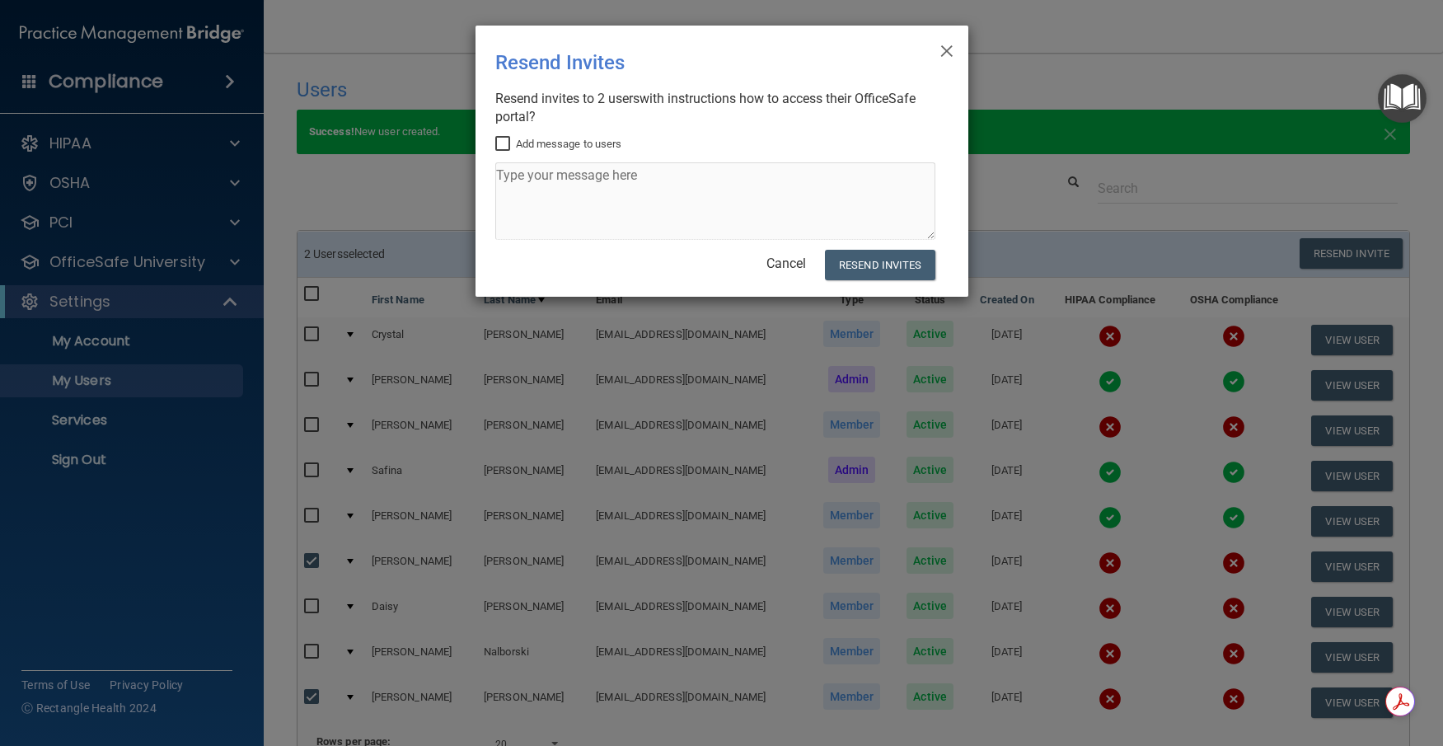
click at [502, 138] on input "Add message to users" at bounding box center [504, 144] width 19 height 13
checkbox input "true"
click at [514, 178] on textarea at bounding box center [715, 200] width 440 height 77
click at [911, 182] on textarea "Hi [DEMOGRAPHIC_DATA], Please review and complete HIPPA and OSHA digital platfo…" at bounding box center [715, 200] width 440 height 77
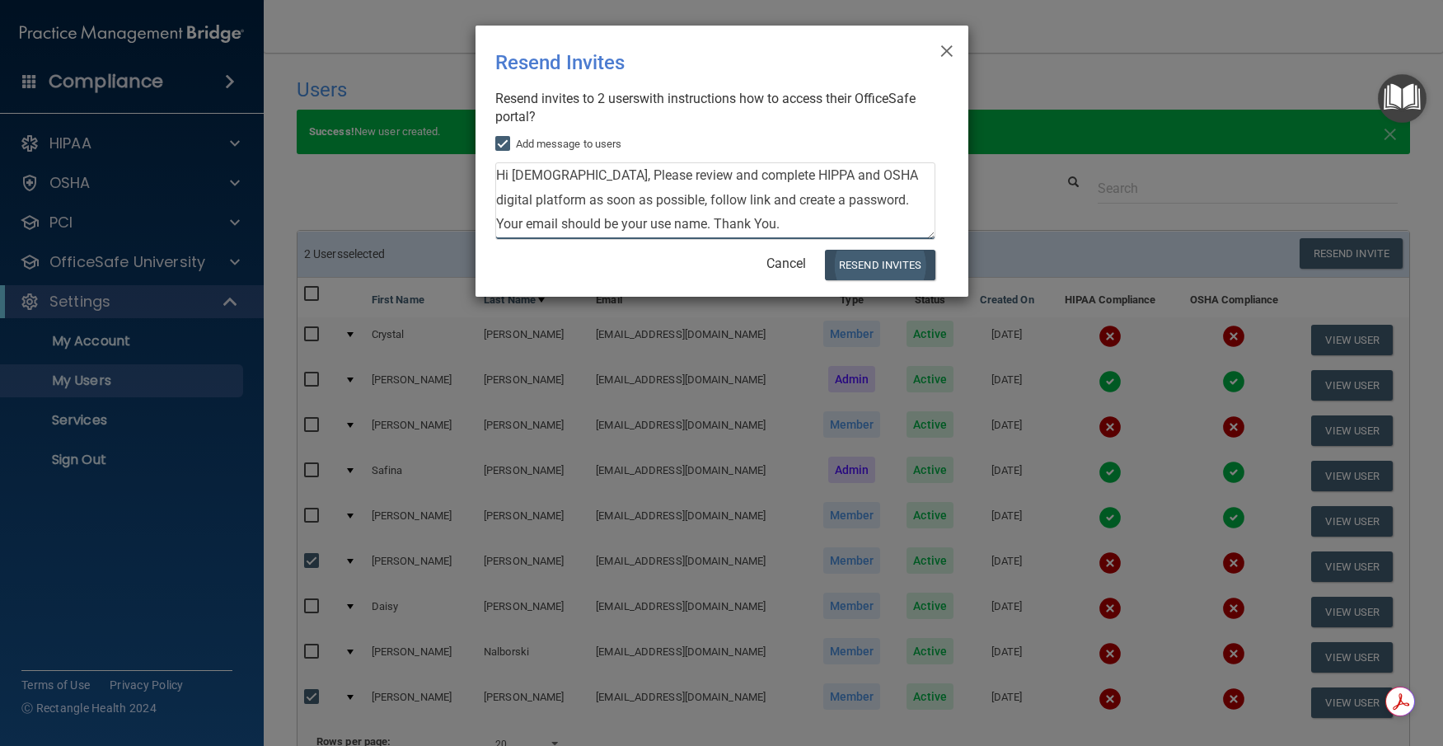
type textarea "Hi [DEMOGRAPHIC_DATA], Please review and complete HIPPA and OSHA digital platfo…"
click at [896, 266] on button "Resend Invites" at bounding box center [880, 265] width 110 height 30
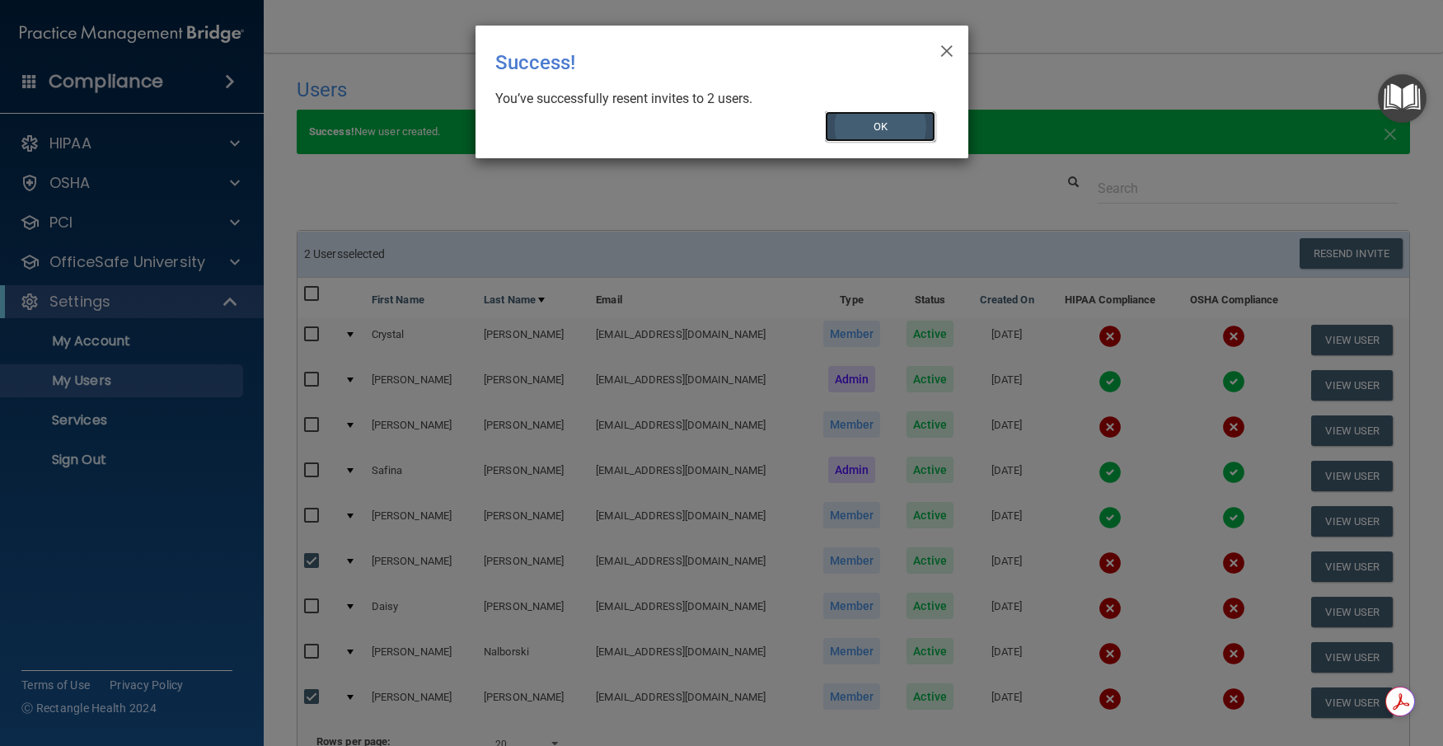
click at [845, 127] on button "OK" at bounding box center [880, 126] width 110 height 30
